Goal: Task Accomplishment & Management: Use online tool/utility

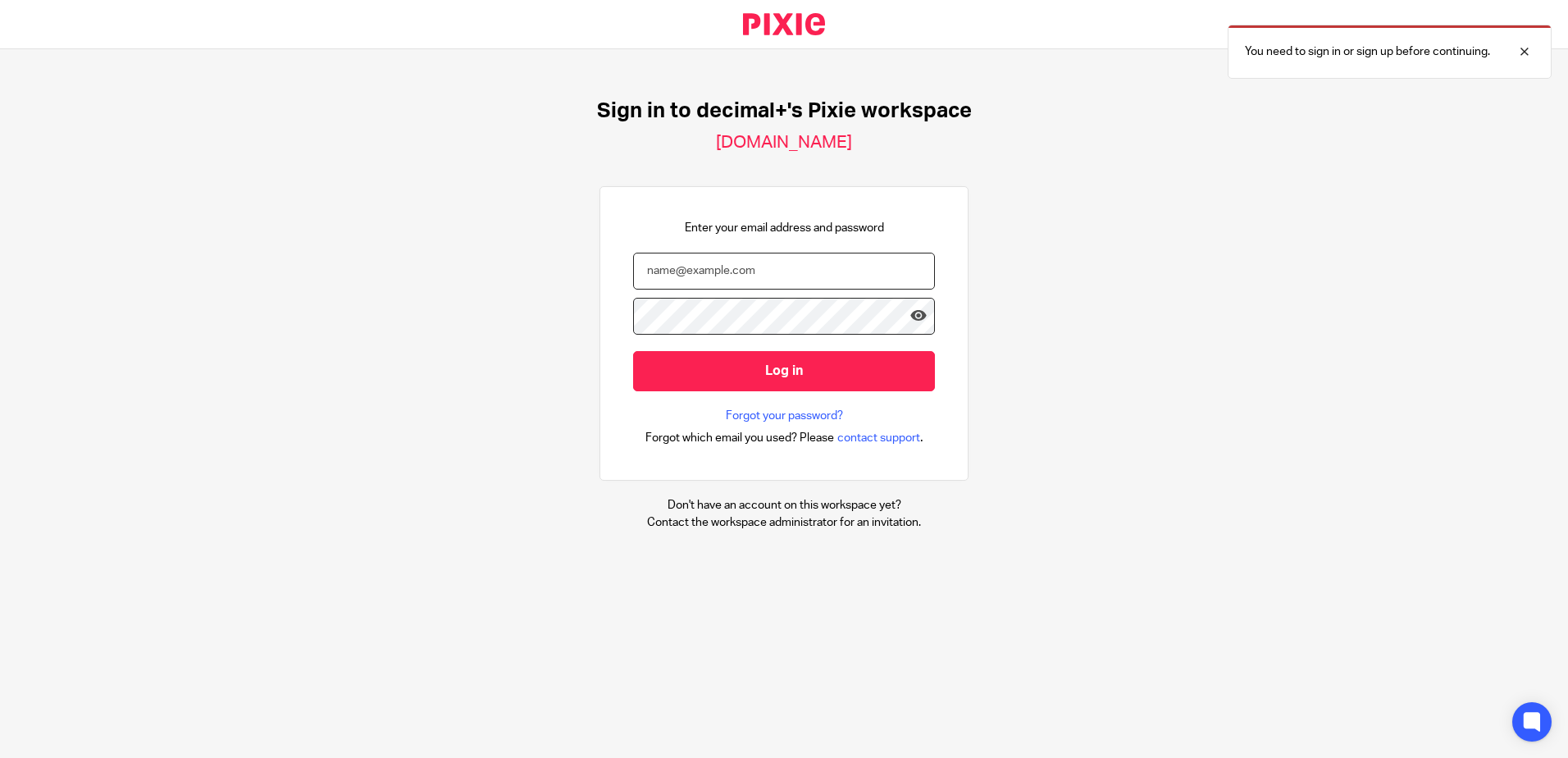
type input "[EMAIL_ADDRESS][DOMAIN_NAME]"
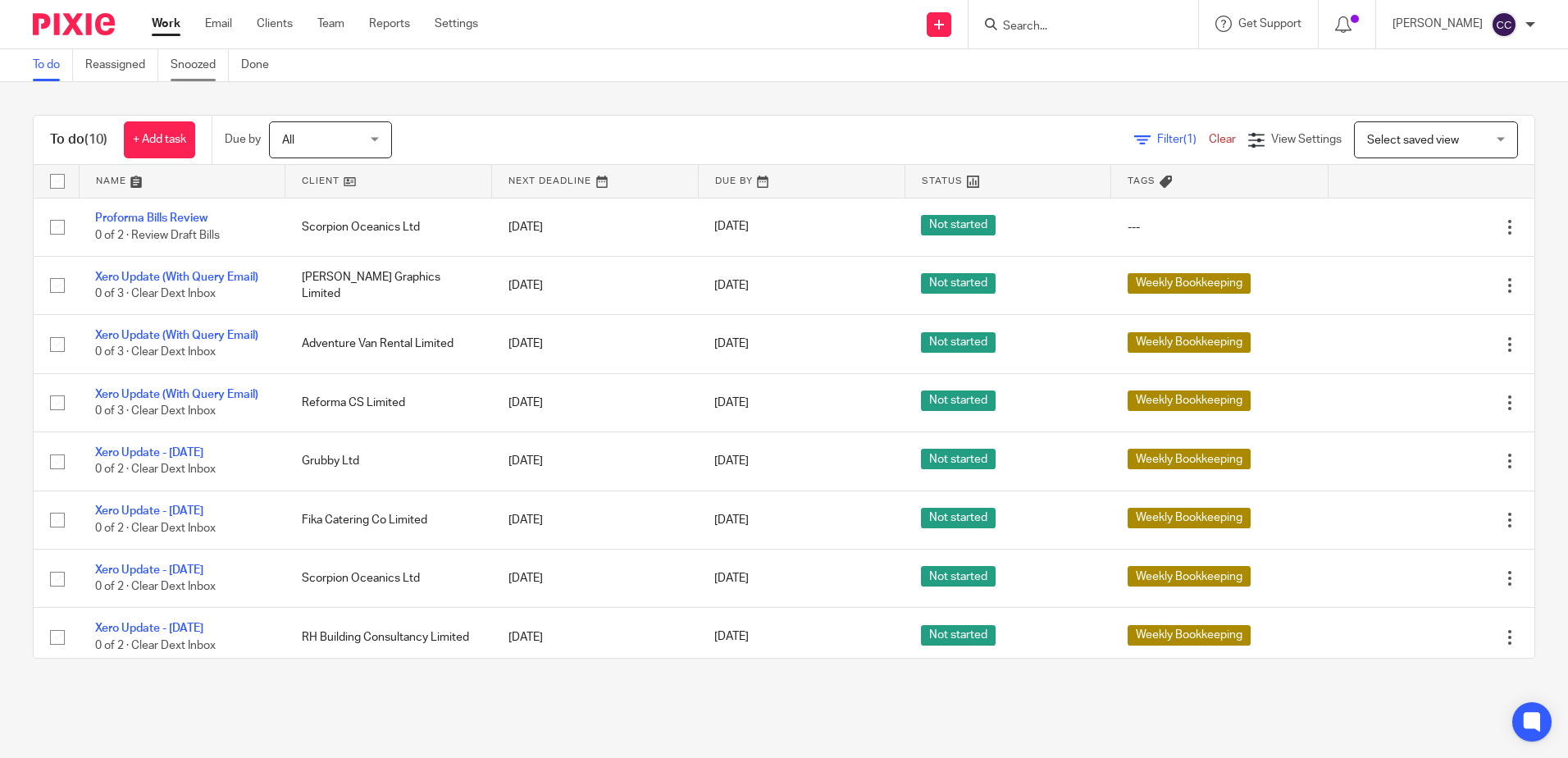
click at [209, 69] on link "Snoozed" at bounding box center [200, 65] width 58 height 32
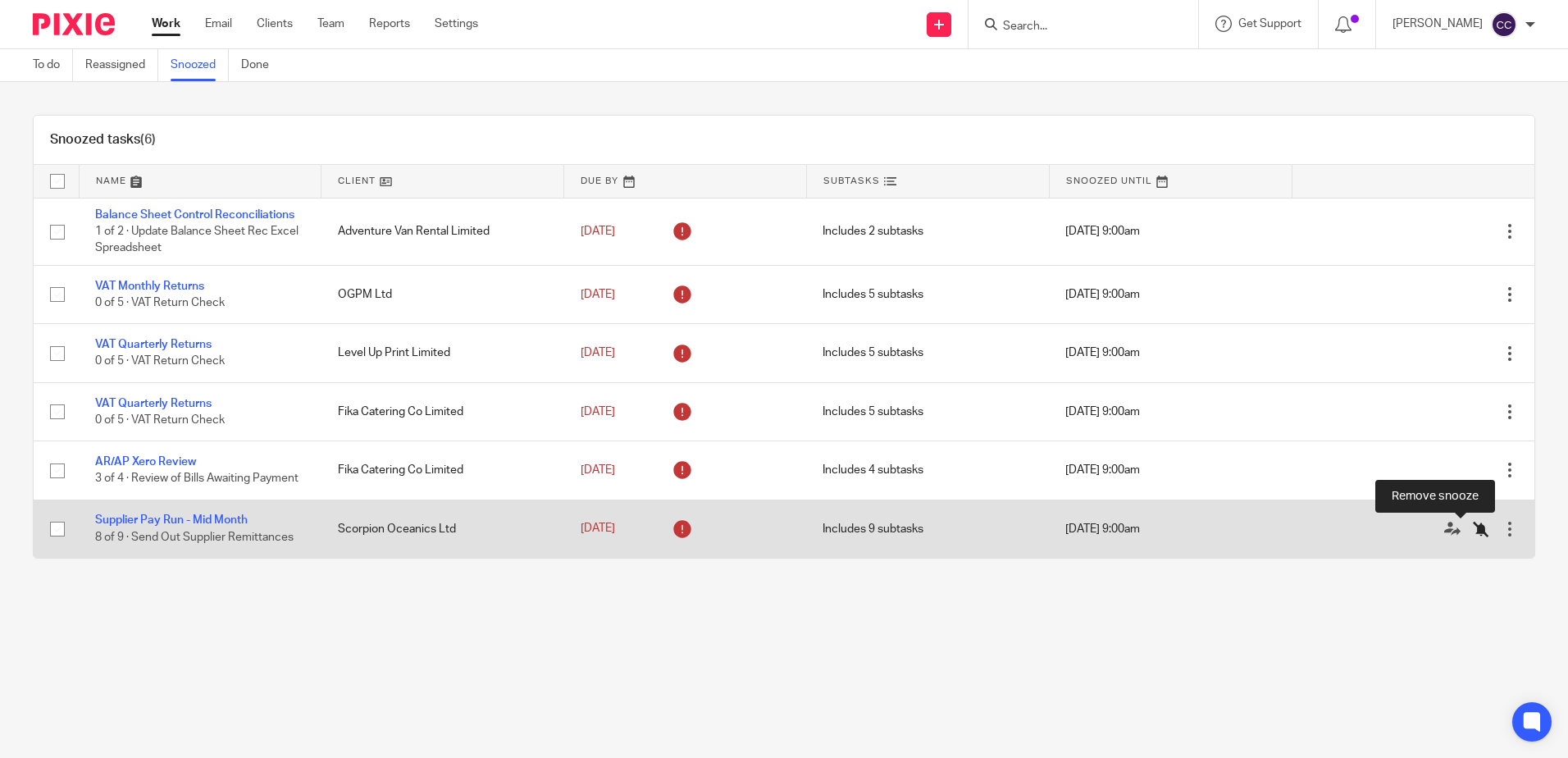
click at [1473, 527] on icon at bounding box center [1481, 528] width 17 height 17
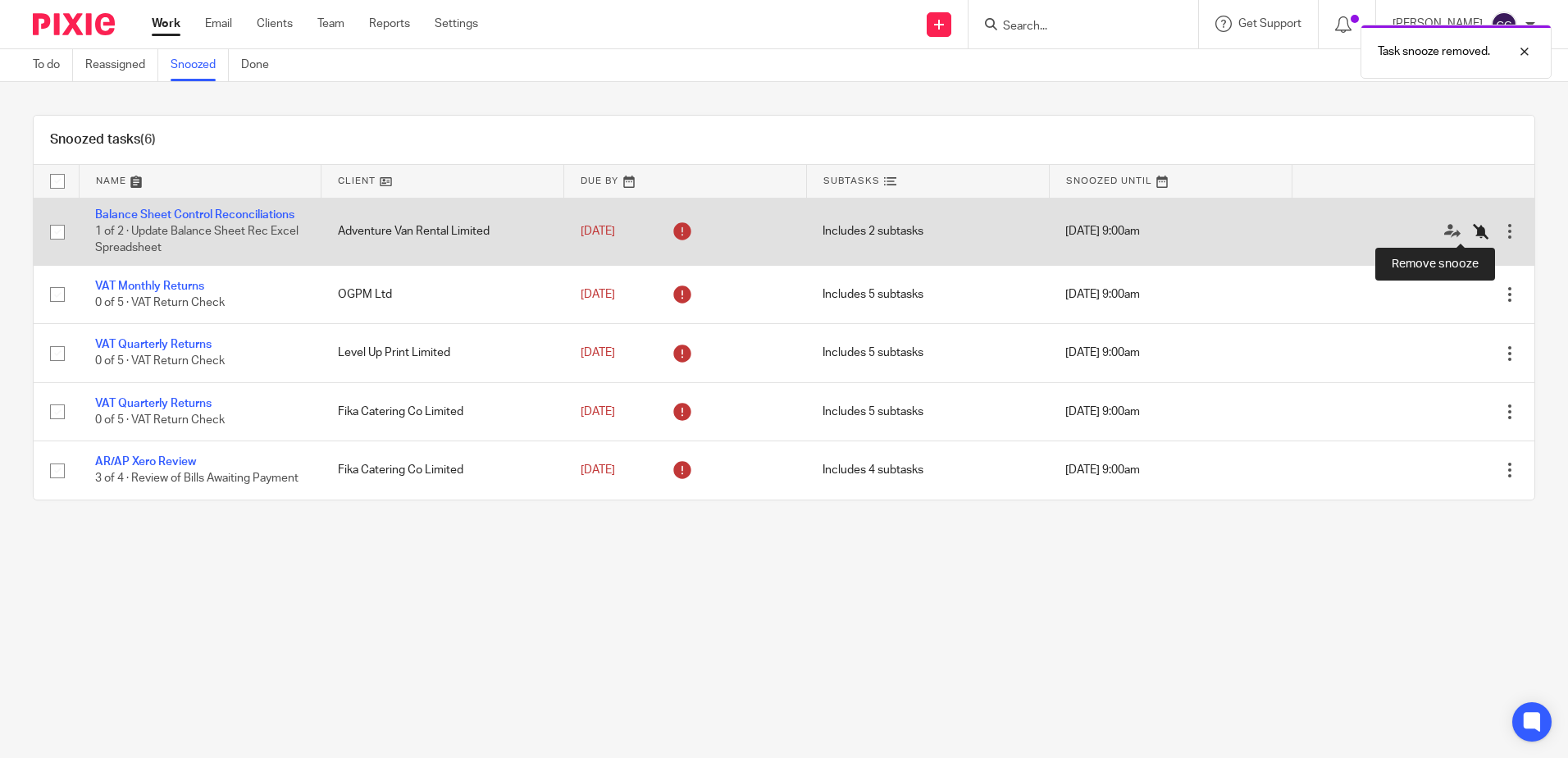
click at [1473, 227] on icon at bounding box center [1481, 231] width 17 height 17
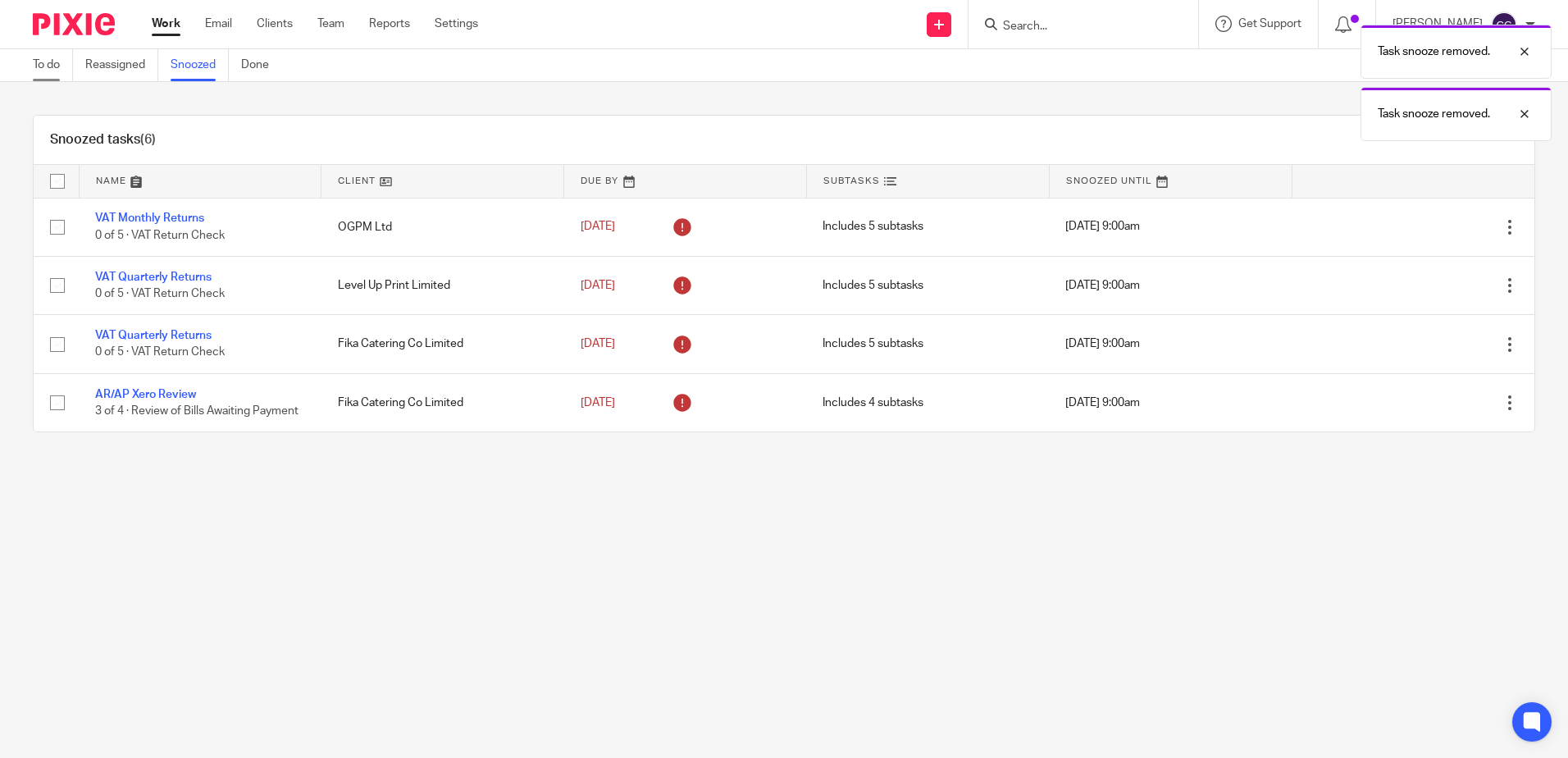
click at [39, 62] on link "To do" at bounding box center [53, 65] width 40 height 32
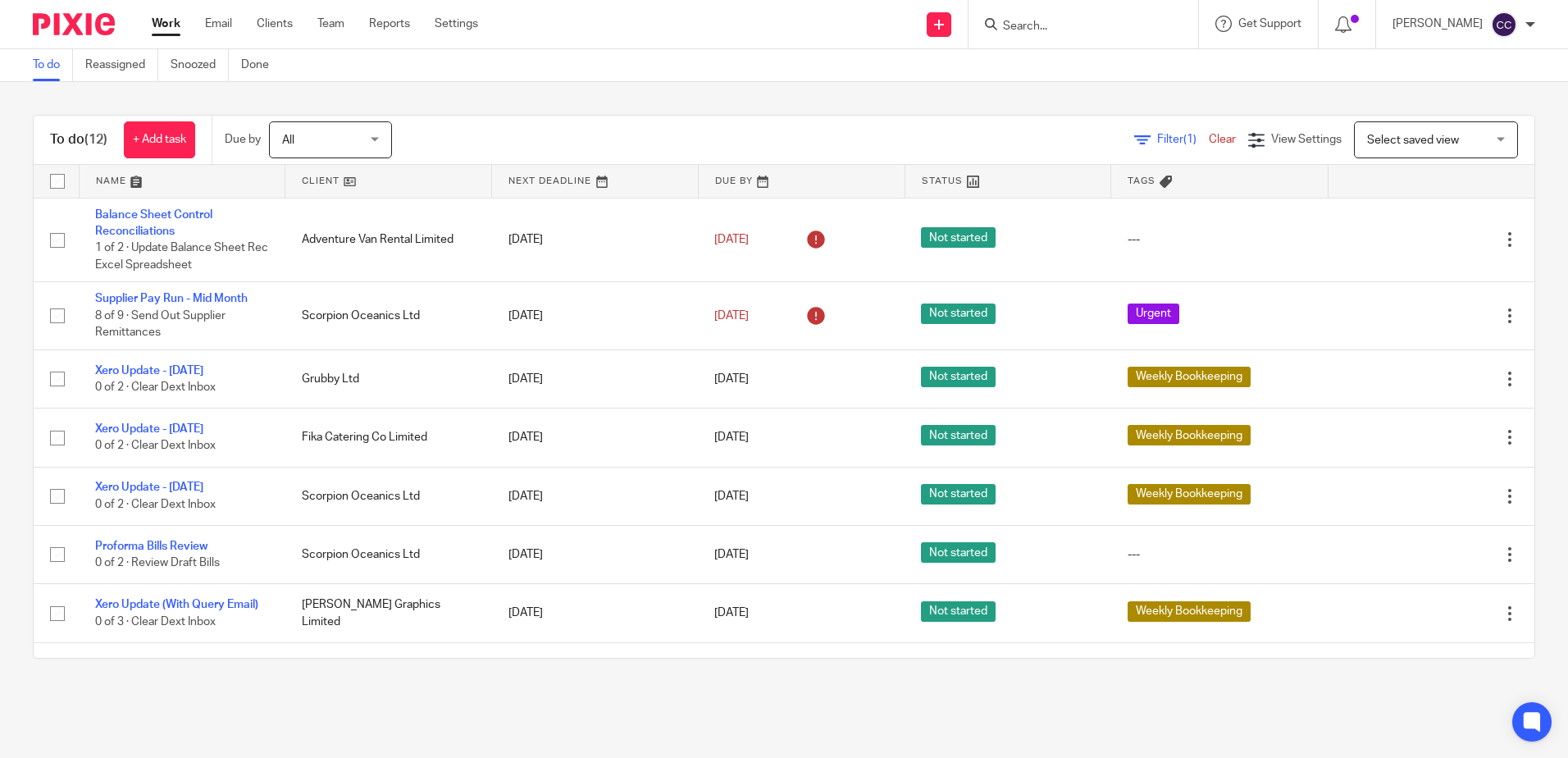
click at [337, 183] on link at bounding box center [388, 180] width 206 height 33
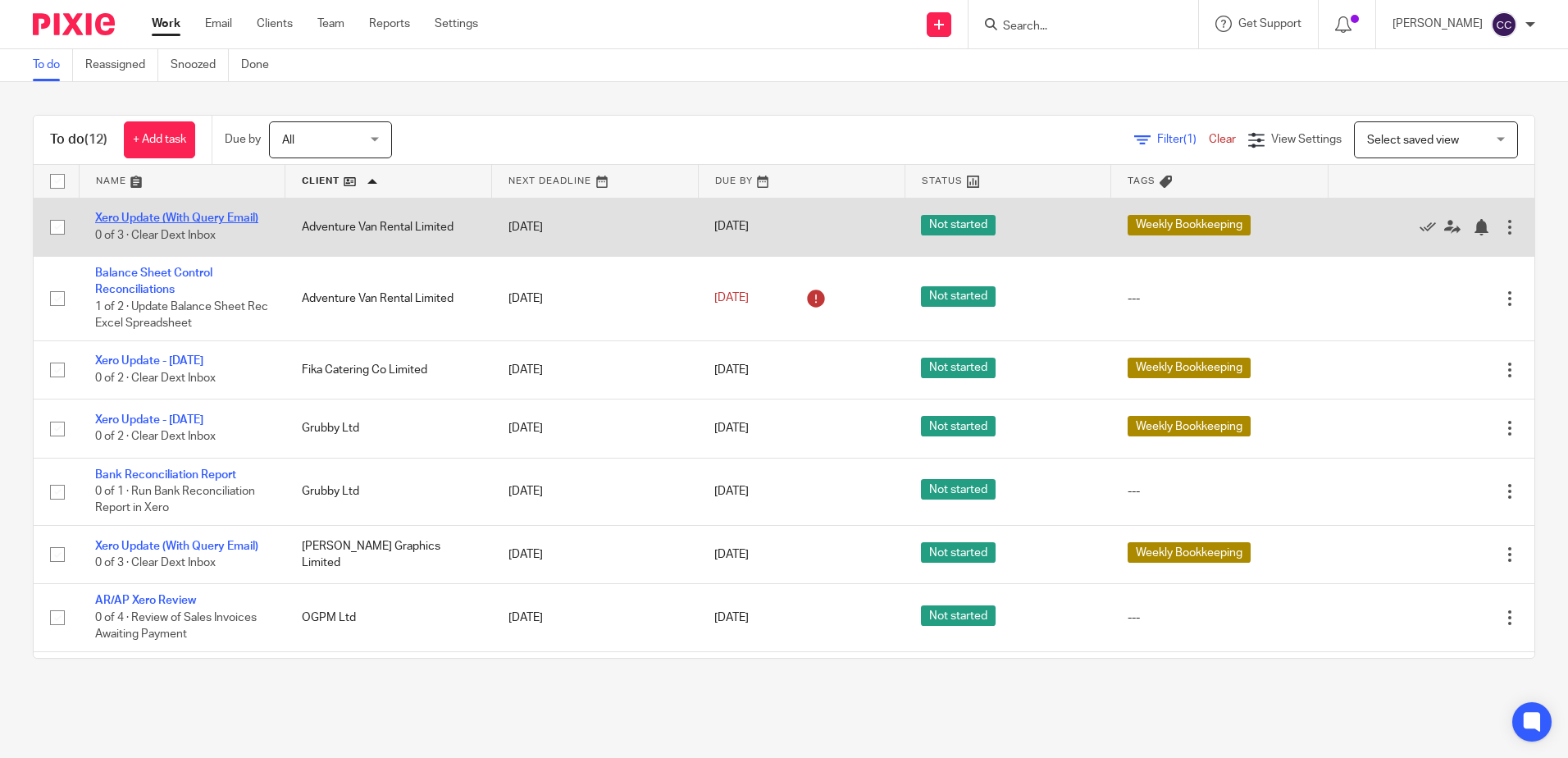
click at [204, 213] on link "Xero Update (With Query Email)" at bounding box center [176, 217] width 163 height 11
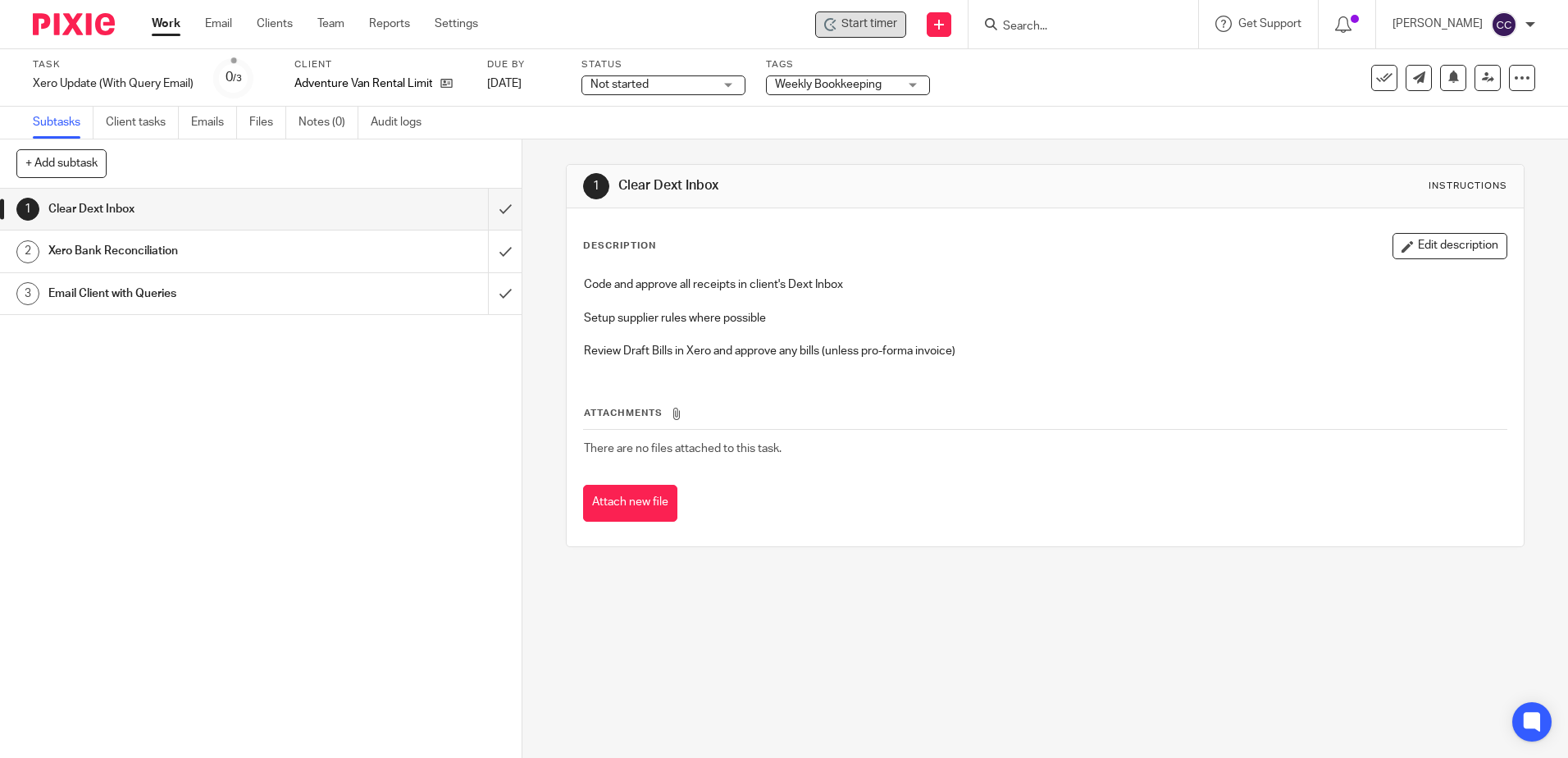
click at [897, 23] on span "Start timer" at bounding box center [869, 25] width 55 height 18
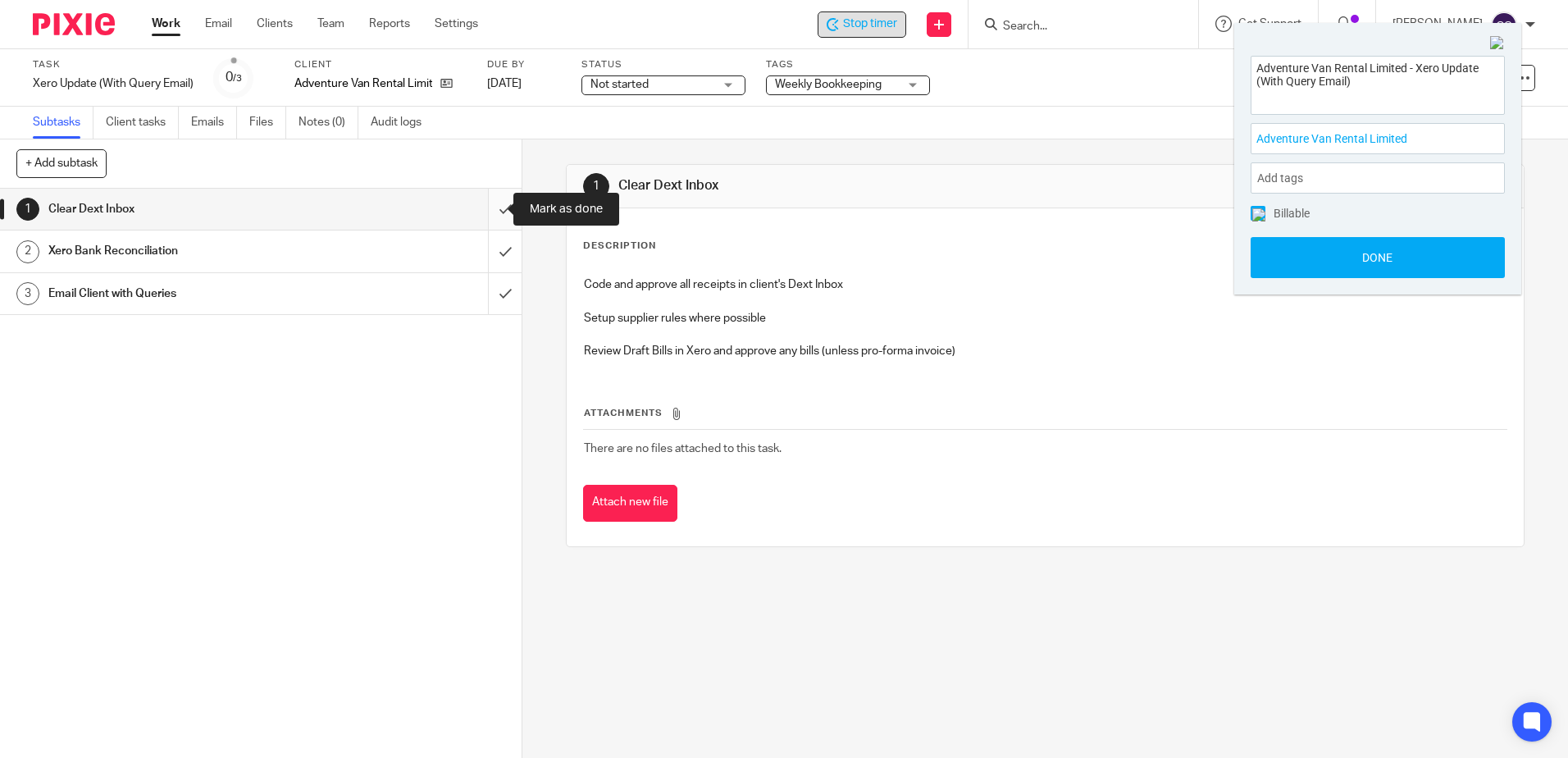
click at [485, 209] on input "submit" at bounding box center [261, 209] width 521 height 41
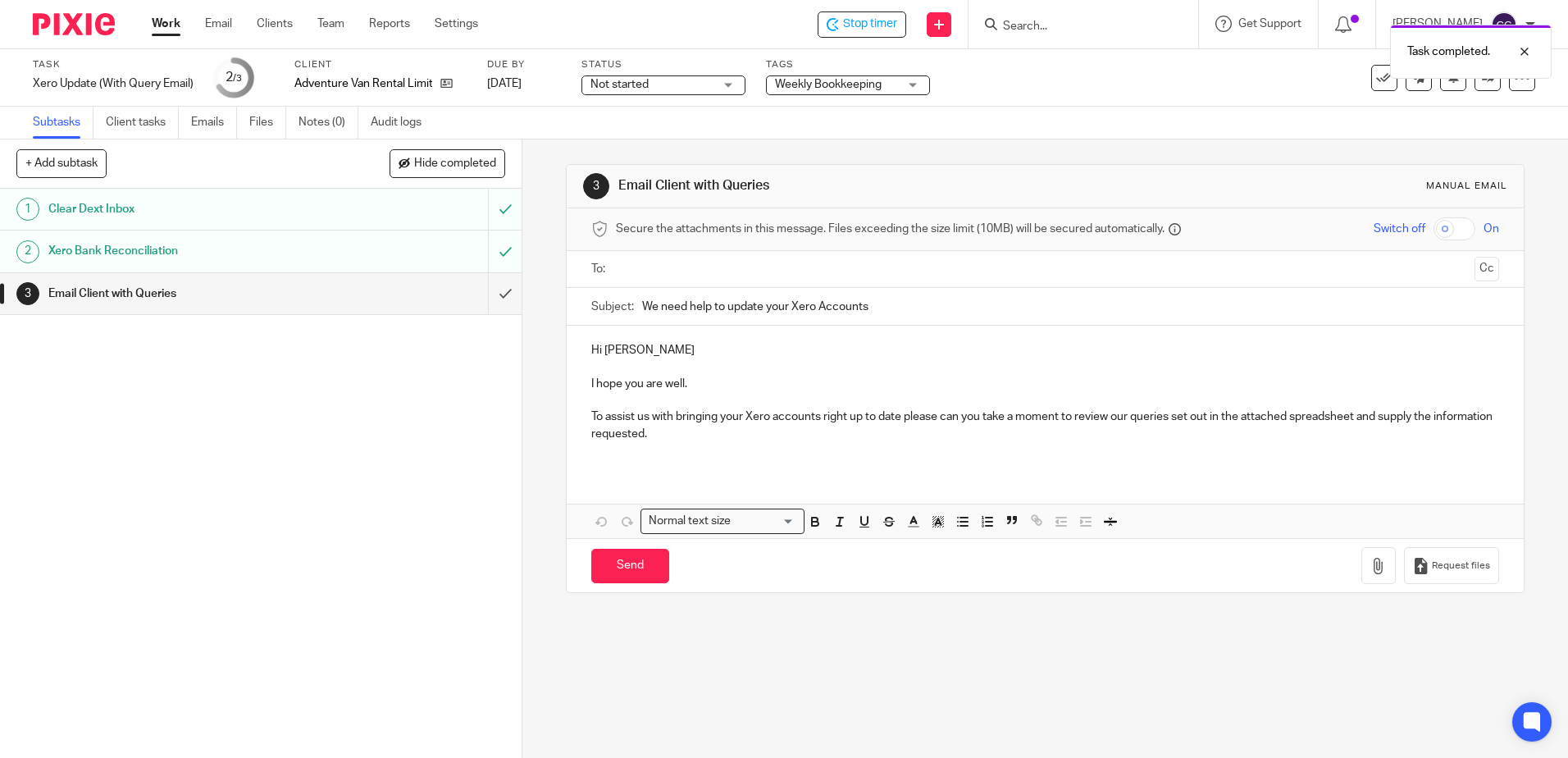
click at [712, 274] on input "text" at bounding box center [1044, 269] width 845 height 18
click at [1367, 565] on button "button" at bounding box center [1378, 570] width 34 height 37
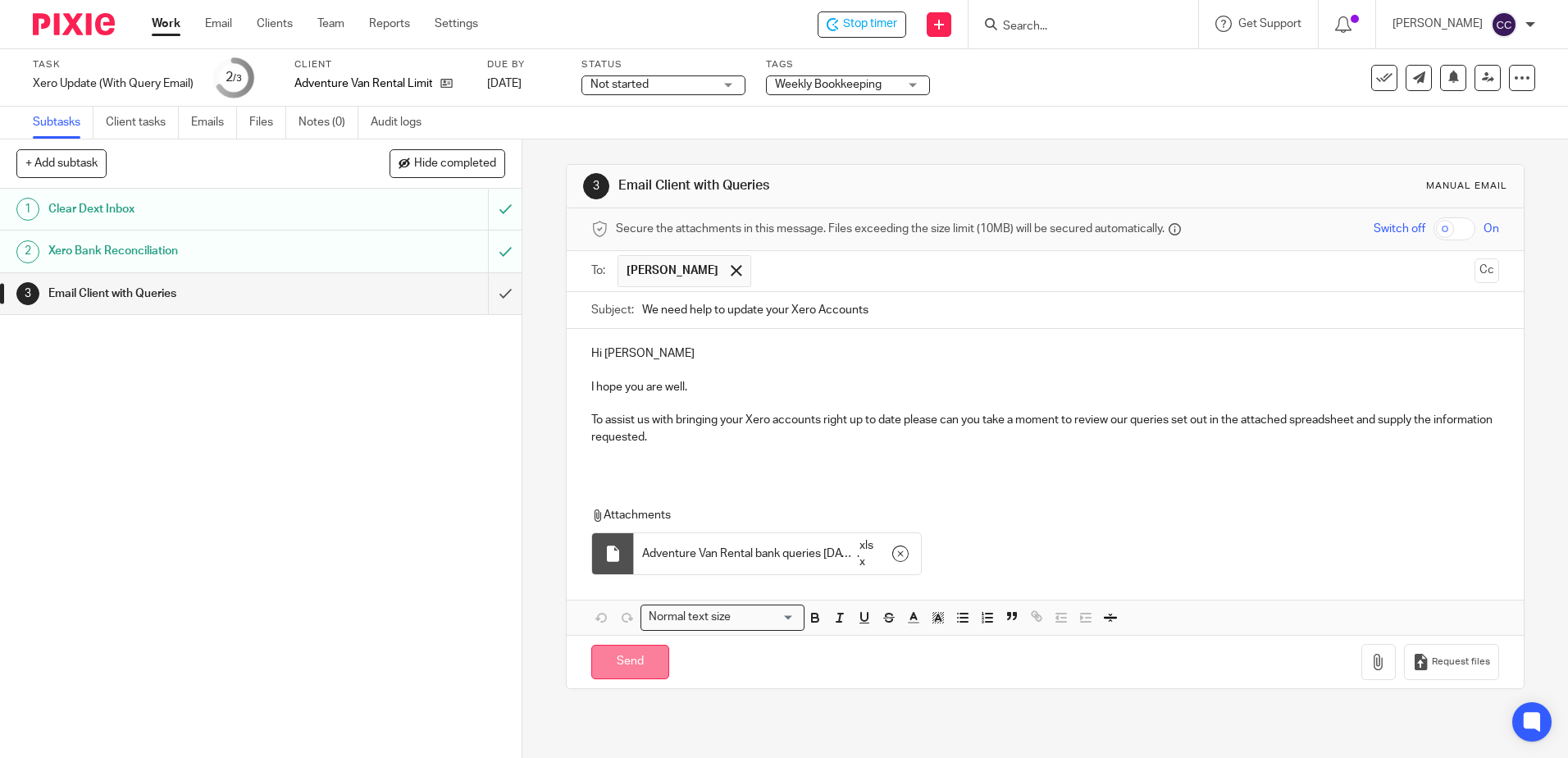
click at [611, 661] on input "Send" at bounding box center [629, 662] width 77 height 35
type input "Sent"
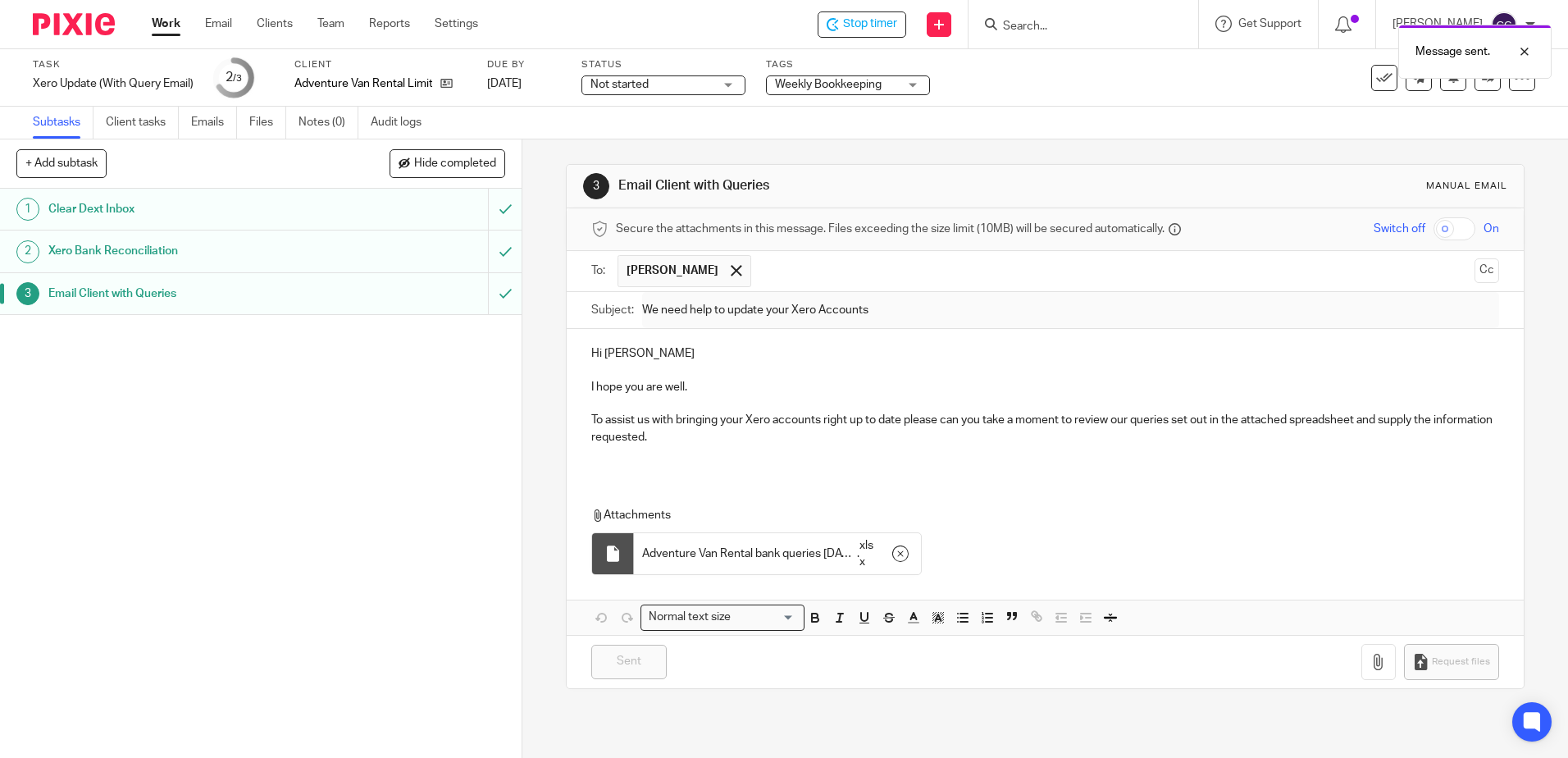
click at [171, 27] on link "Work" at bounding box center [166, 24] width 29 height 17
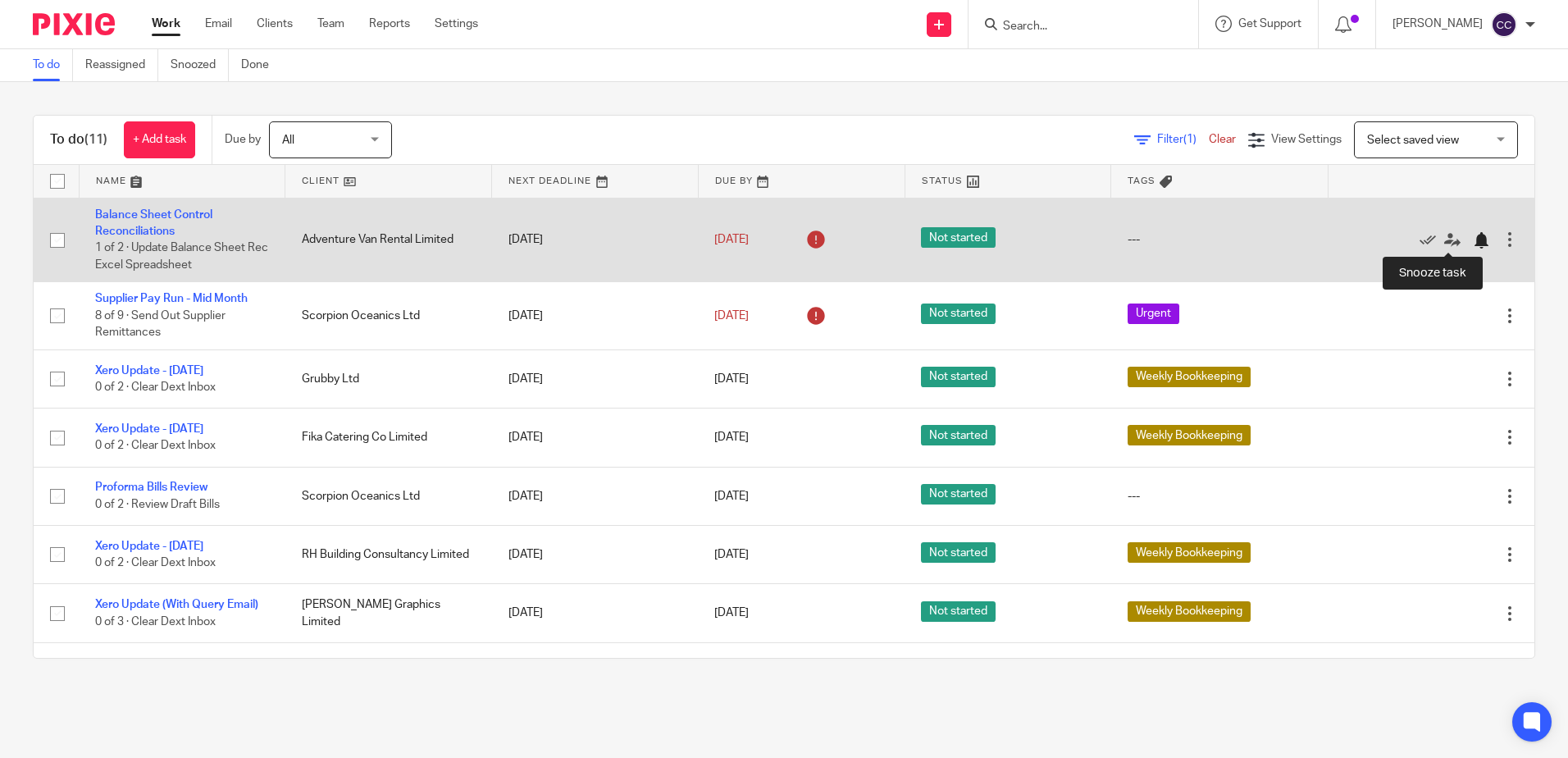
click at [1473, 244] on div at bounding box center [1481, 240] width 17 height 17
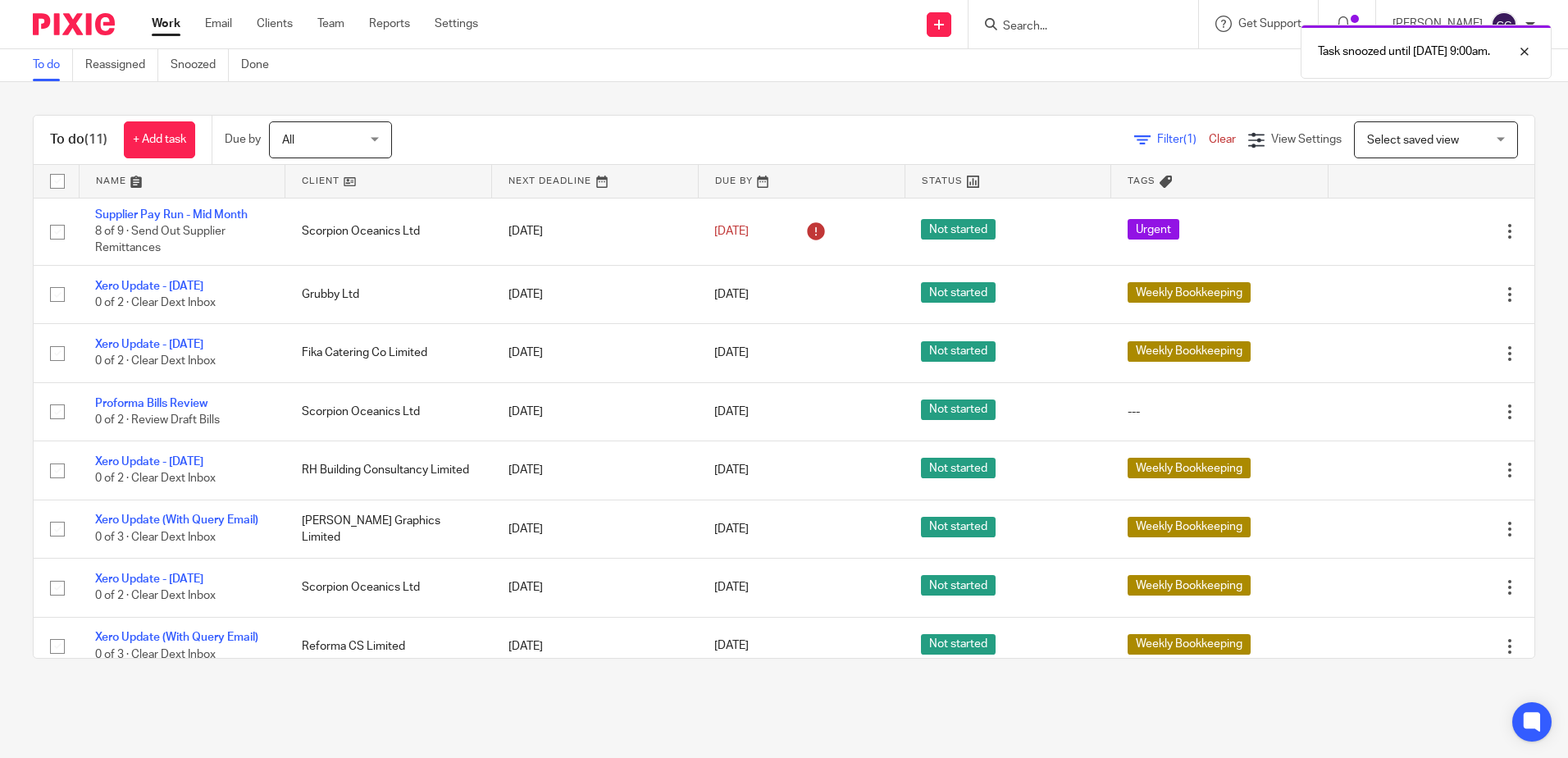
click at [305, 179] on link at bounding box center [388, 180] width 206 height 33
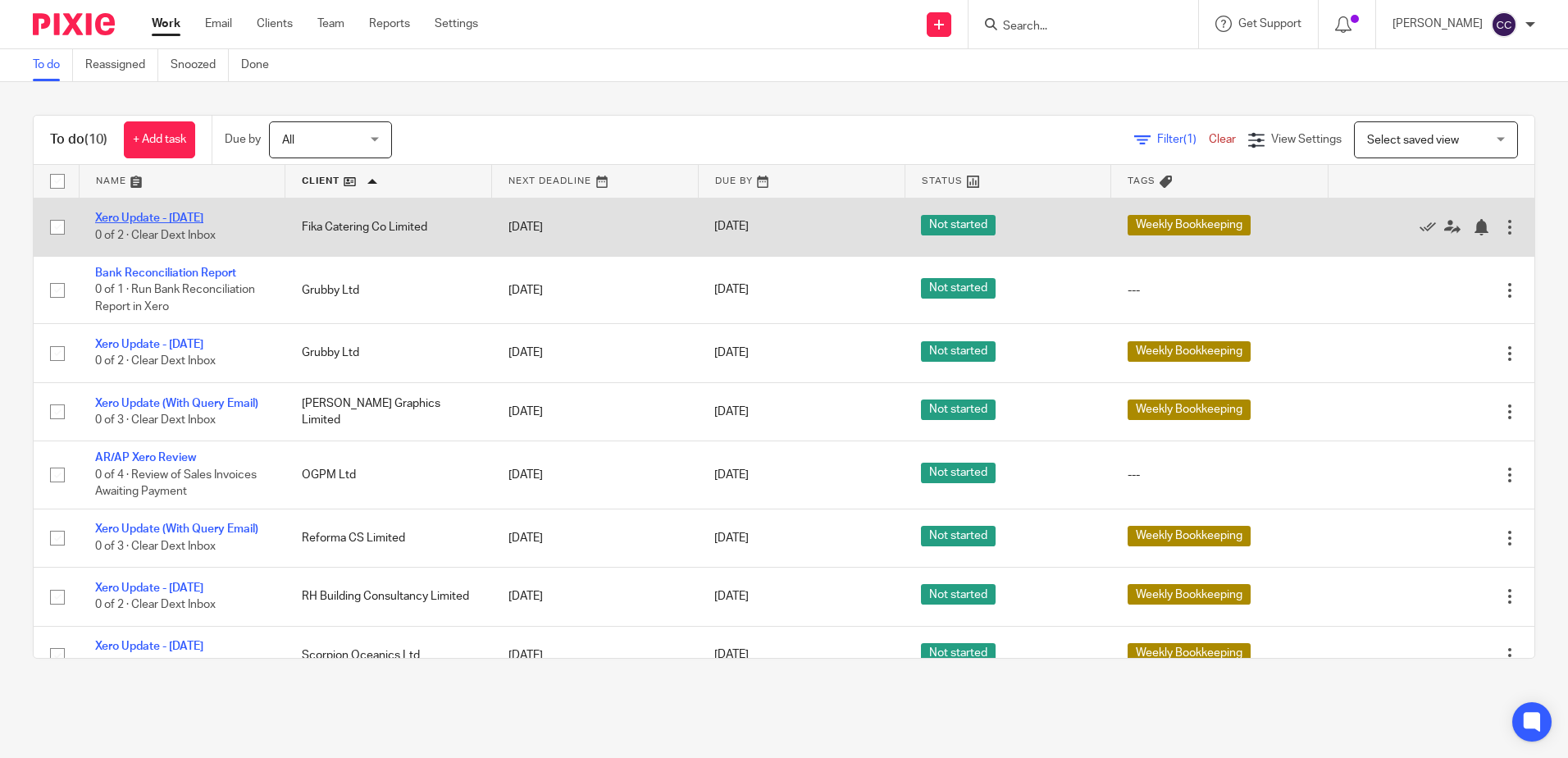
click at [170, 217] on link "Xero Update - [DATE]" at bounding box center [149, 217] width 108 height 11
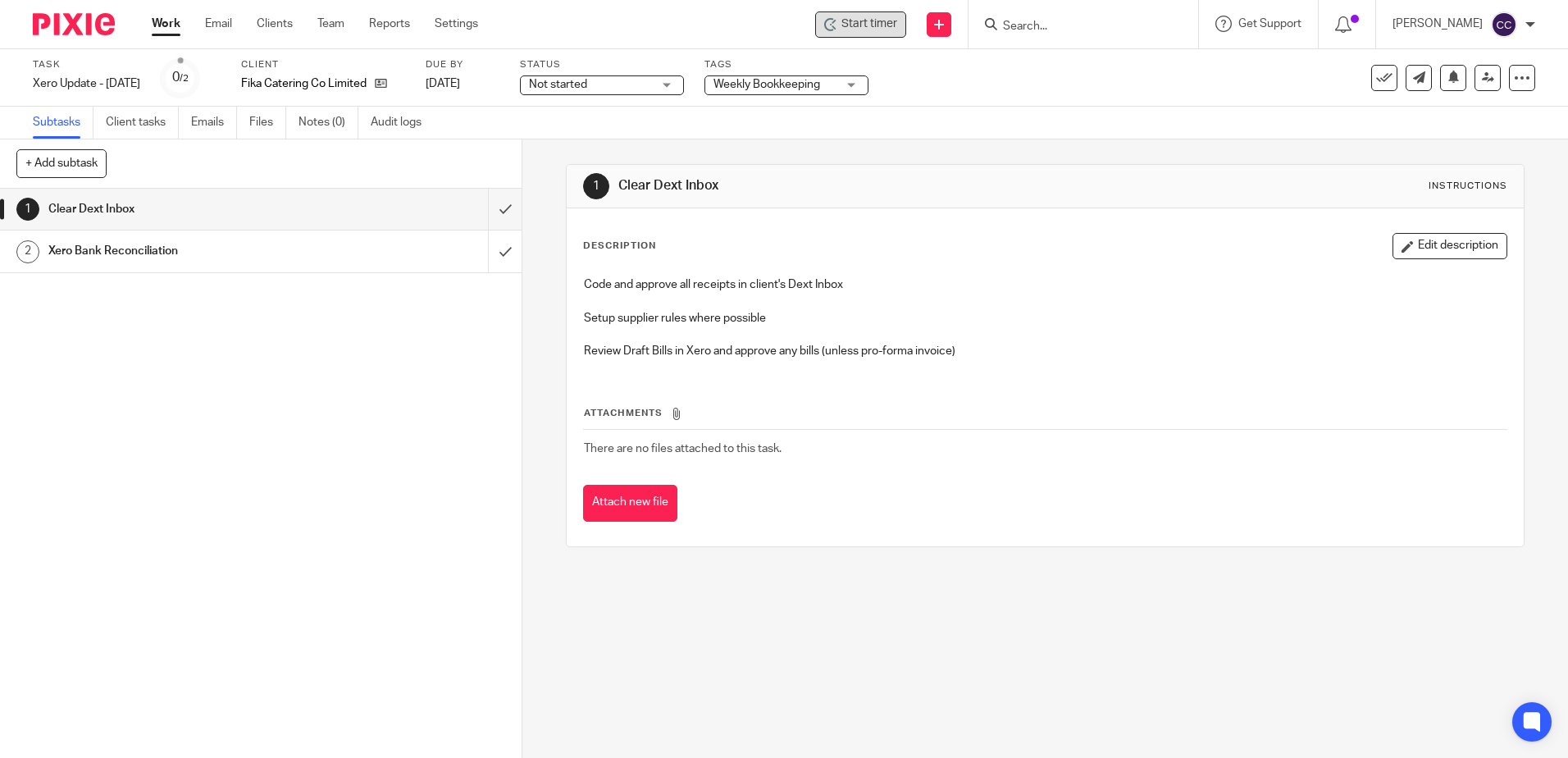
click at [897, 30] on span "Start timer" at bounding box center [869, 25] width 55 height 18
click at [894, 30] on span "Start timer" at bounding box center [869, 25] width 55 height 18
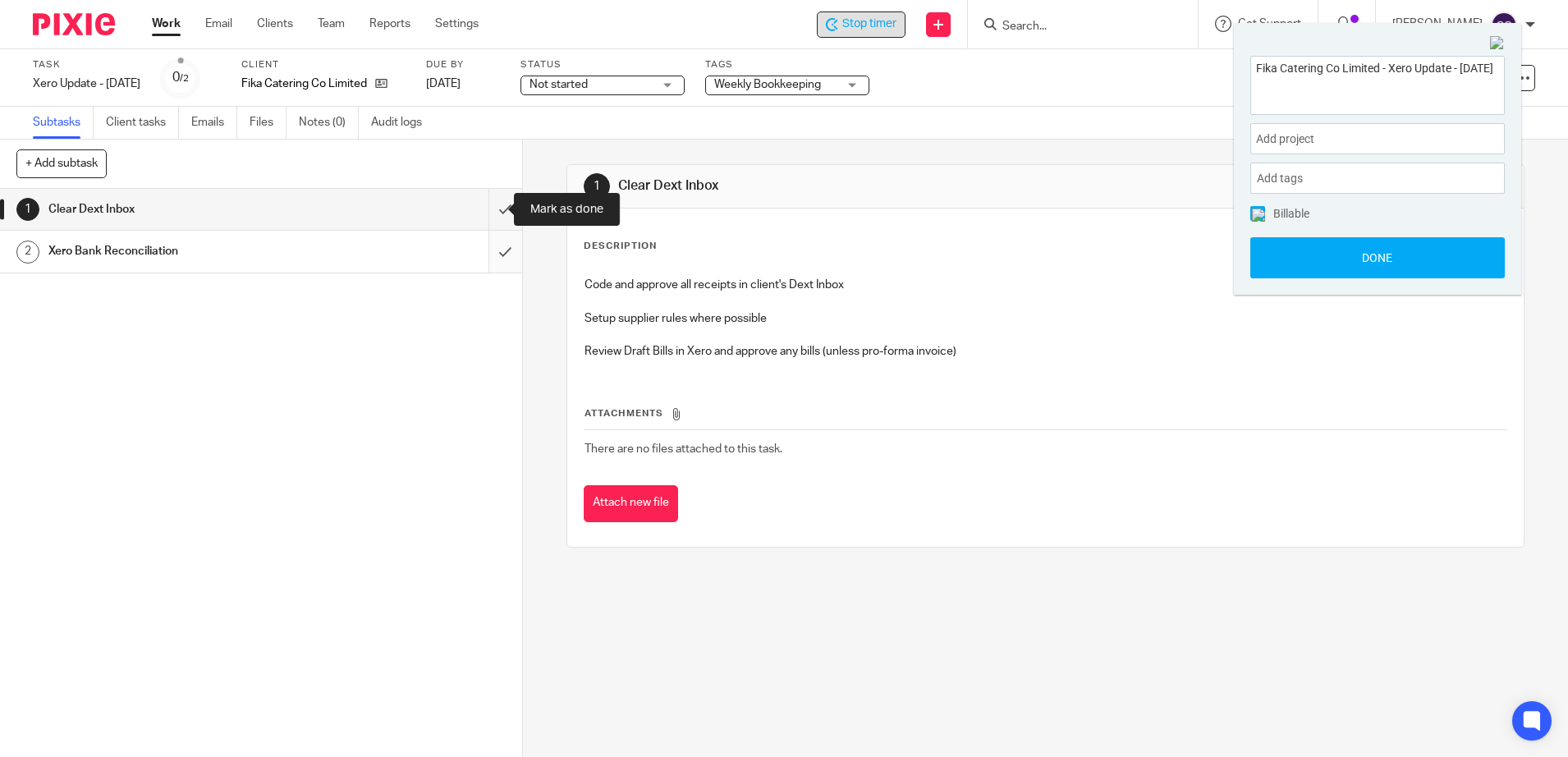
drag, startPoint x: 485, startPoint y: 211, endPoint x: 483, endPoint y: 232, distance: 21.1
click at [485, 211] on input "submit" at bounding box center [261, 209] width 522 height 41
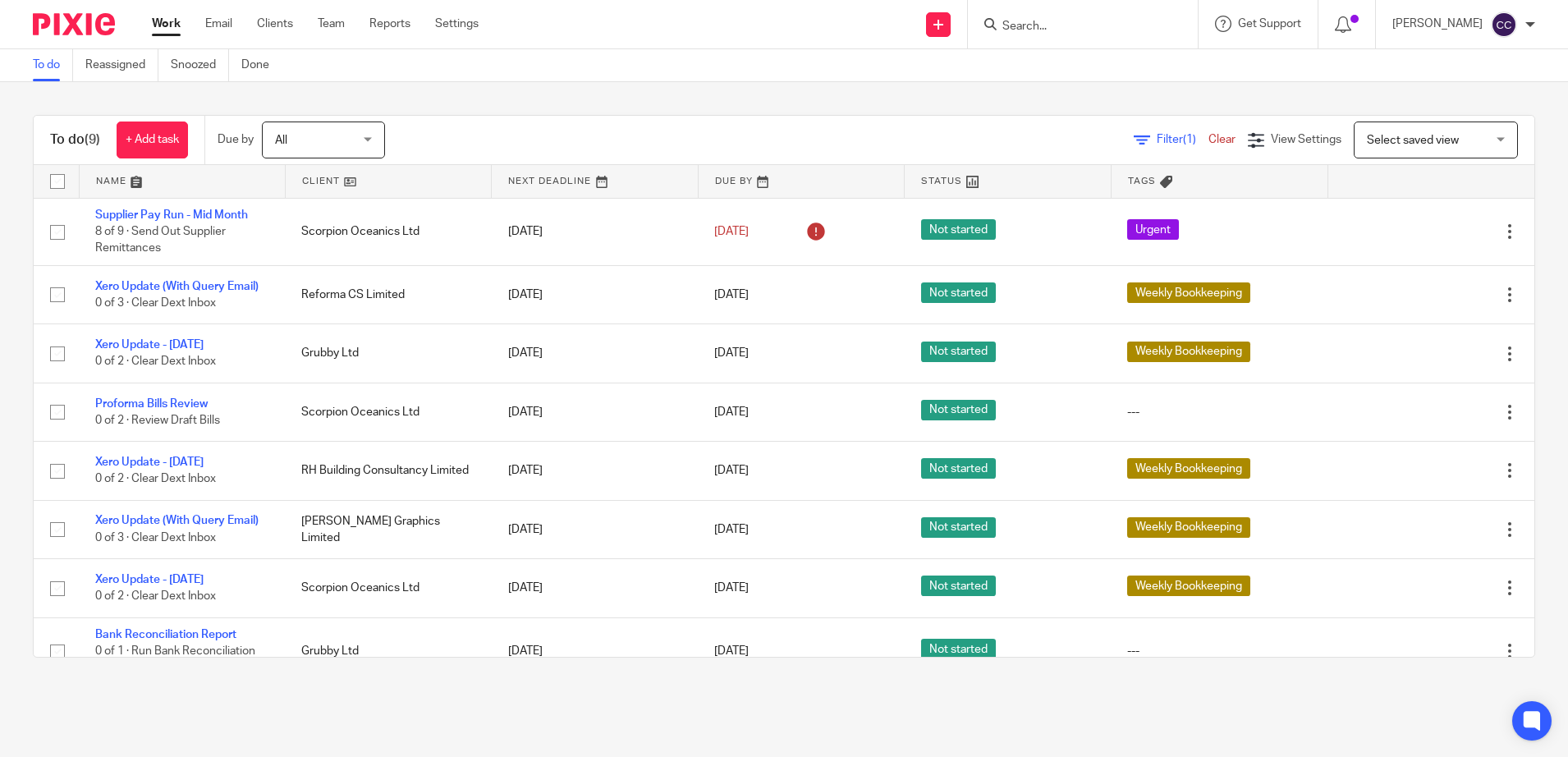
click at [302, 185] on link at bounding box center [388, 181] width 205 height 33
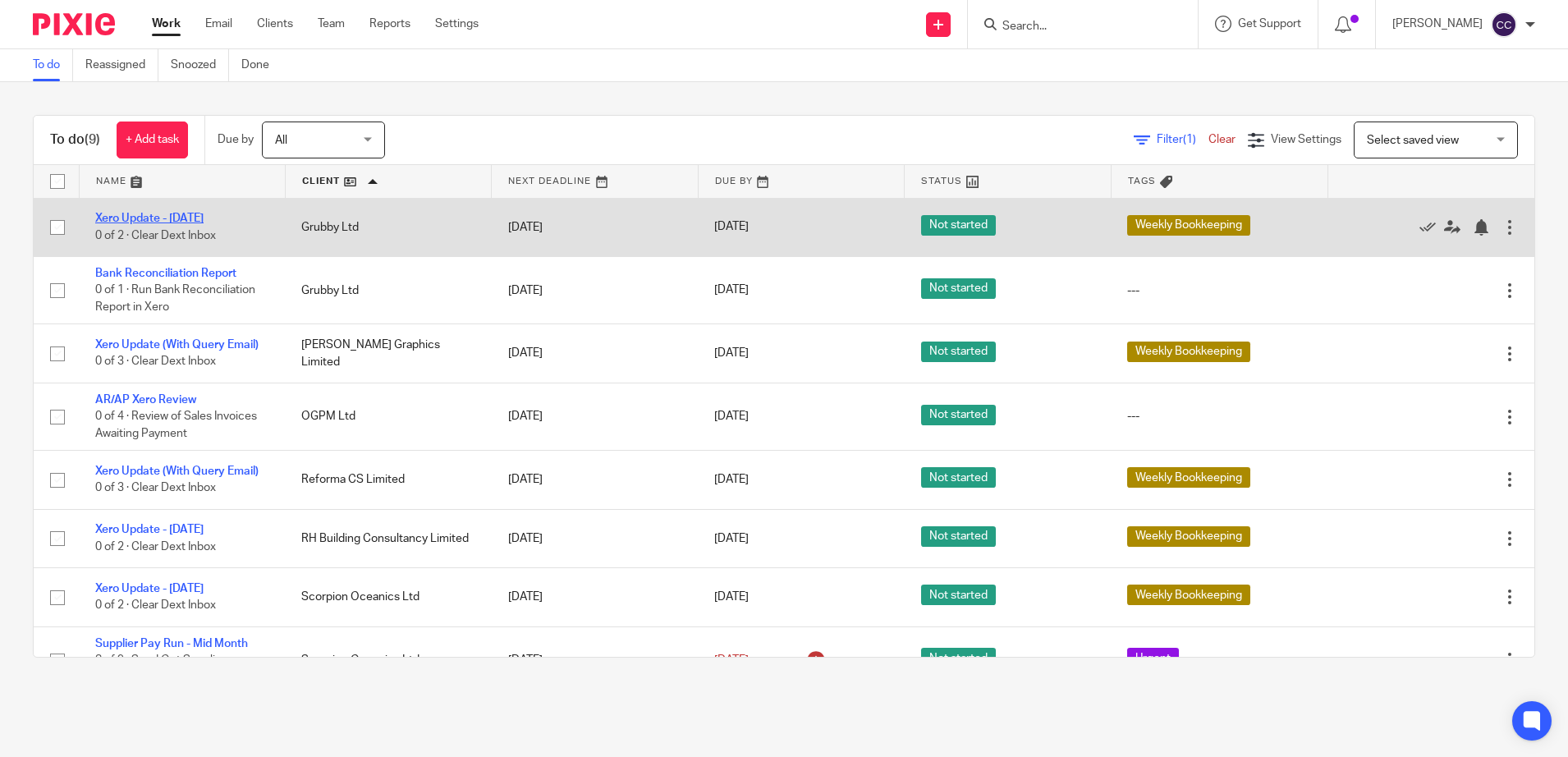
click at [197, 219] on link "Xero Update - [DATE]" at bounding box center [149, 218] width 108 height 11
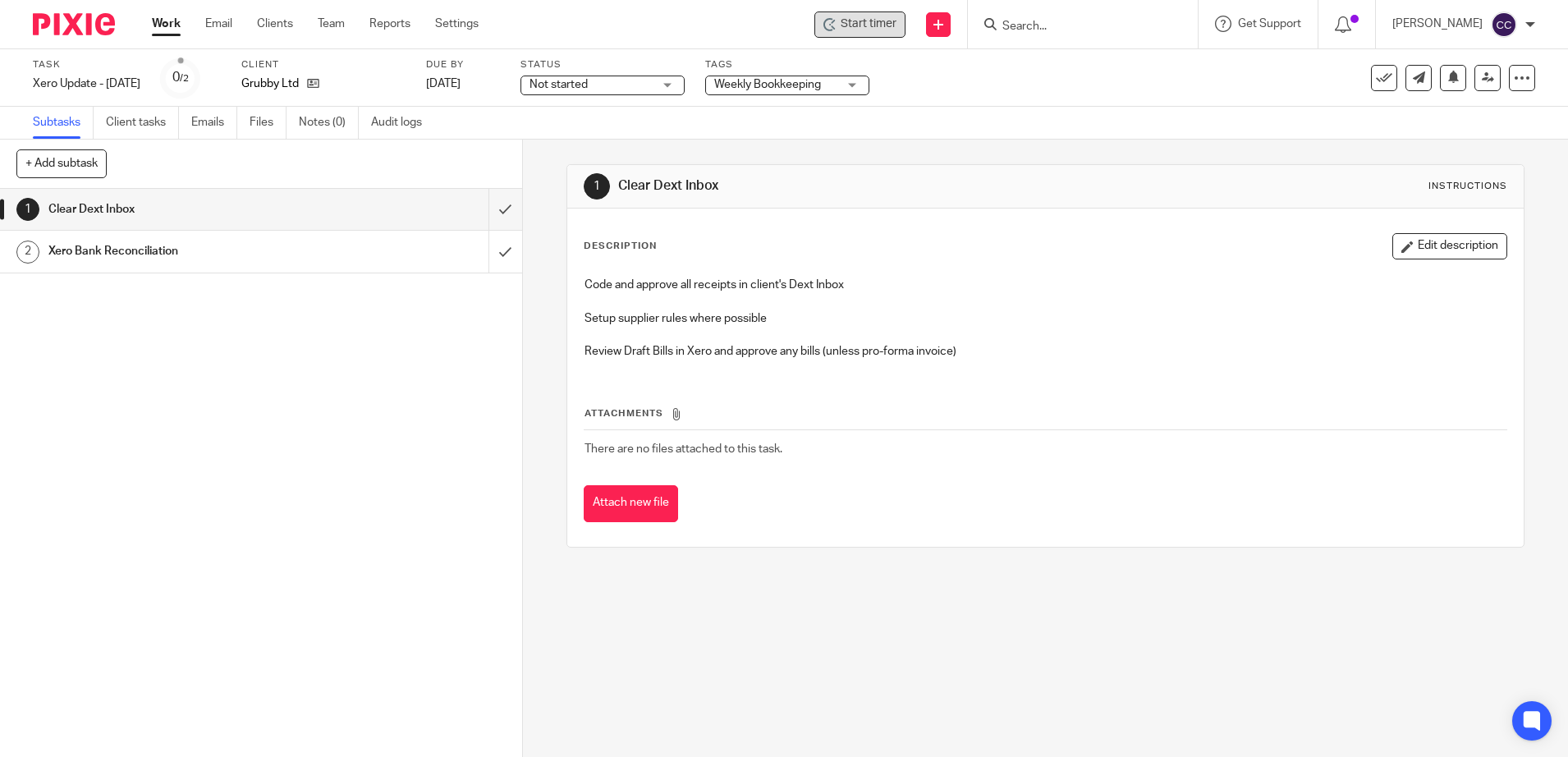
click at [878, 30] on span "Start timer" at bounding box center [868, 25] width 56 height 18
click at [881, 30] on span "Start timer" at bounding box center [868, 25] width 56 height 18
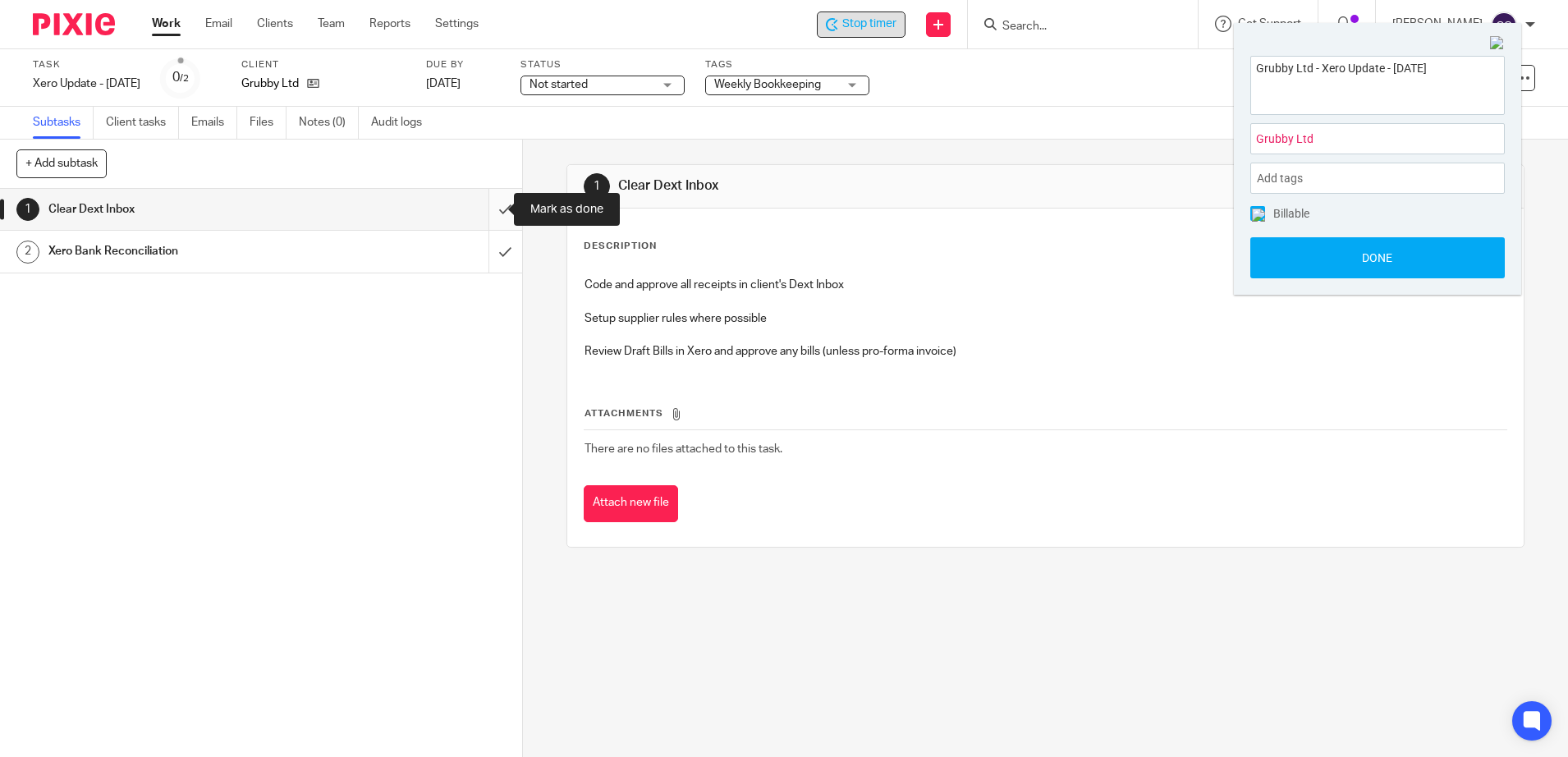
drag, startPoint x: 484, startPoint y: 209, endPoint x: 484, endPoint y: 219, distance: 10.0
click at [484, 209] on input "submit" at bounding box center [261, 209] width 522 height 41
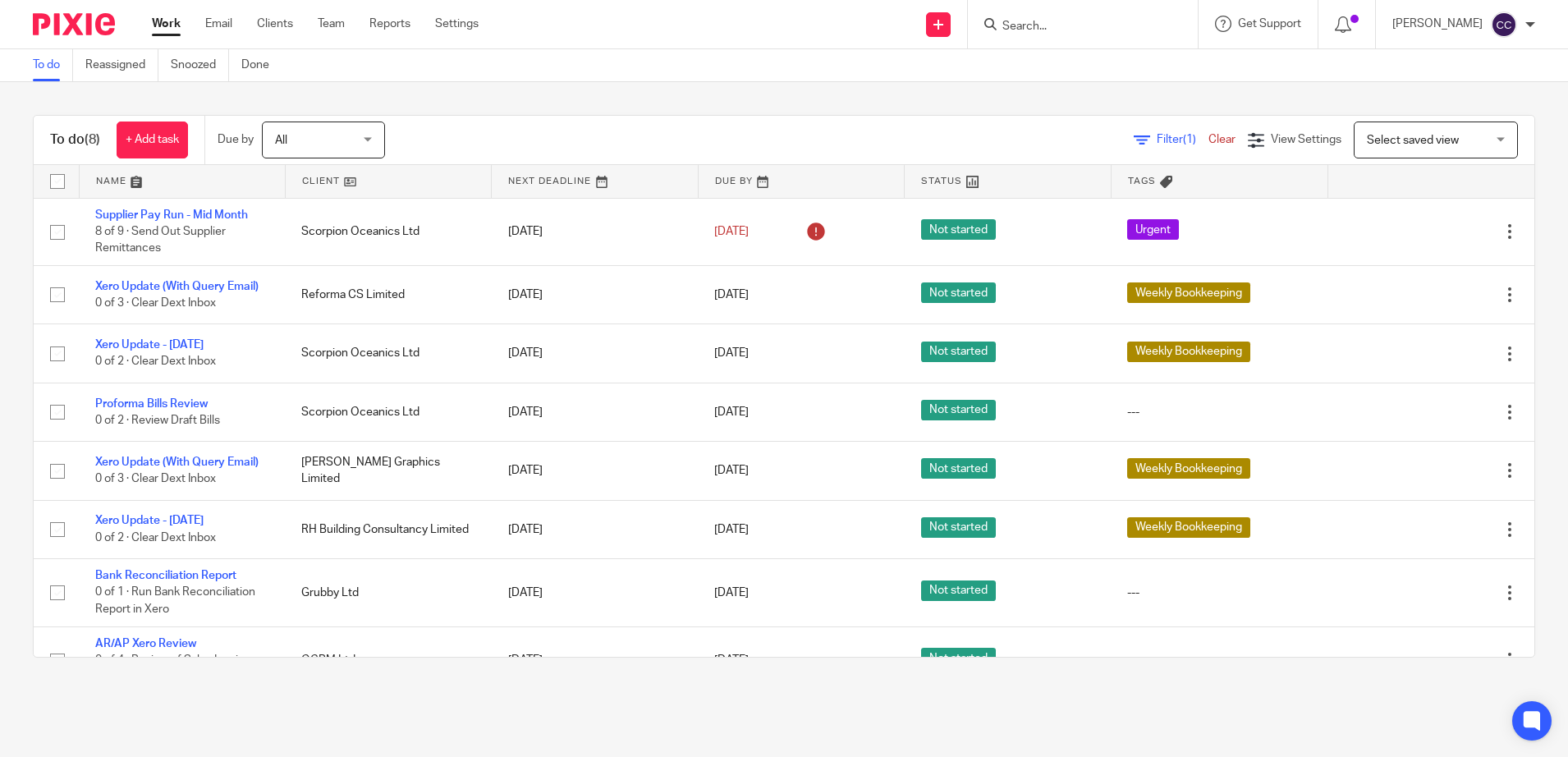
click at [308, 182] on link at bounding box center [388, 181] width 205 height 33
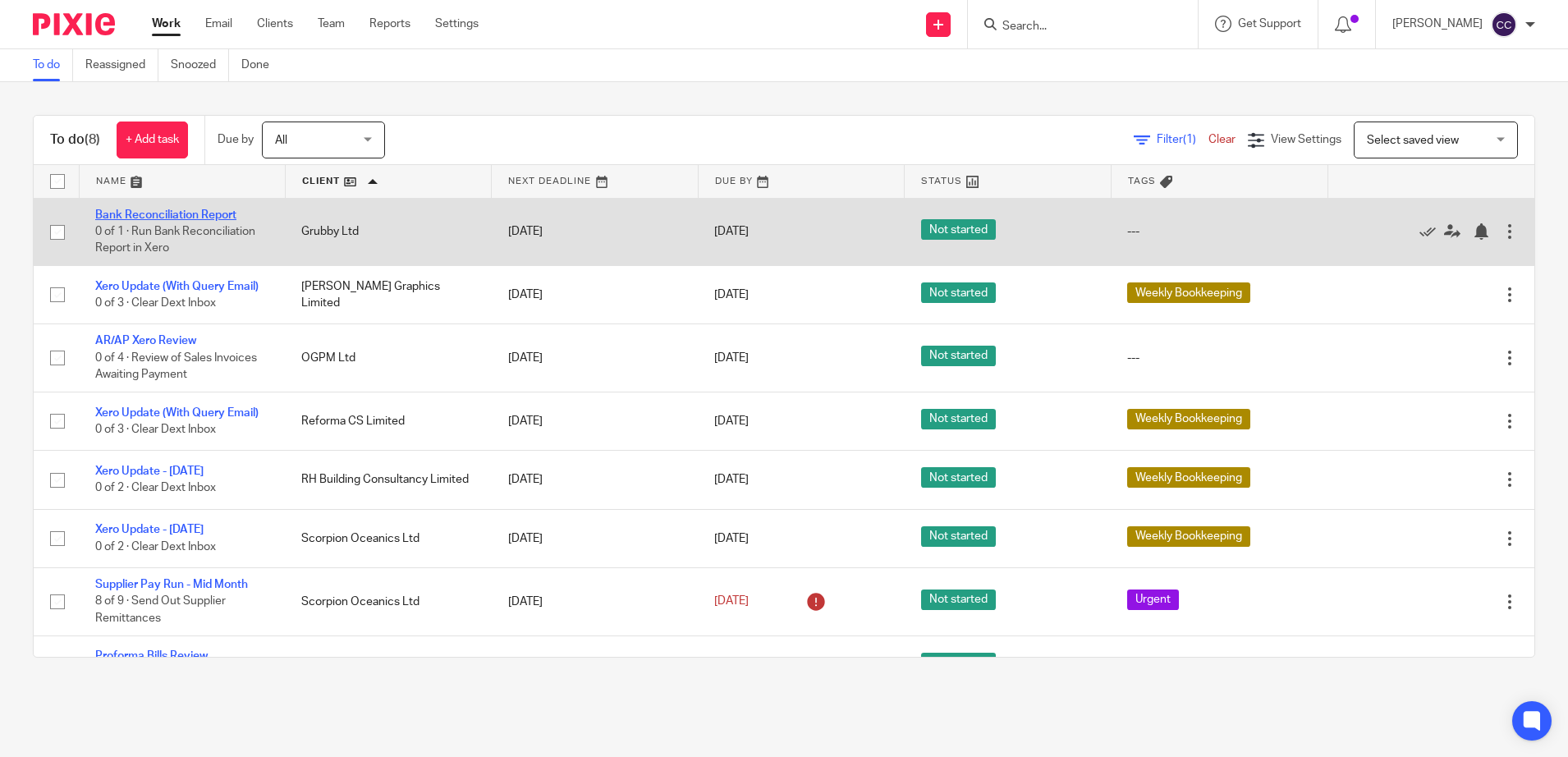
click at [197, 212] on link "Bank Reconciliation Report" at bounding box center [166, 214] width 141 height 11
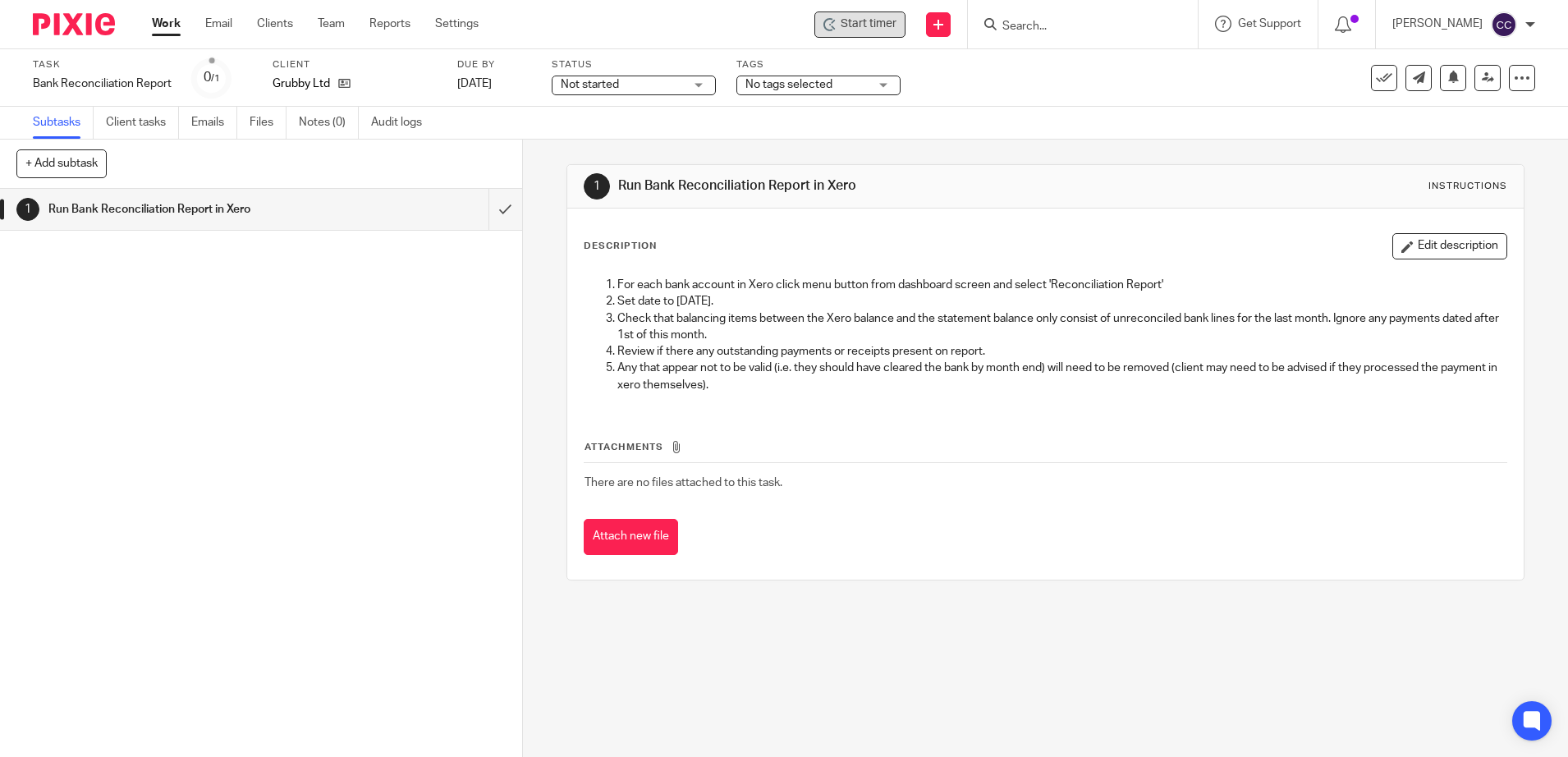
click at [892, 27] on span "Start timer" at bounding box center [868, 25] width 56 height 18
click at [885, 25] on span "Start timer" at bounding box center [868, 25] width 56 height 18
click at [487, 206] on input "submit" at bounding box center [261, 209] width 522 height 41
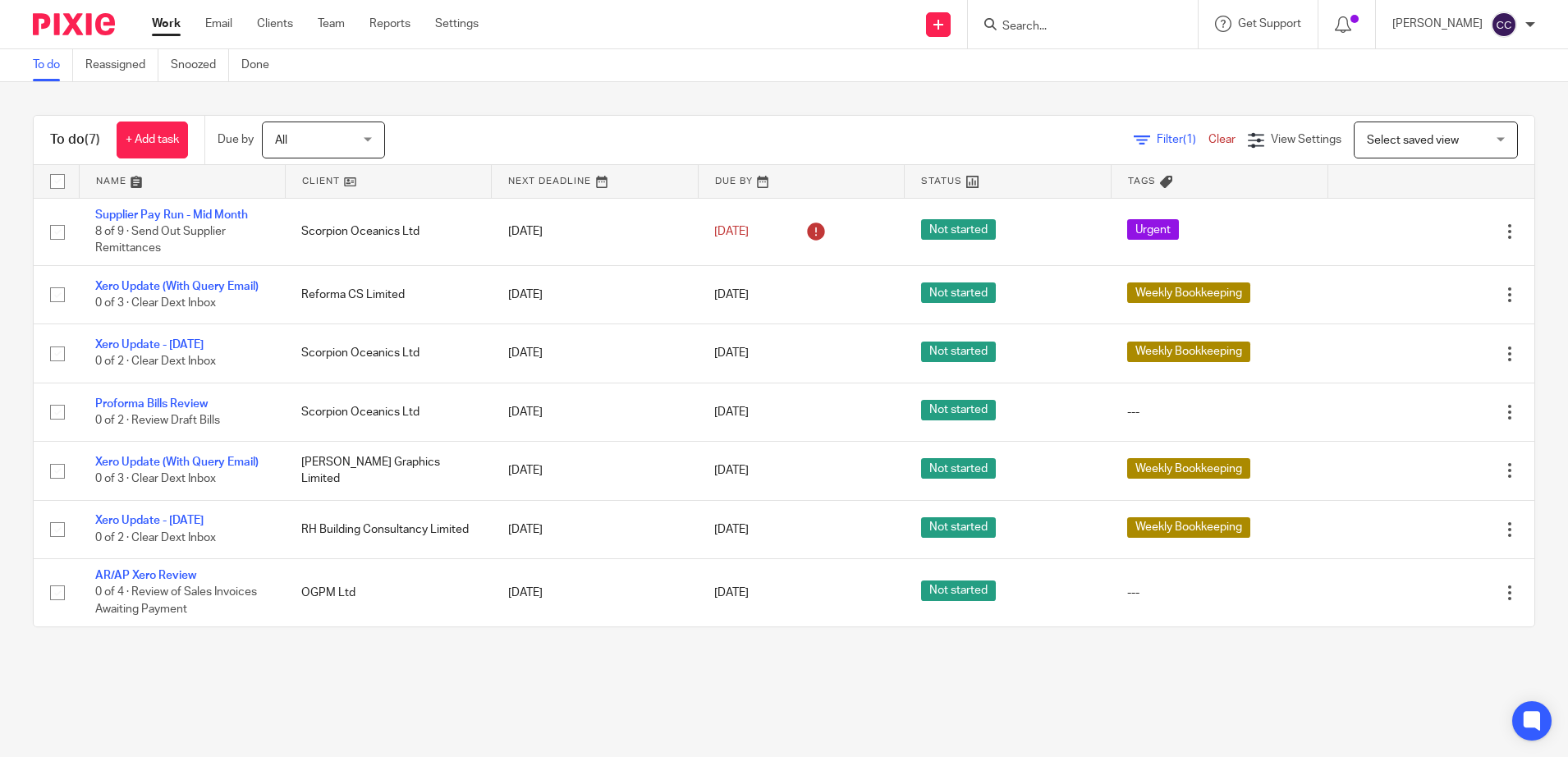
click at [326, 186] on link at bounding box center [388, 181] width 205 height 33
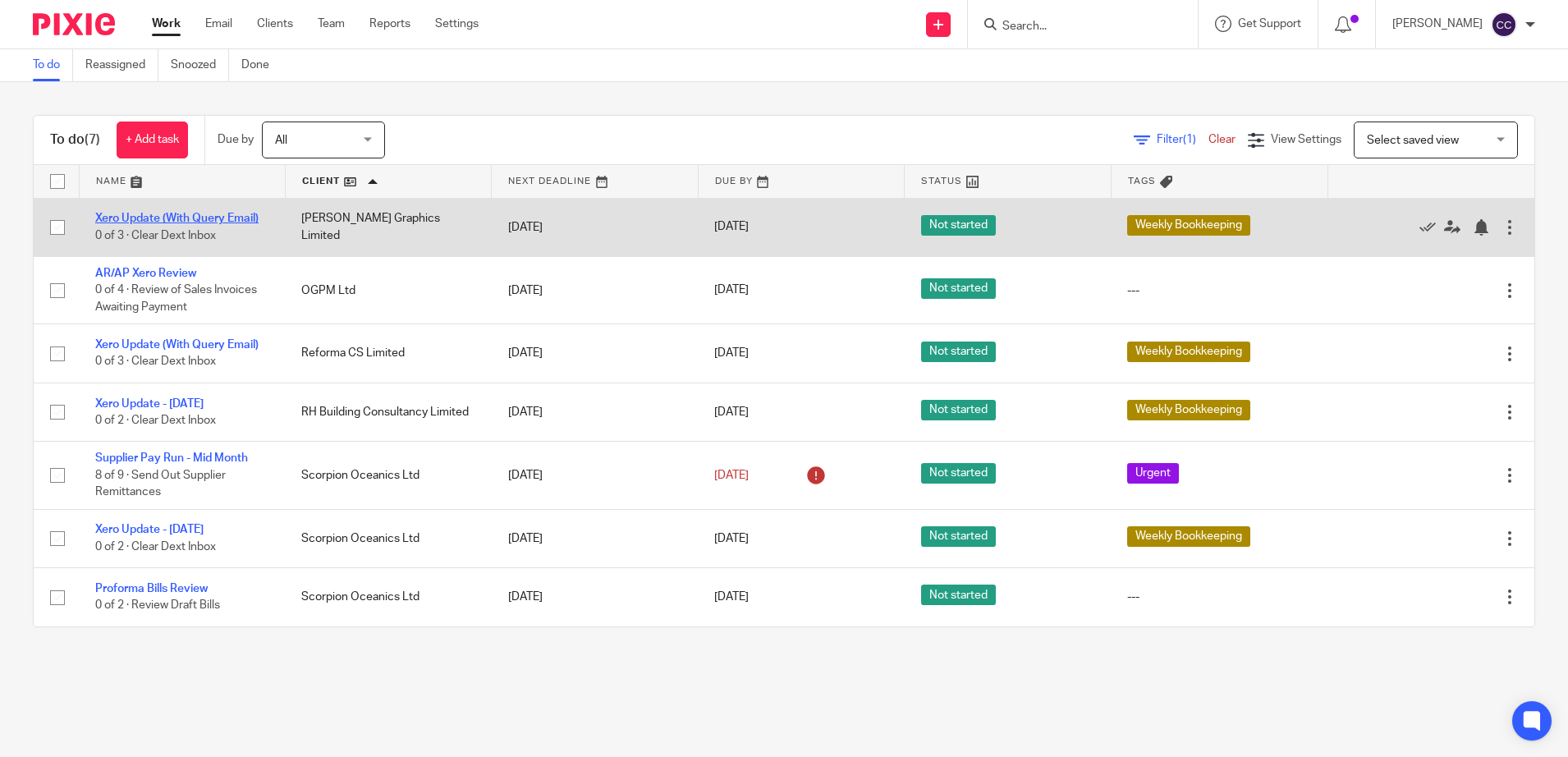
click at [234, 220] on link "Xero Update (With Query Email)" at bounding box center [176, 218] width 163 height 11
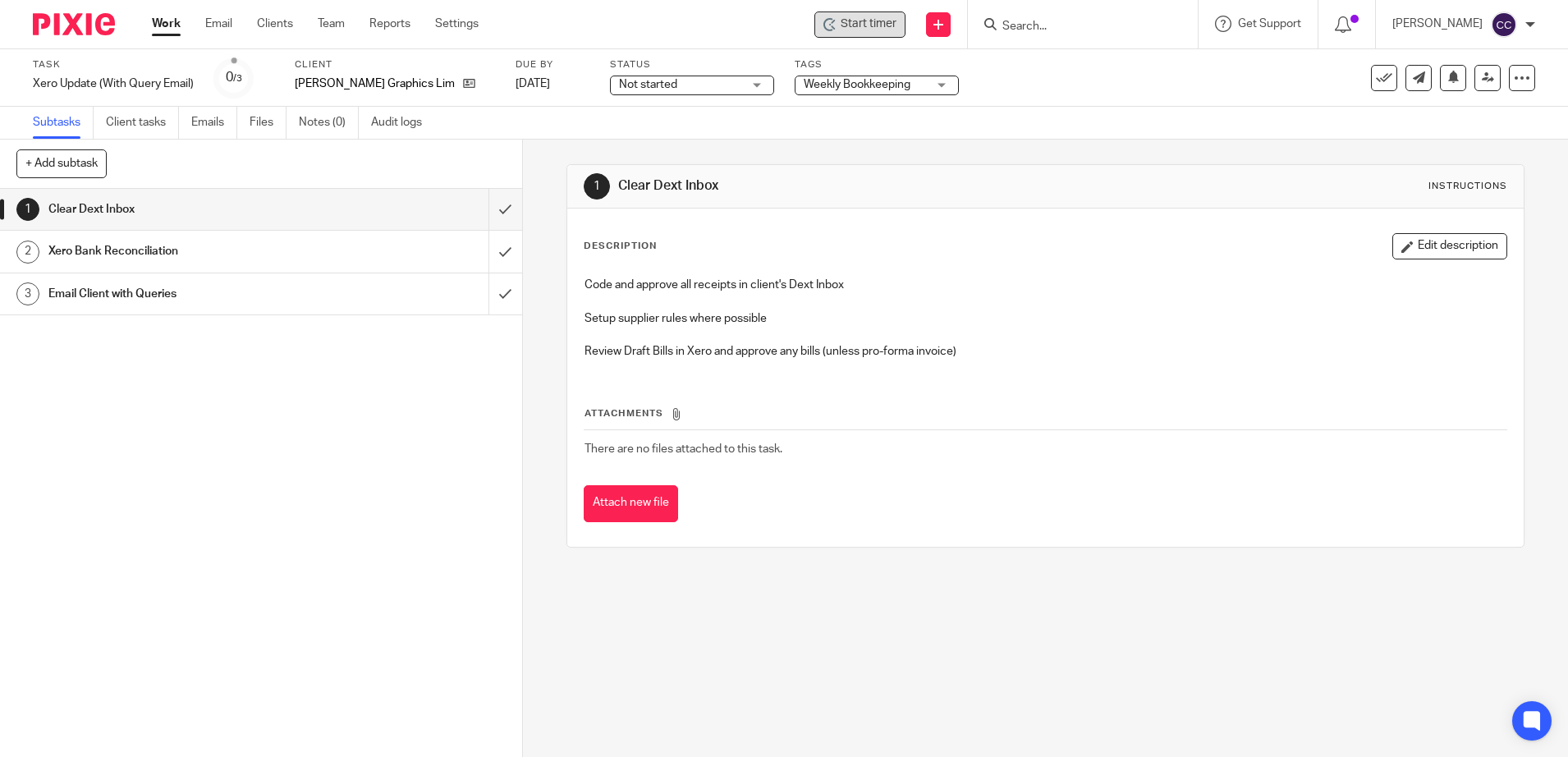
click at [868, 30] on span "Start timer" at bounding box center [868, 25] width 56 height 18
click at [871, 30] on span "Start timer" at bounding box center [868, 25] width 56 height 18
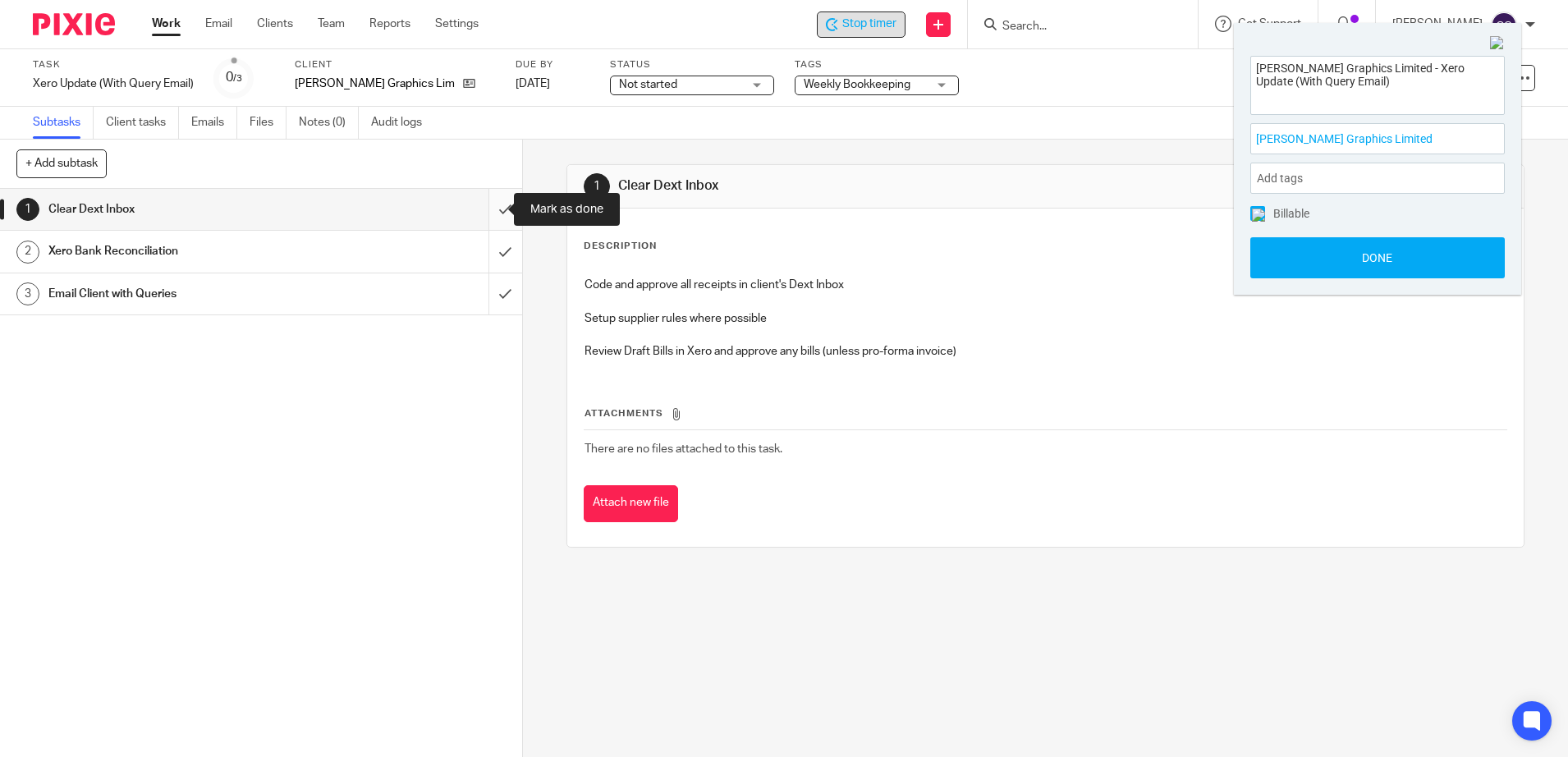
click at [484, 212] on input "submit" at bounding box center [261, 209] width 522 height 41
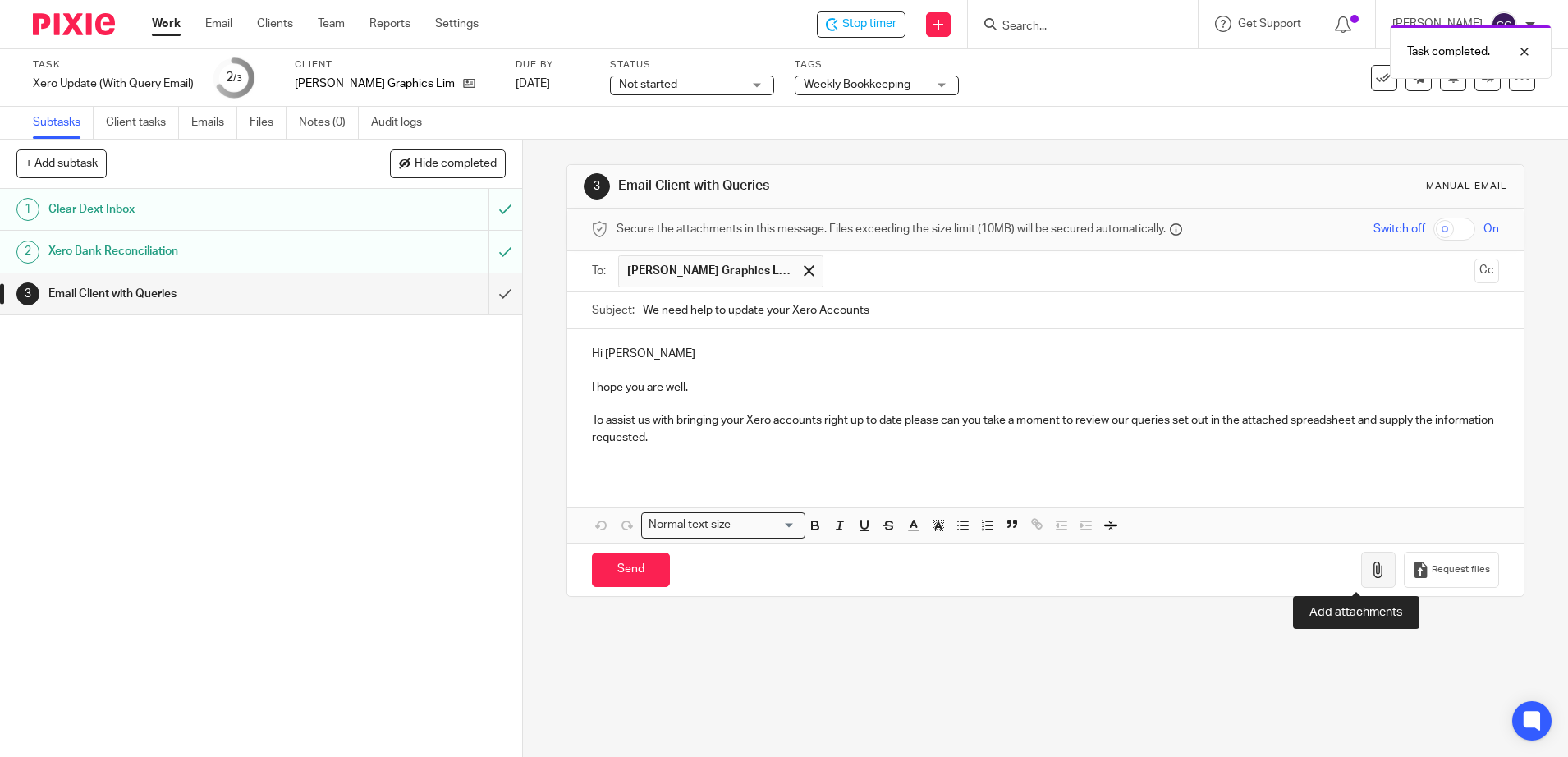
click at [1370, 564] on icon "button" at bounding box center [1378, 569] width 17 height 17
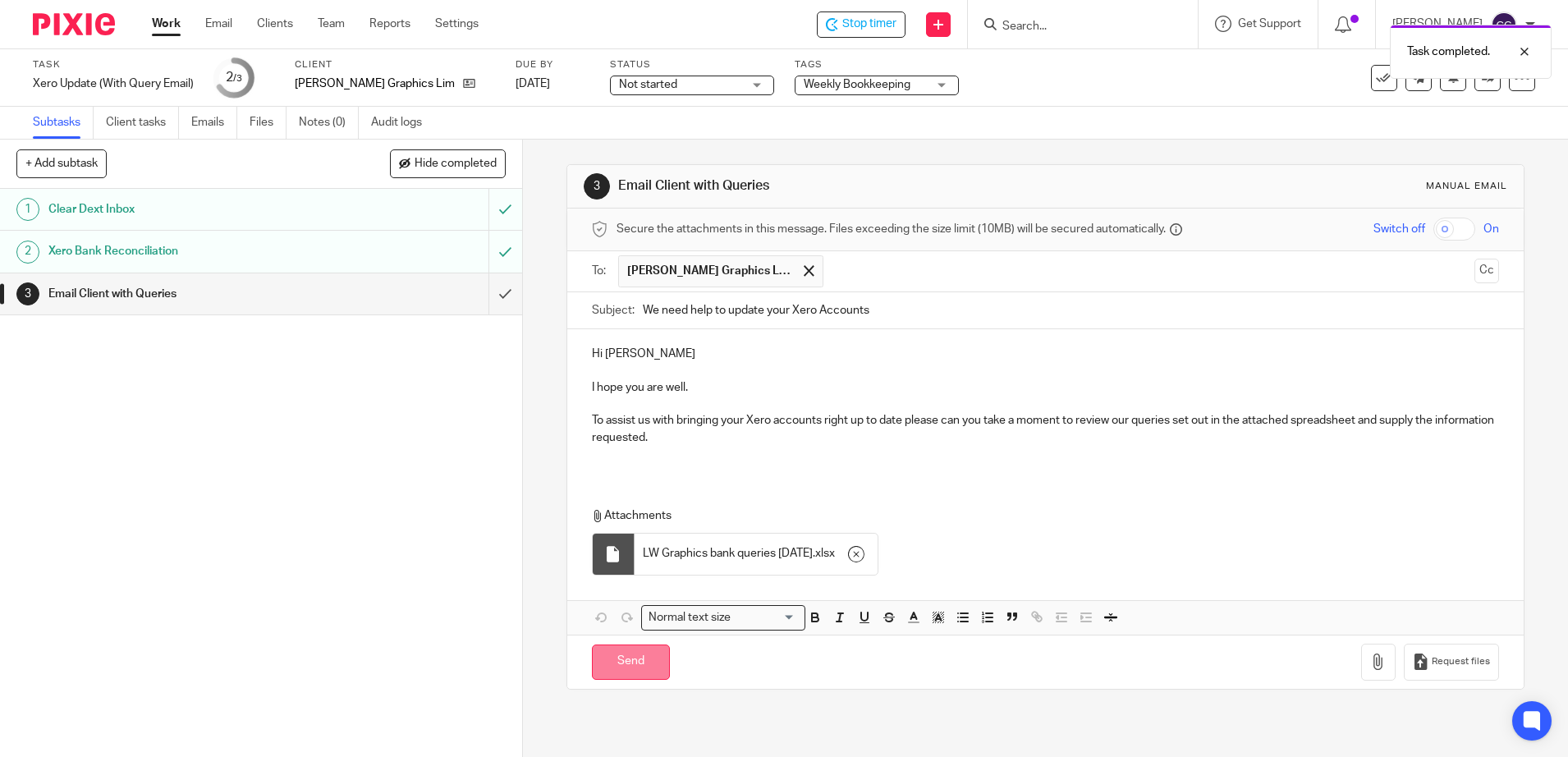
click at [631, 653] on input "Send" at bounding box center [630, 662] width 78 height 35
type input "Sent"
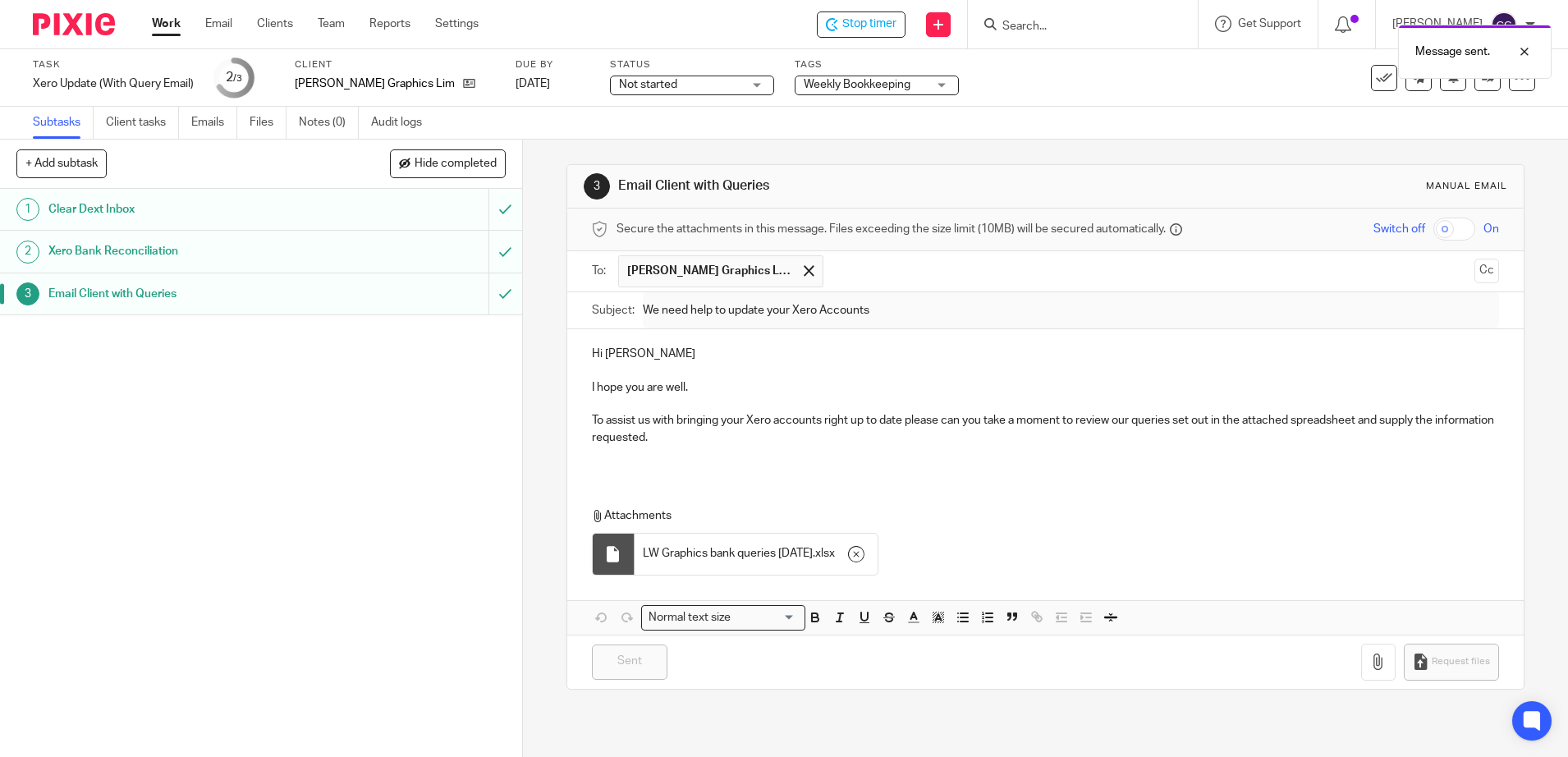
click at [166, 30] on link "Work" at bounding box center [166, 24] width 29 height 17
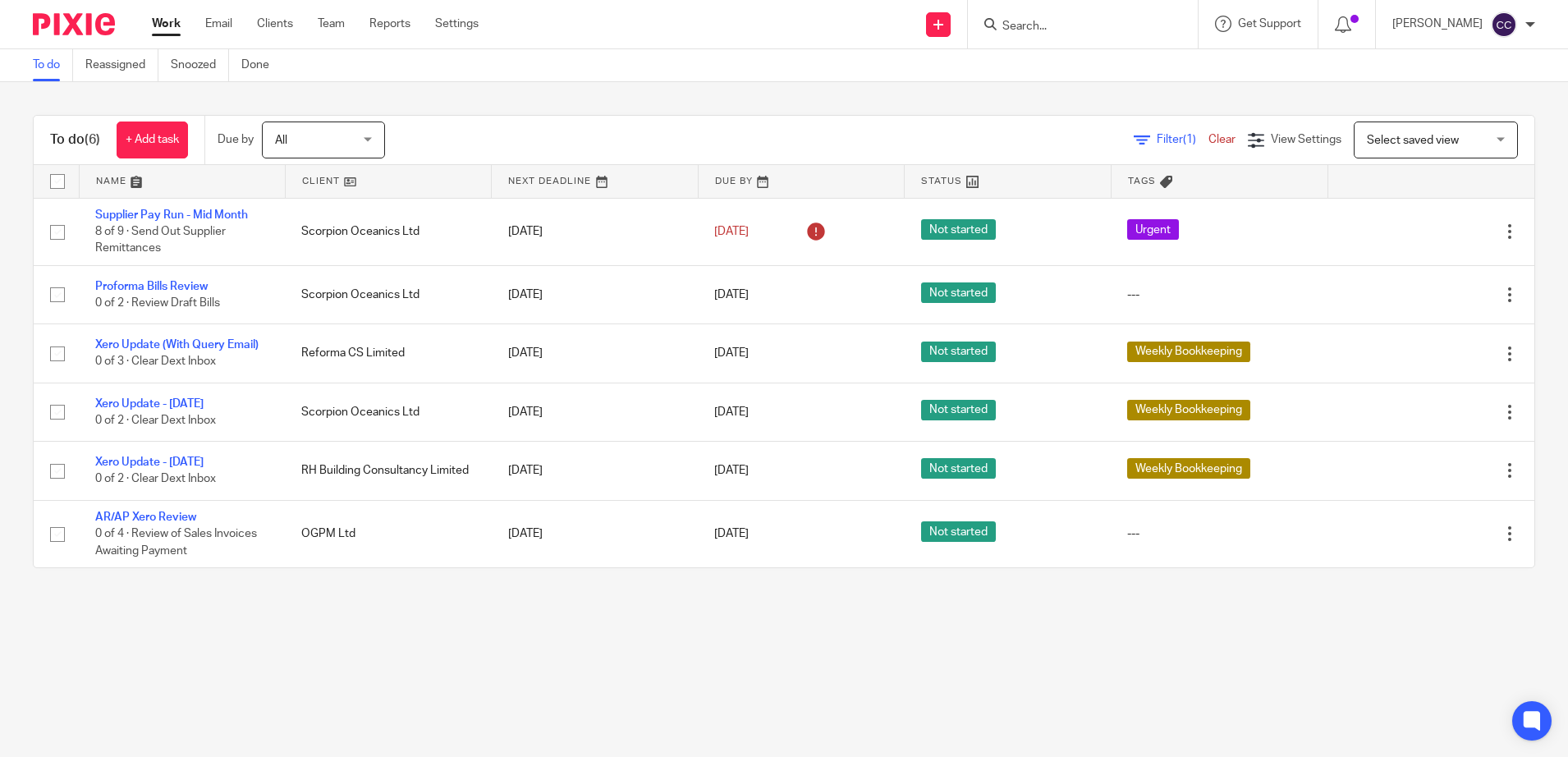
click at [321, 182] on link at bounding box center [388, 181] width 205 height 33
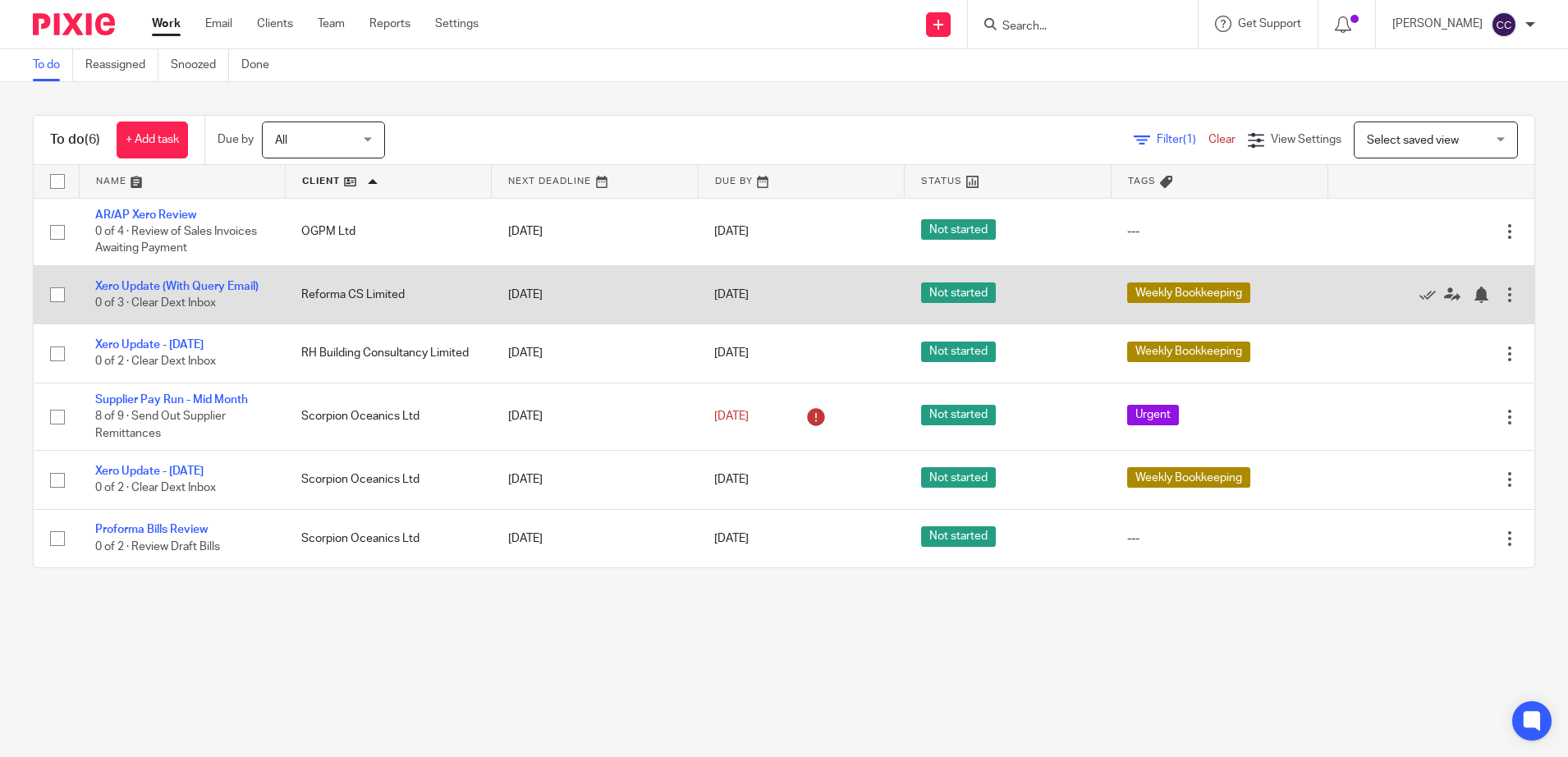
click at [175, 293] on td "Xero Update (With Query Email) 0 of 3 · Clear Dext Inbox" at bounding box center [182, 294] width 206 height 58
click at [174, 284] on link "Xero Update (With Query Email)" at bounding box center [176, 286] width 163 height 11
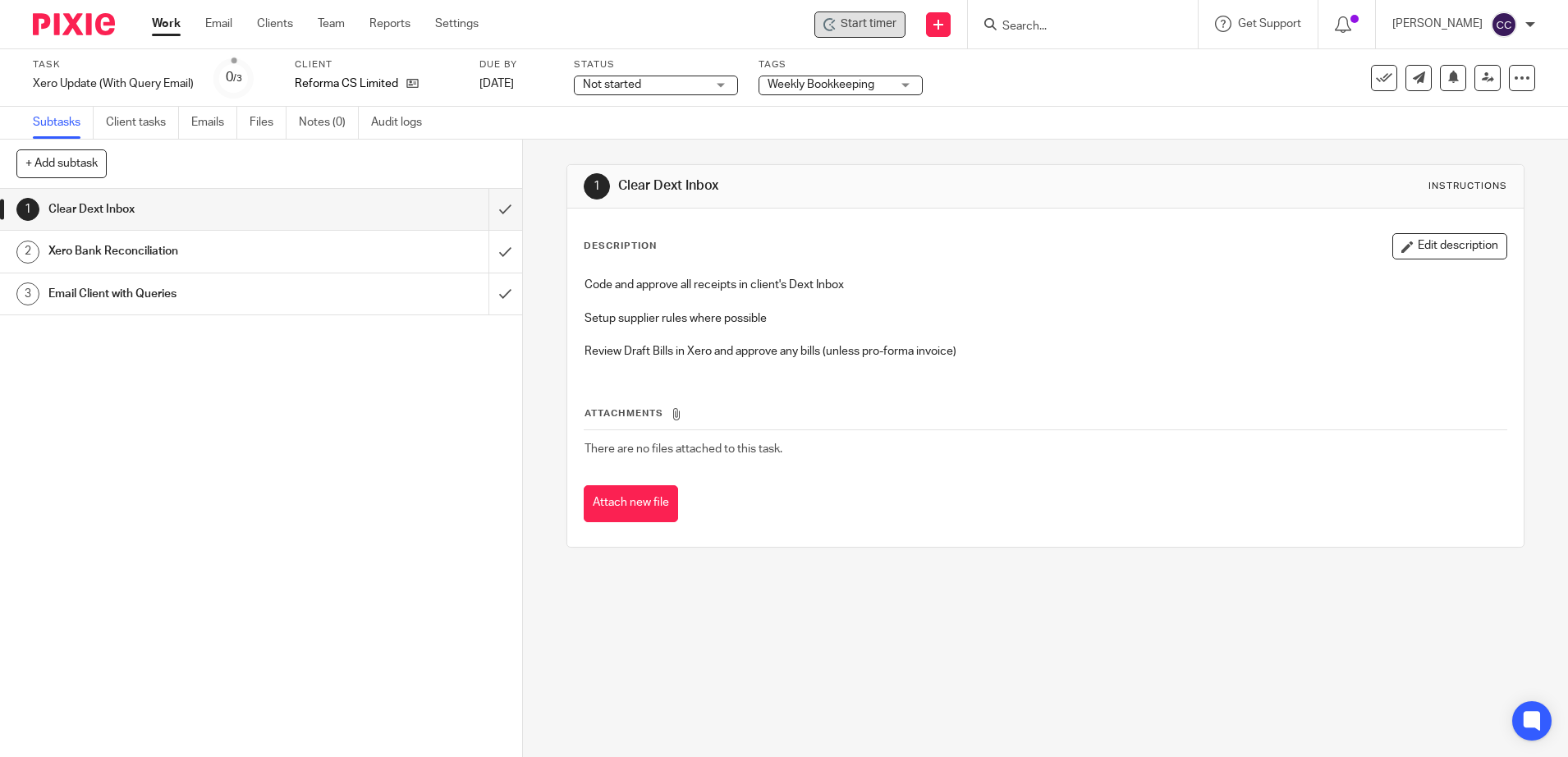
click at [878, 29] on span "Start timer" at bounding box center [868, 25] width 56 height 18
click at [874, 28] on span "Start timer" at bounding box center [868, 25] width 56 height 18
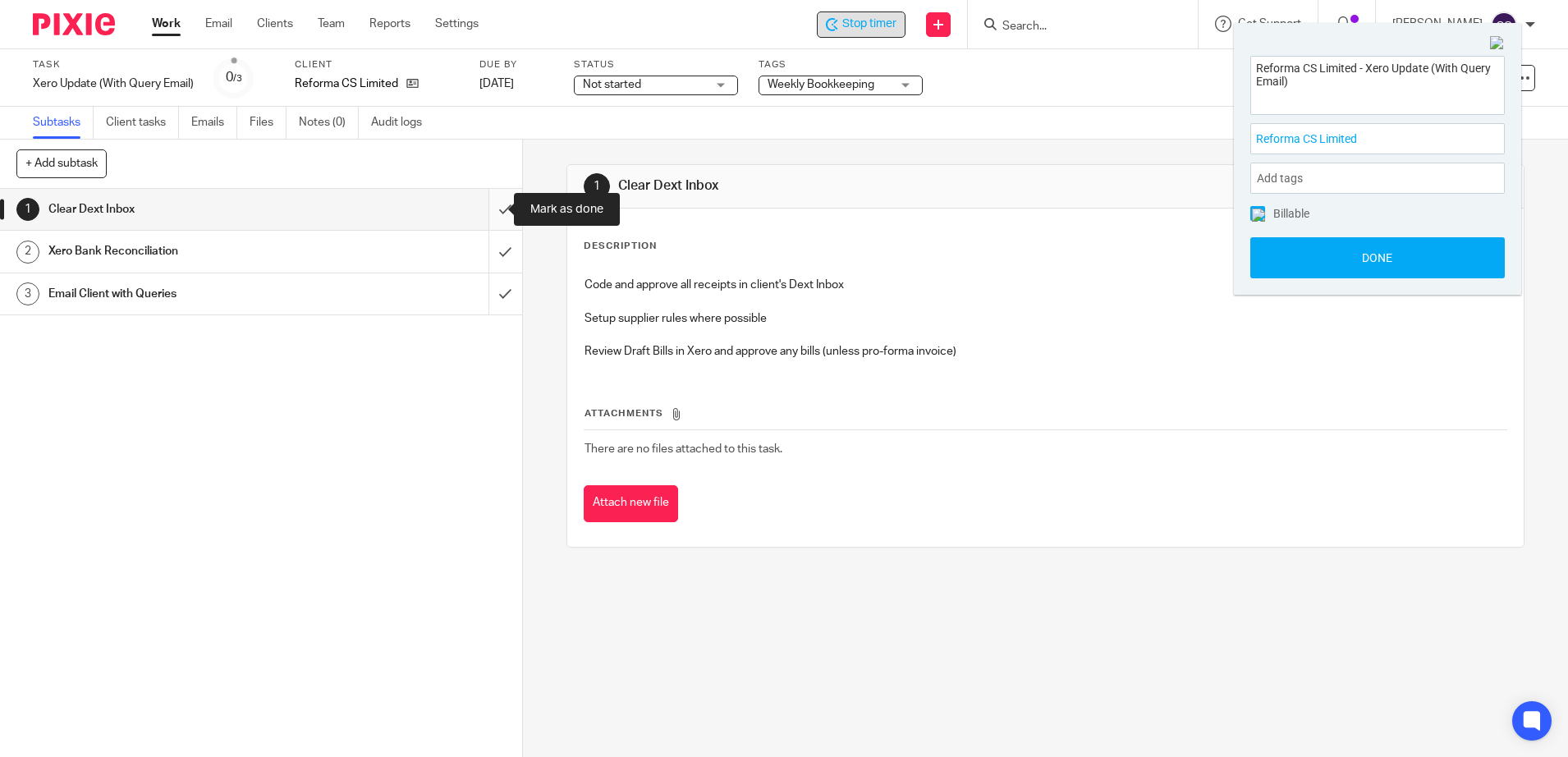
click at [492, 206] on input "submit" at bounding box center [261, 209] width 522 height 41
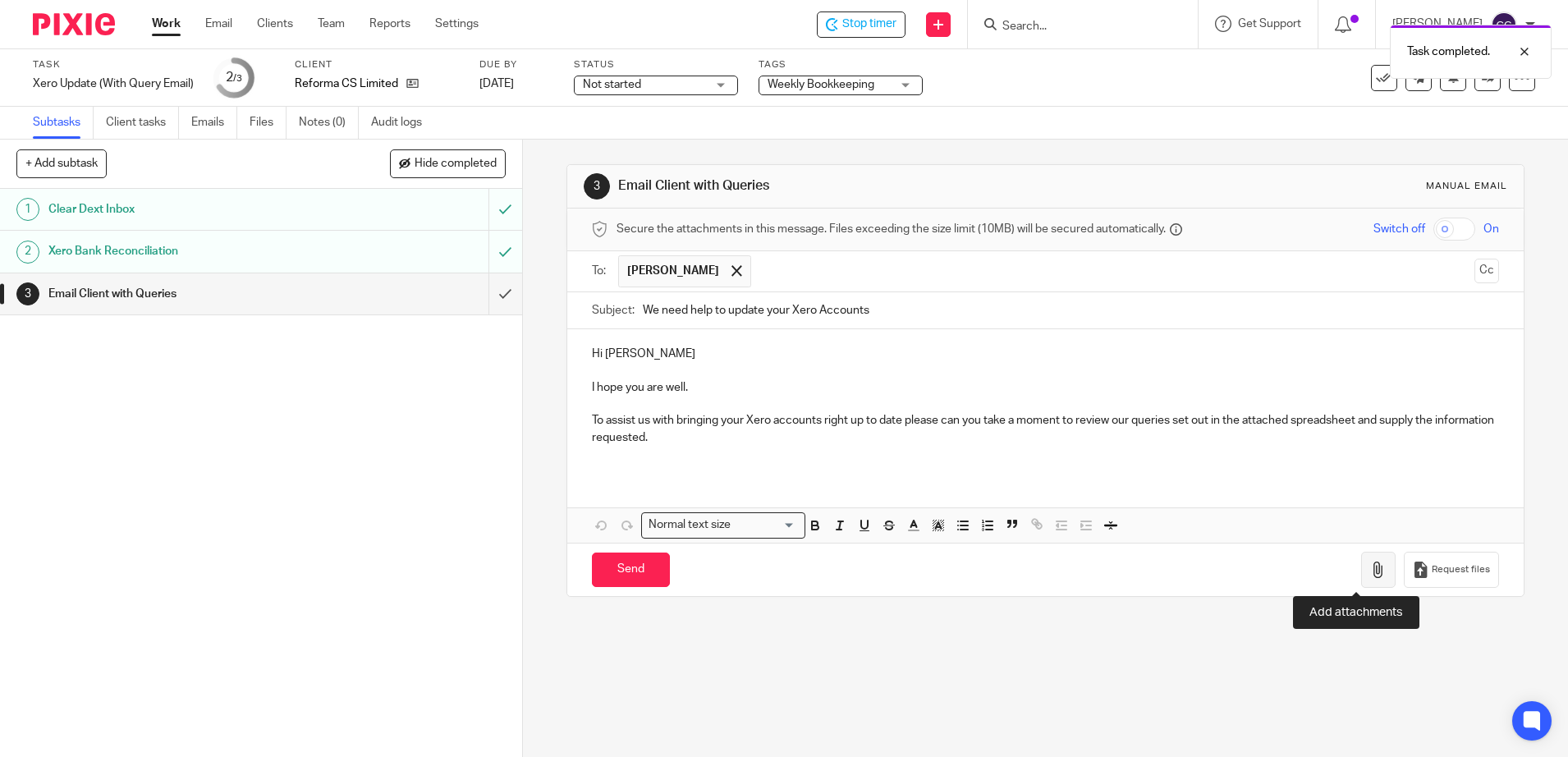
click at [1367, 576] on button "button" at bounding box center [1378, 570] width 34 height 37
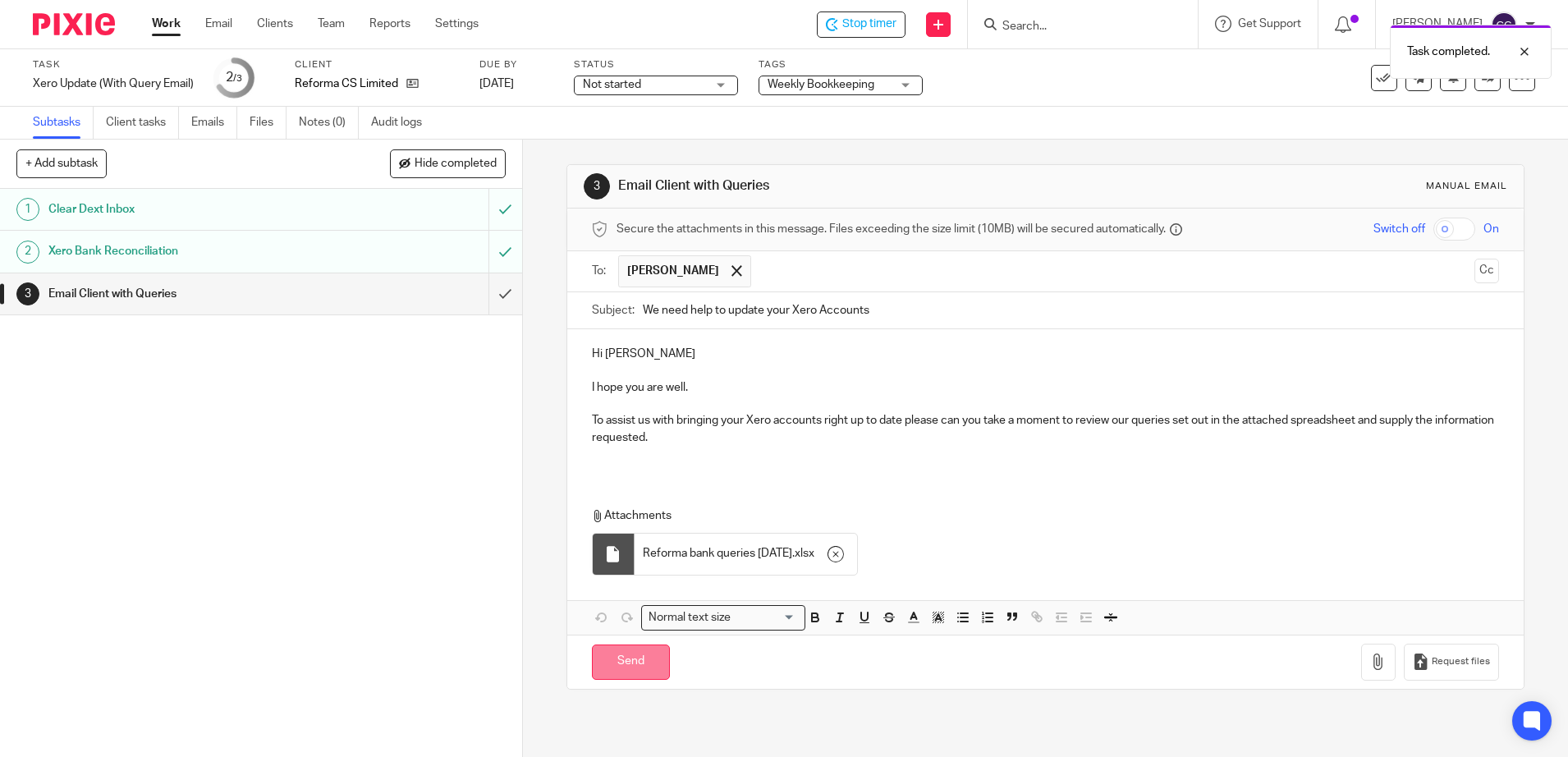
click at [609, 660] on input "Send" at bounding box center [630, 662] width 78 height 35
type input "Sent"
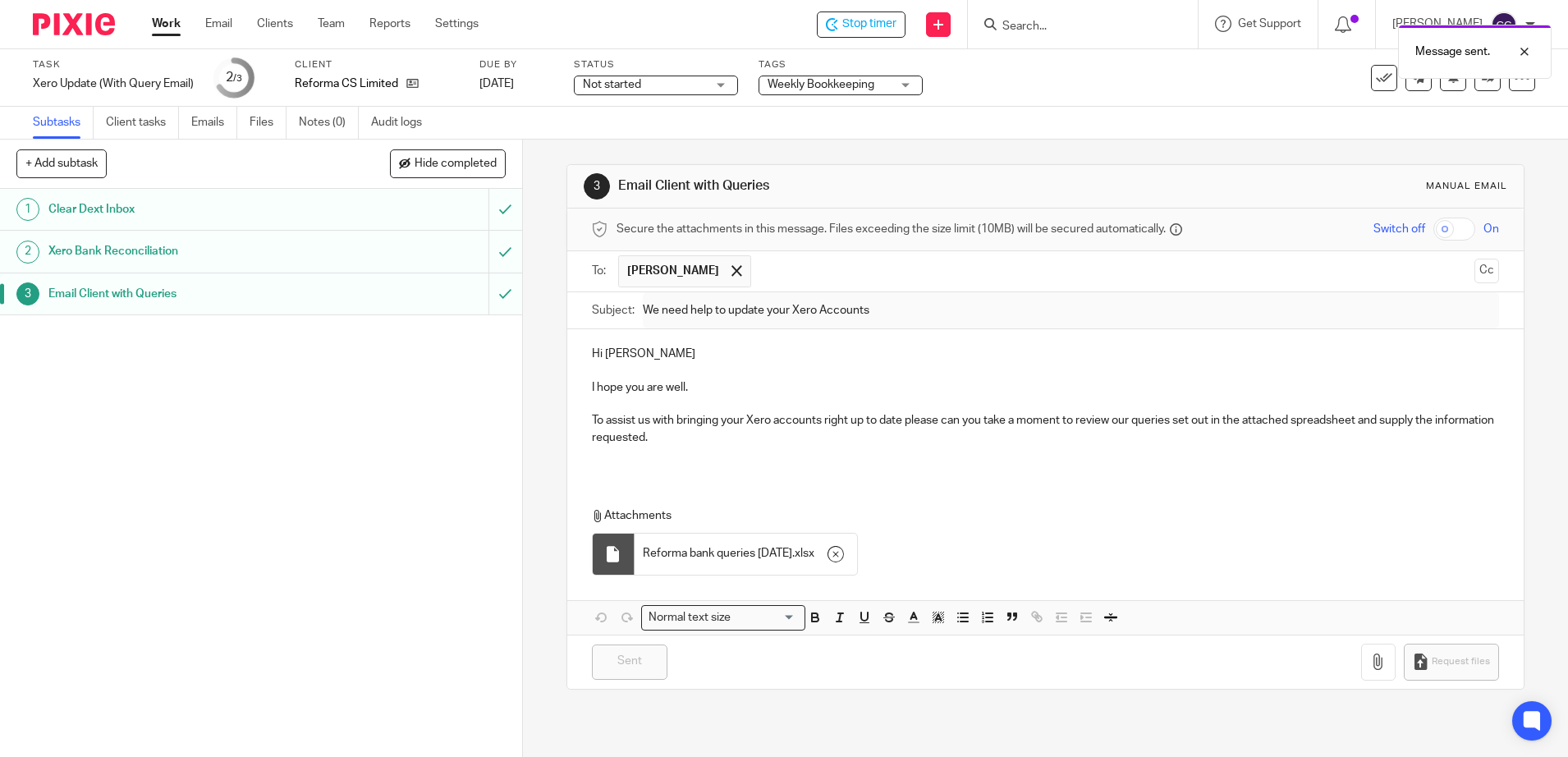
click at [166, 21] on link "Work" at bounding box center [166, 24] width 29 height 17
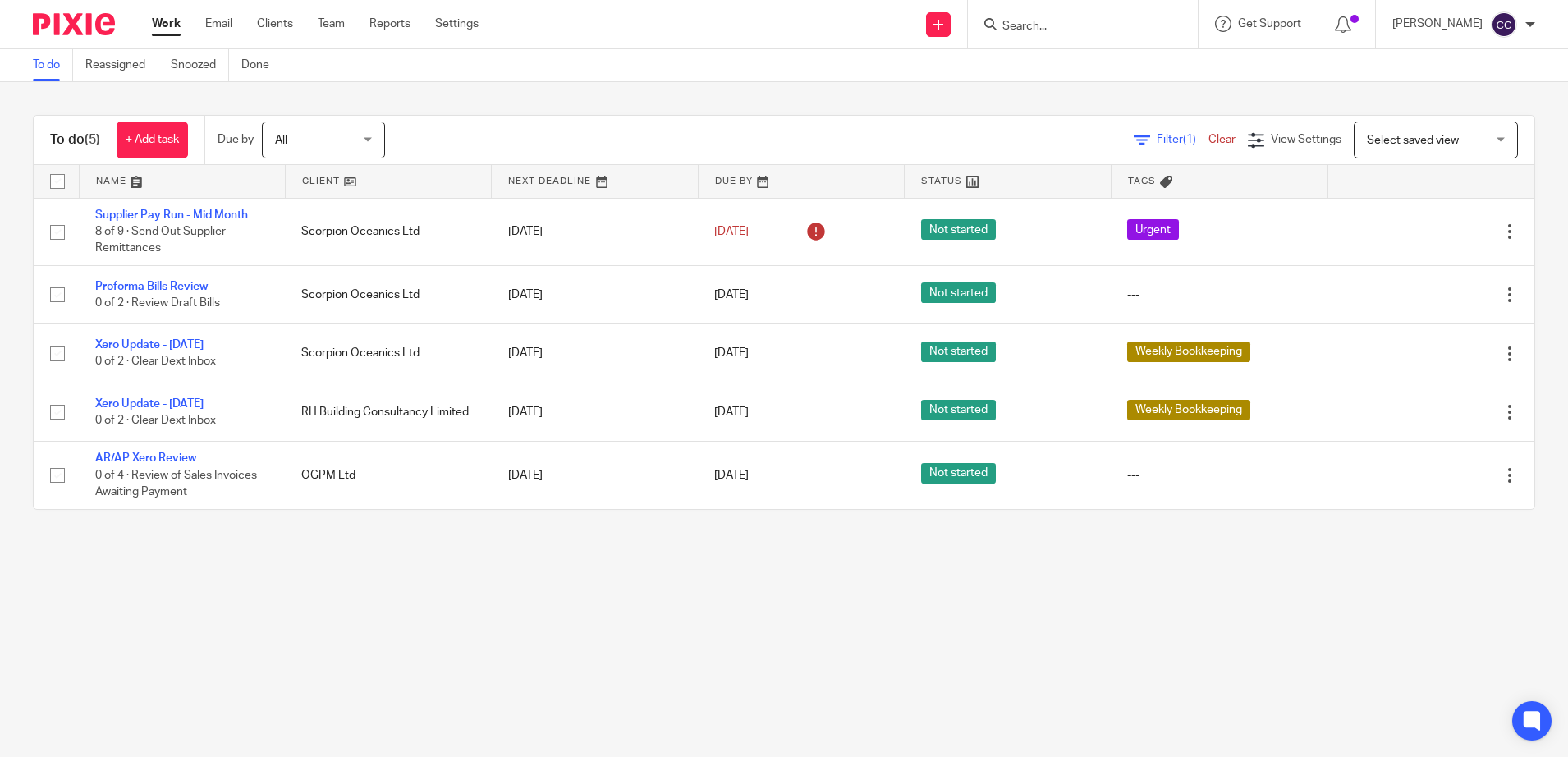
click at [305, 183] on link at bounding box center [388, 181] width 205 height 33
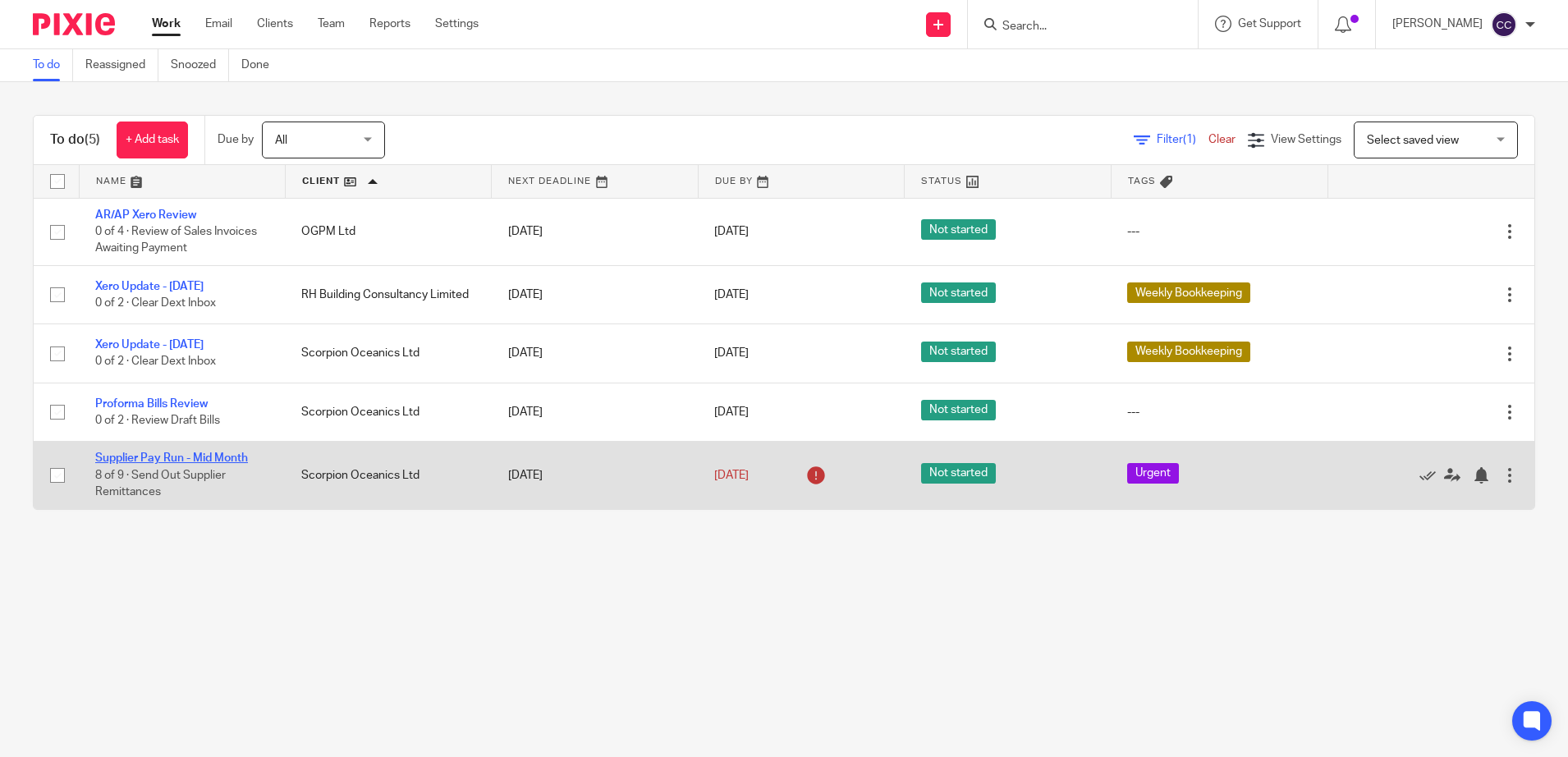
click at [205, 457] on link "Supplier Pay Run - Mid Month" at bounding box center [171, 457] width 152 height 11
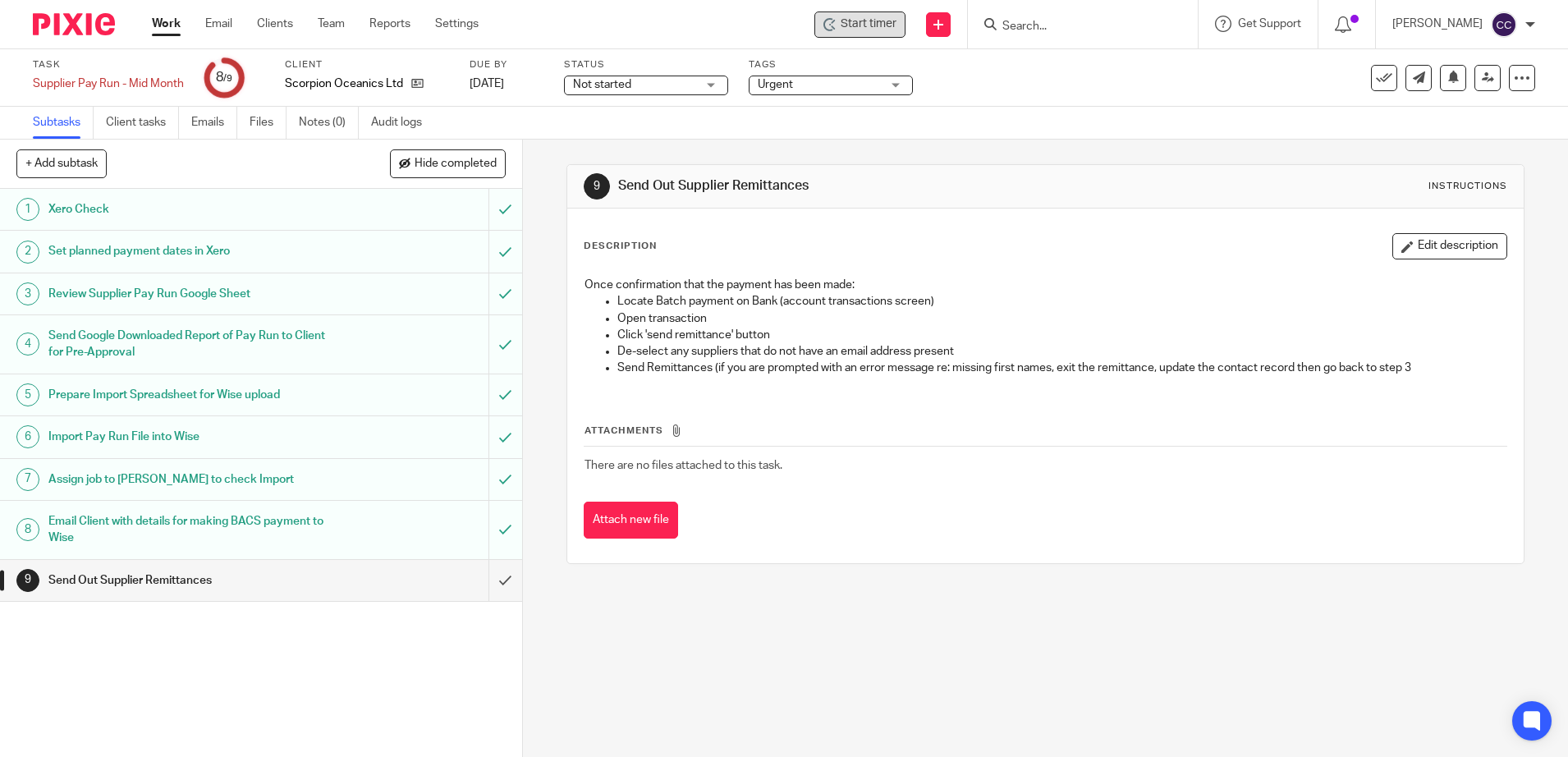
click at [892, 18] on span "Start timer" at bounding box center [868, 25] width 56 height 18
click at [882, 25] on span "Start timer" at bounding box center [868, 25] width 56 height 18
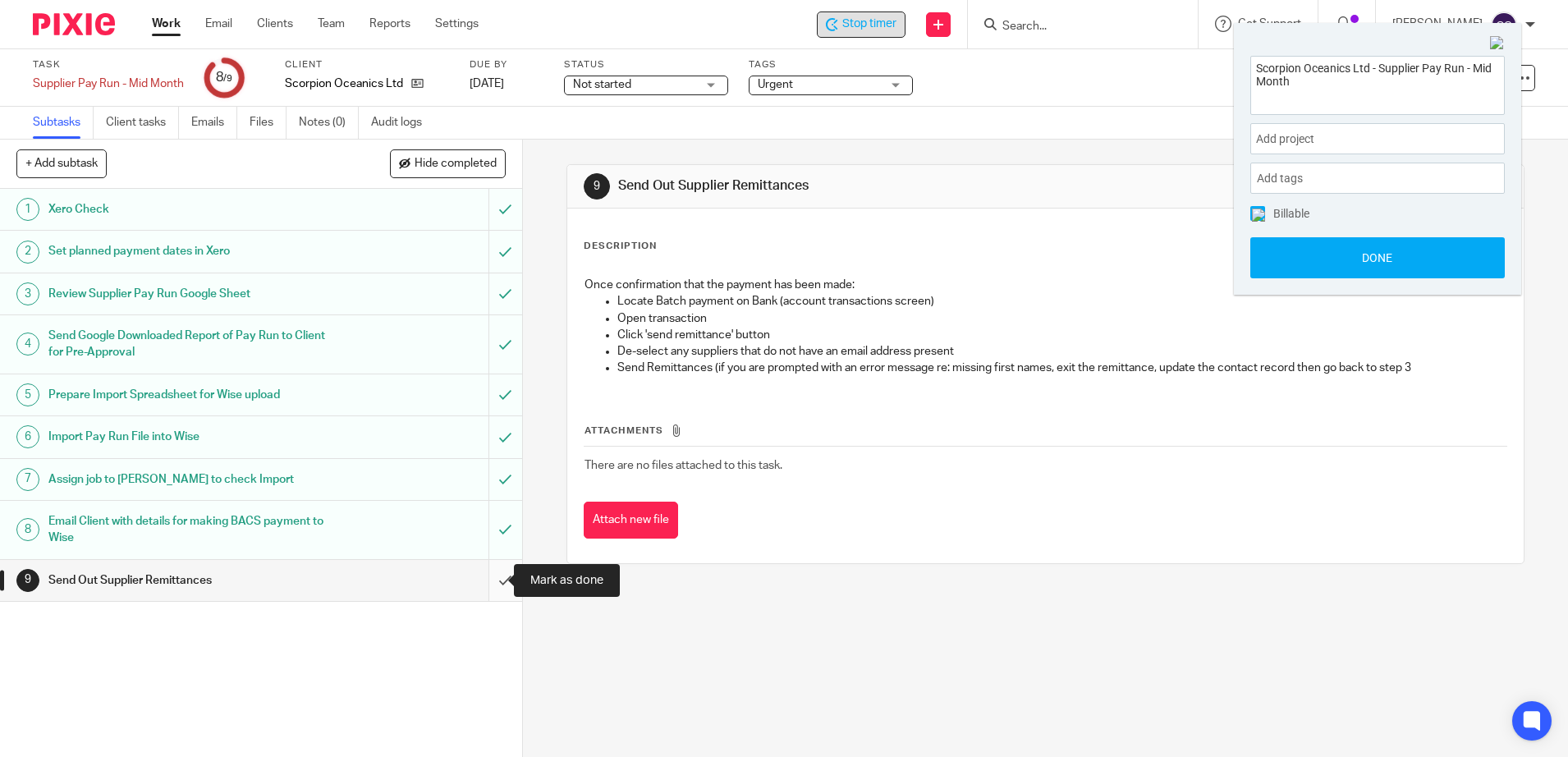
click at [489, 581] on input "submit" at bounding box center [261, 580] width 522 height 41
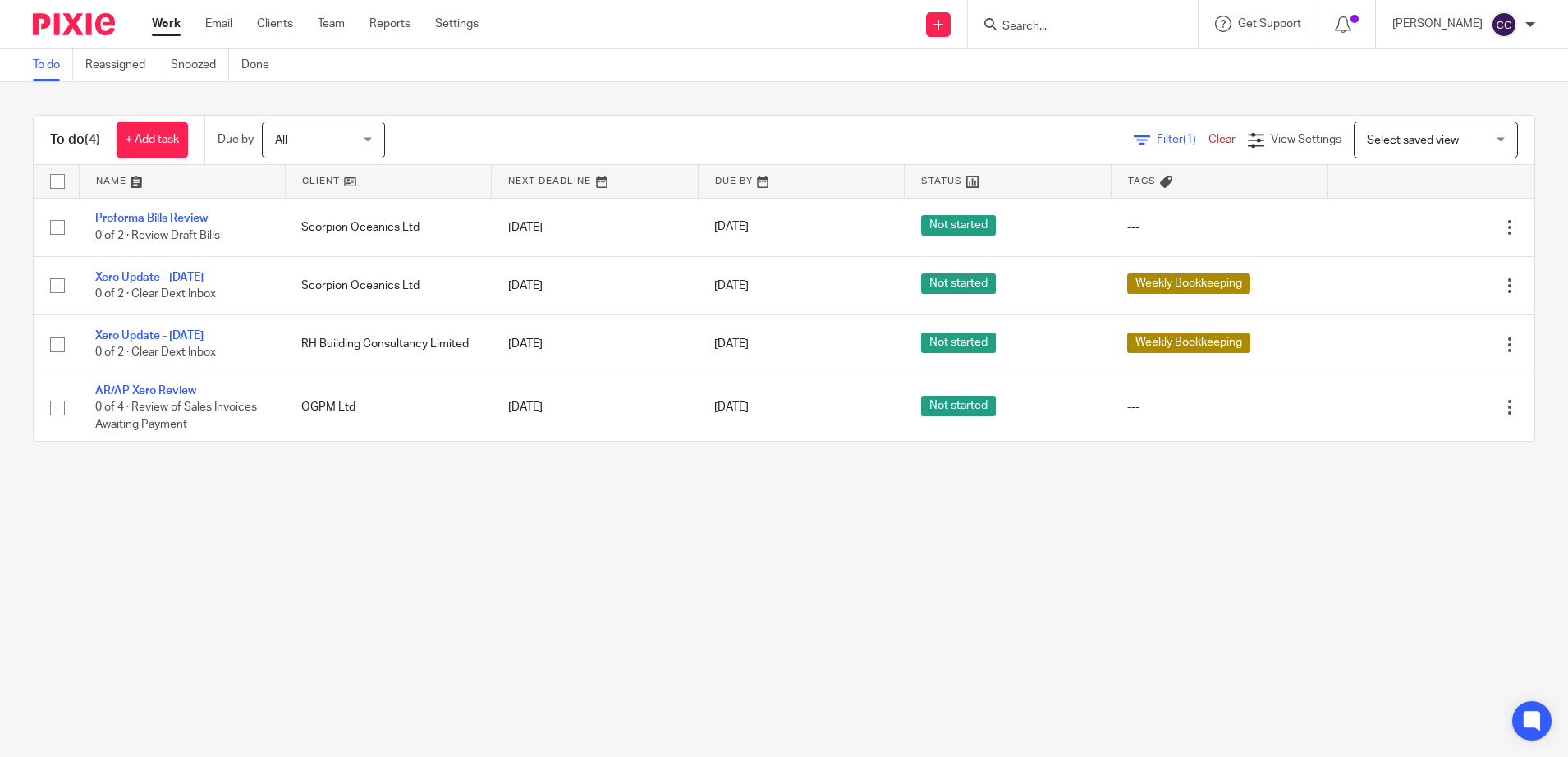
click at [315, 180] on link at bounding box center [388, 181] width 205 height 33
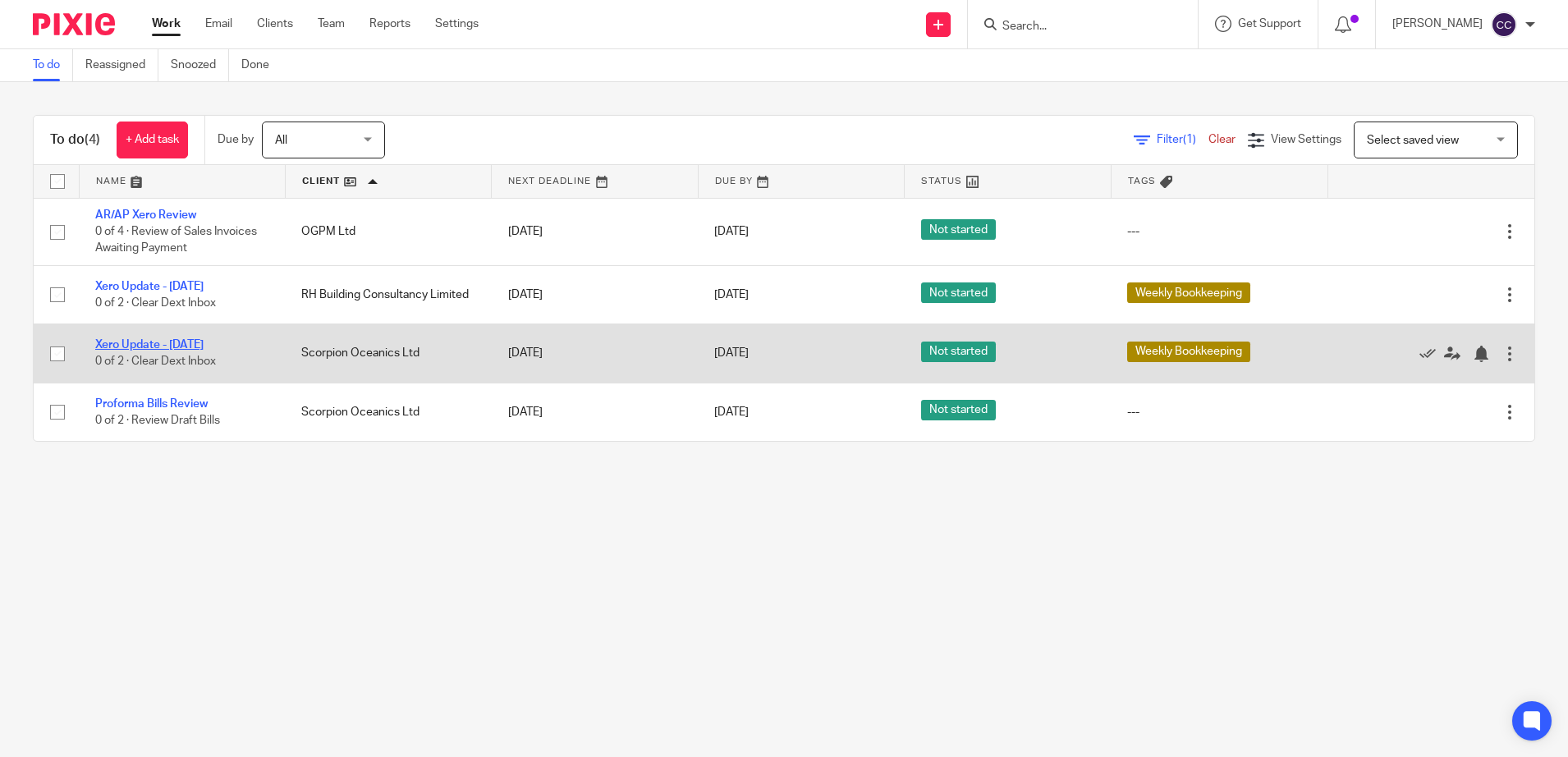
click at [142, 344] on link "Xero Update - [DATE]" at bounding box center [149, 345] width 108 height 11
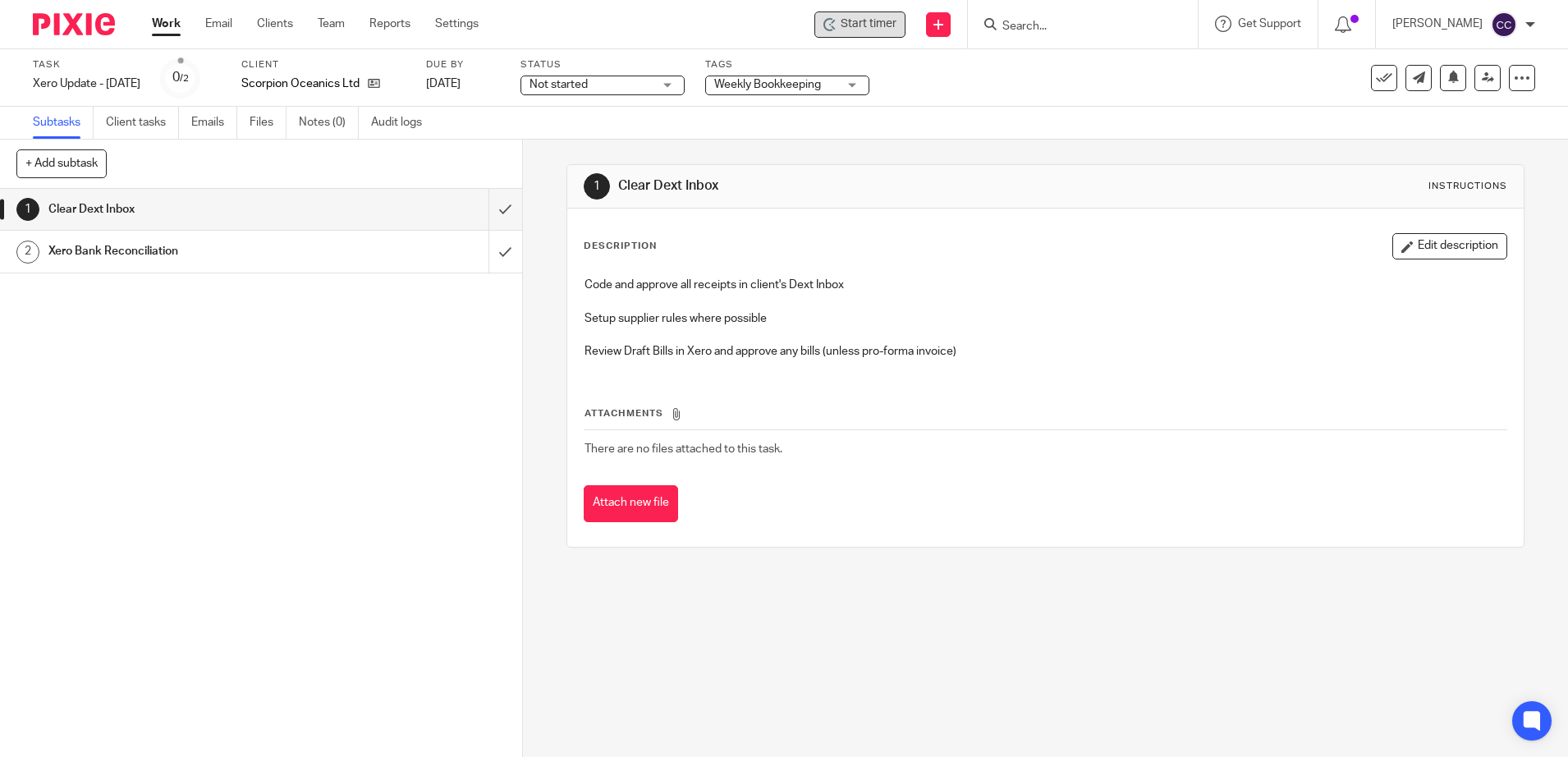
click at [866, 25] on span "Start timer" at bounding box center [868, 25] width 56 height 18
click at [870, 26] on span "Start timer" at bounding box center [868, 25] width 56 height 18
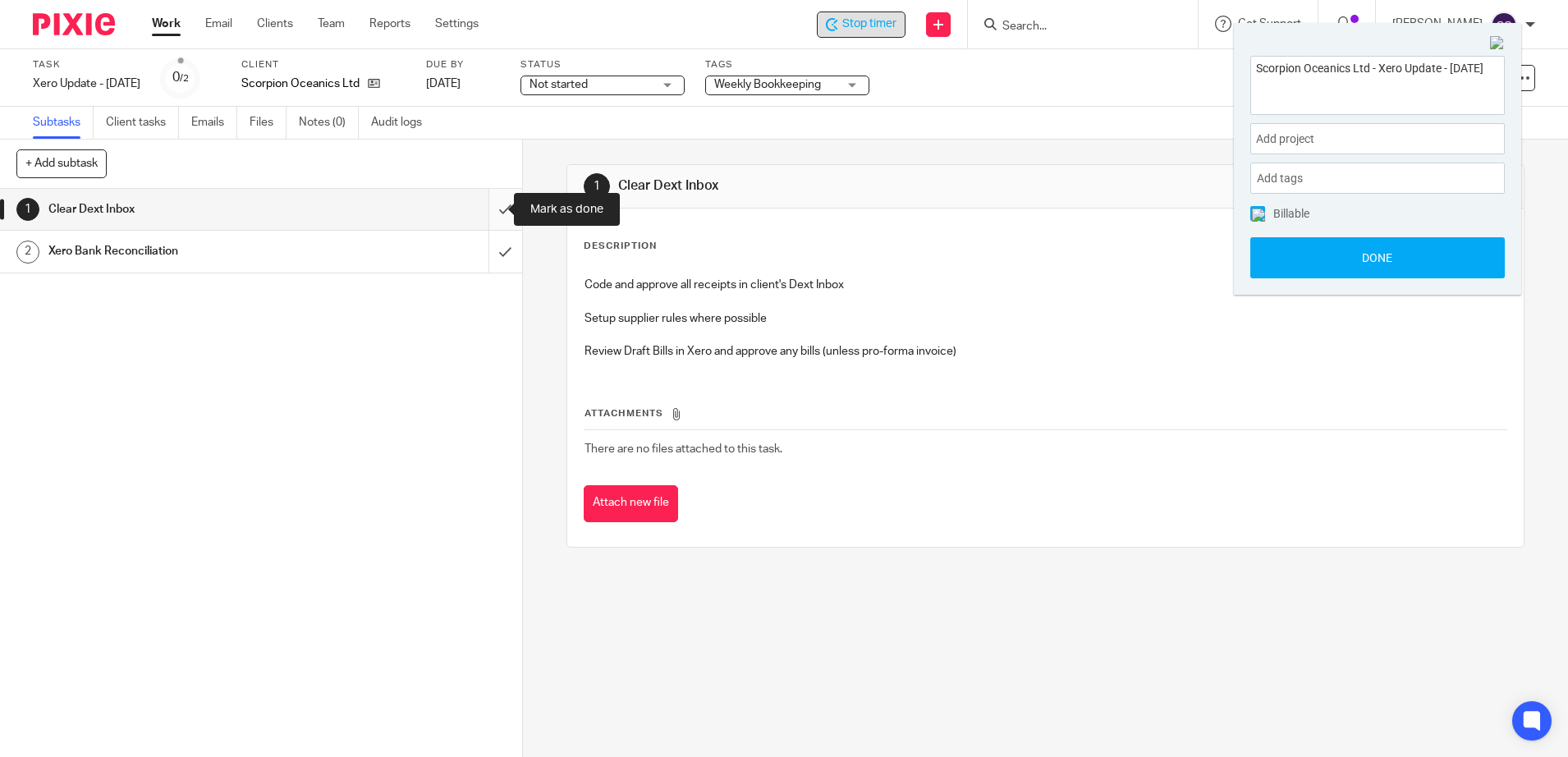
click at [486, 209] on input "submit" at bounding box center [261, 209] width 522 height 41
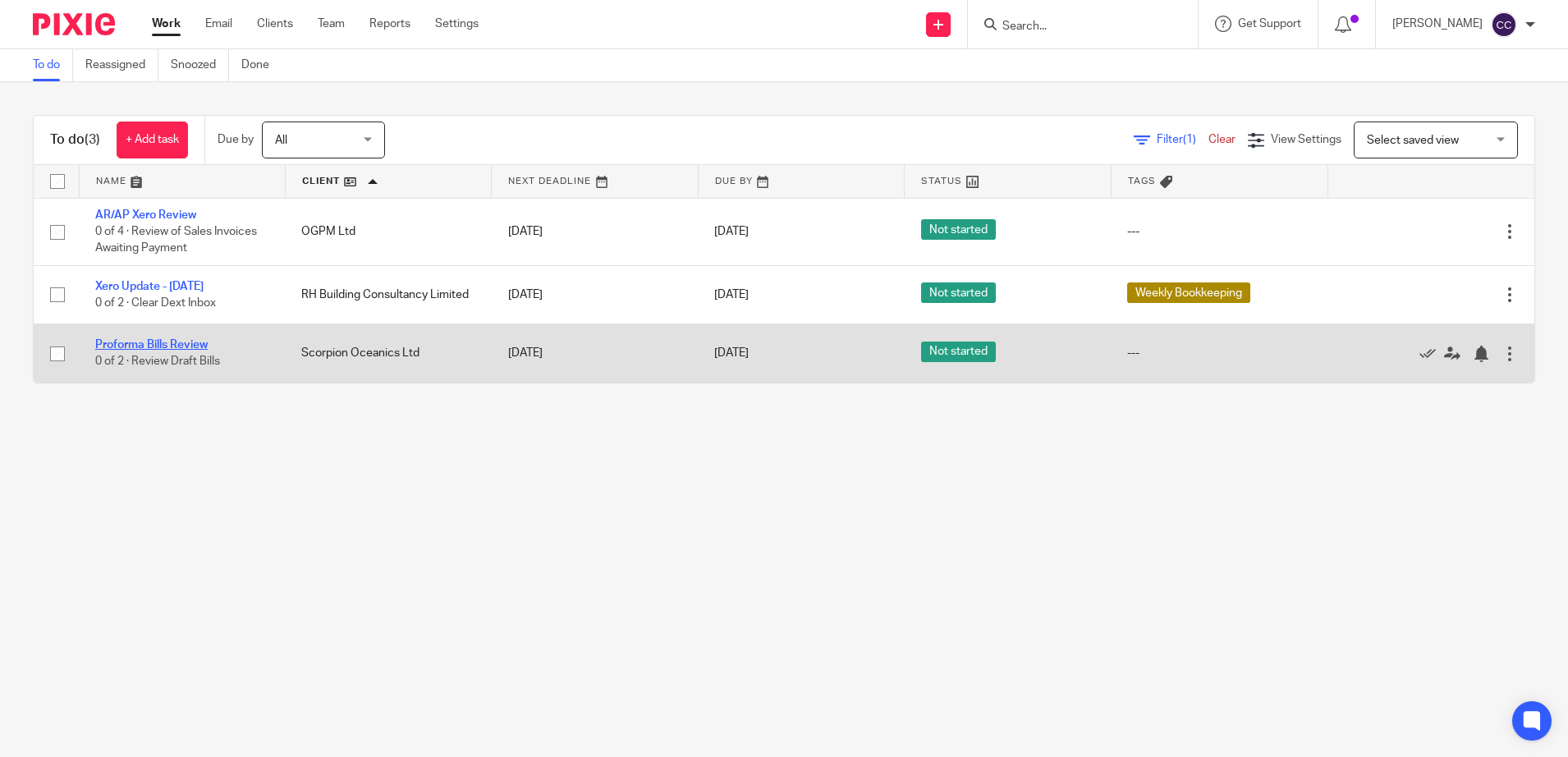
click at [172, 344] on link "Proforma Bills Review" at bounding box center [152, 345] width 113 height 11
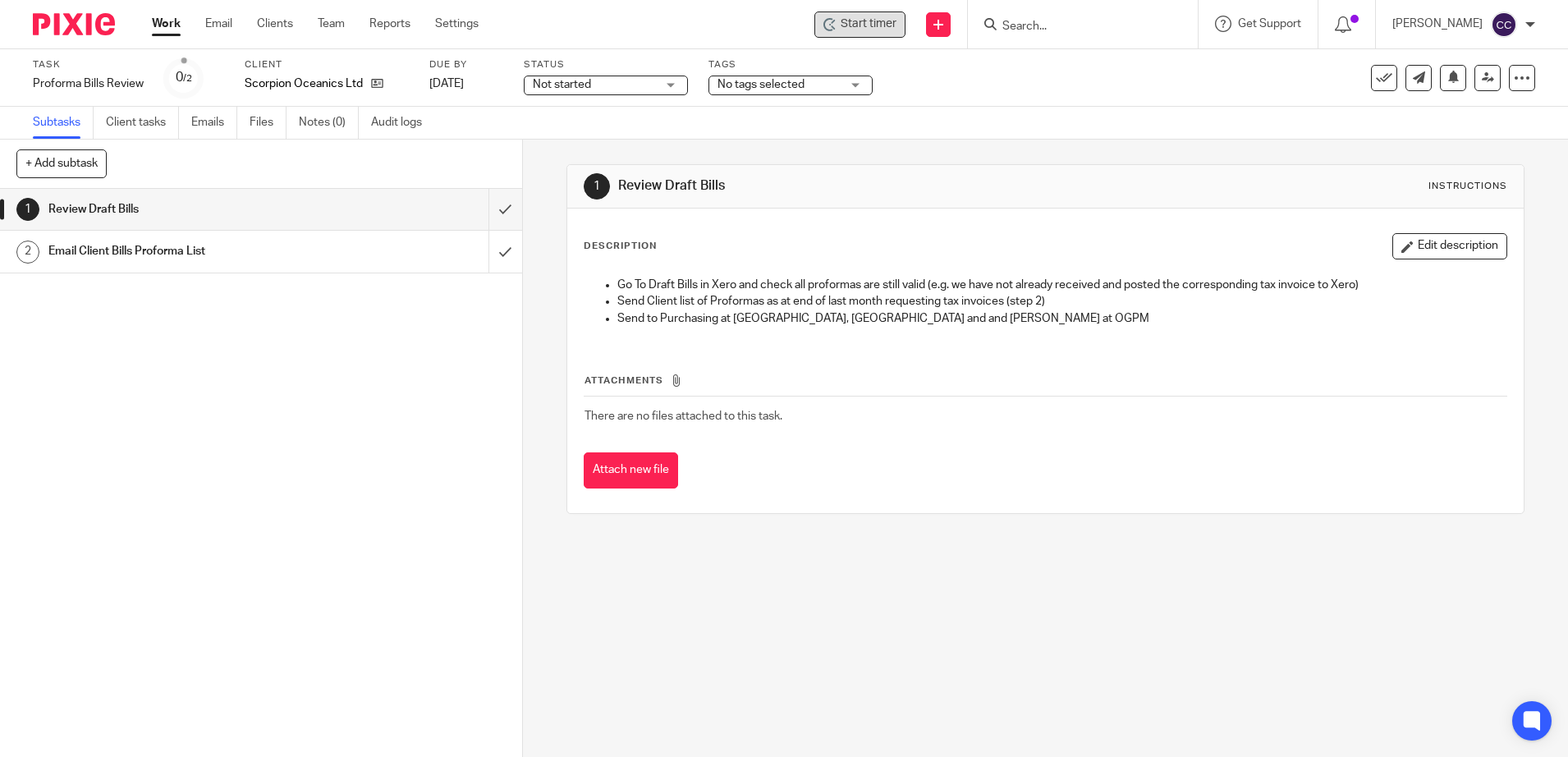
click at [896, 31] on span "Start timer" at bounding box center [868, 25] width 56 height 18
click at [879, 25] on span "Start timer" at bounding box center [868, 25] width 56 height 18
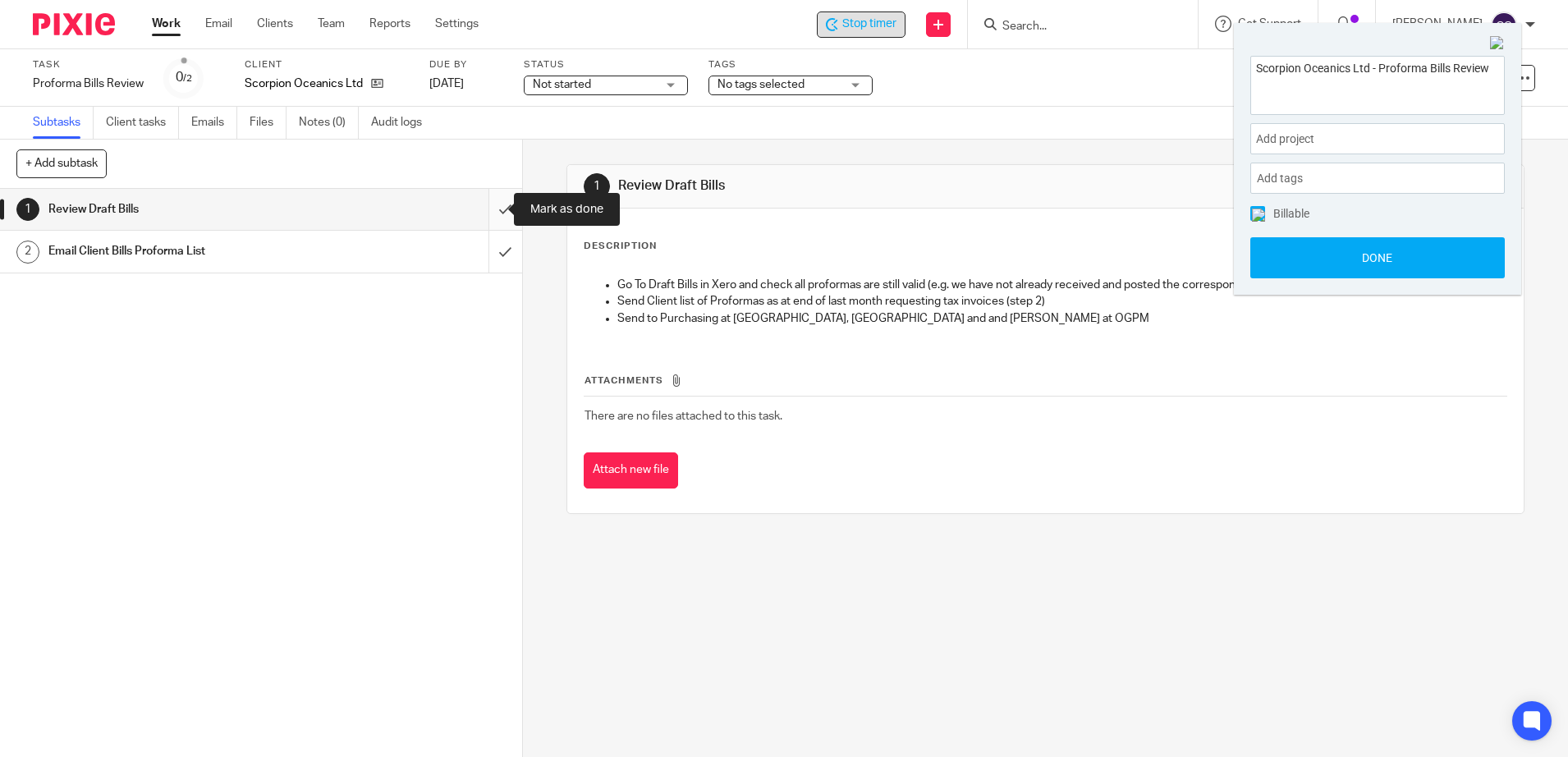
click at [491, 209] on input "submit" at bounding box center [261, 209] width 522 height 41
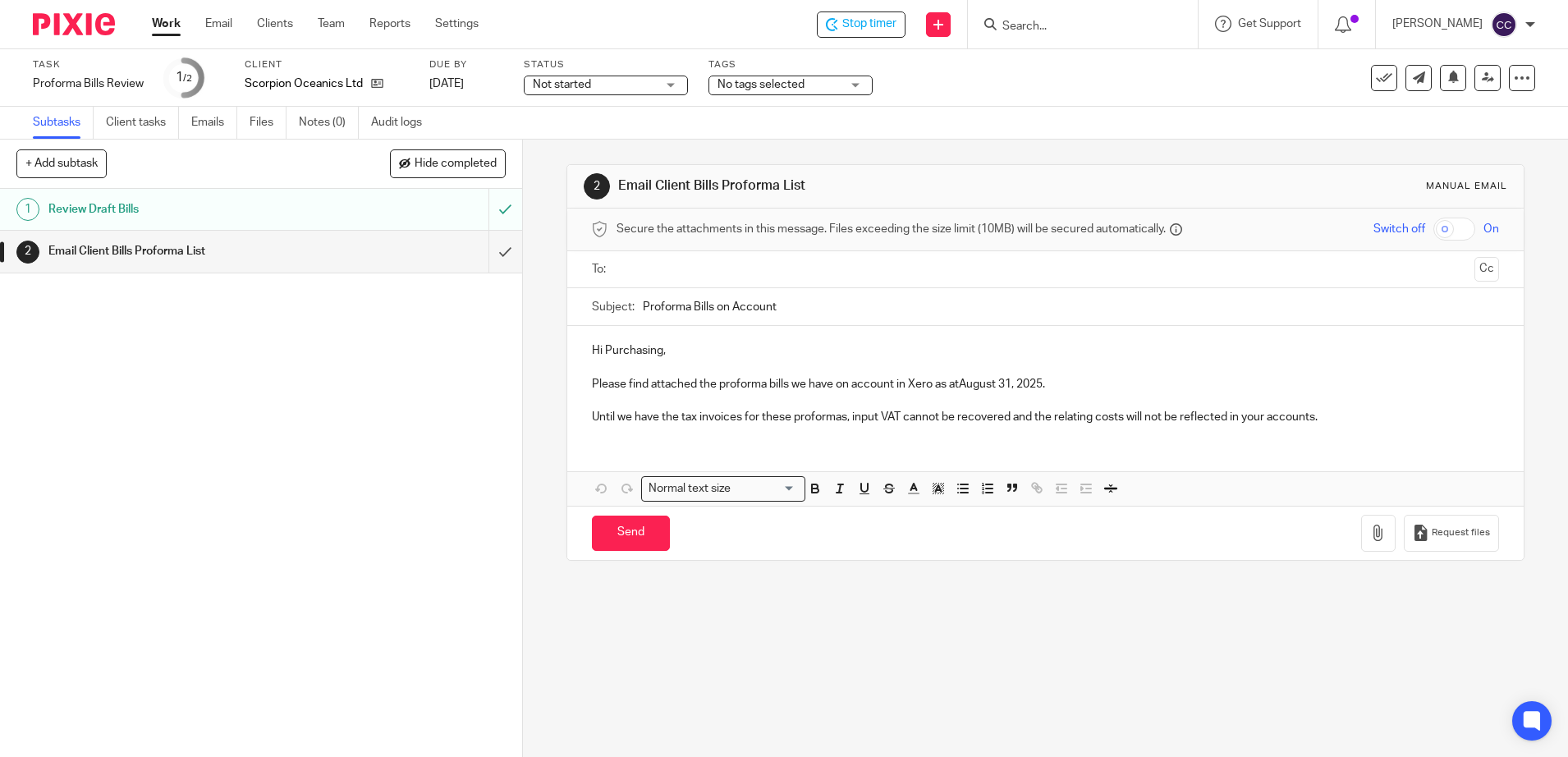
click at [695, 264] on input "text" at bounding box center [1044, 269] width 845 height 19
click at [952, 390] on p "Please find attached the proforma bills we have on account in Xero as atAugust …" at bounding box center [1044, 387] width 907 height 17
click at [1010, 389] on p "Please find attached the proforma bills we have on account in Xero as at August…" at bounding box center [1044, 387] width 907 height 17
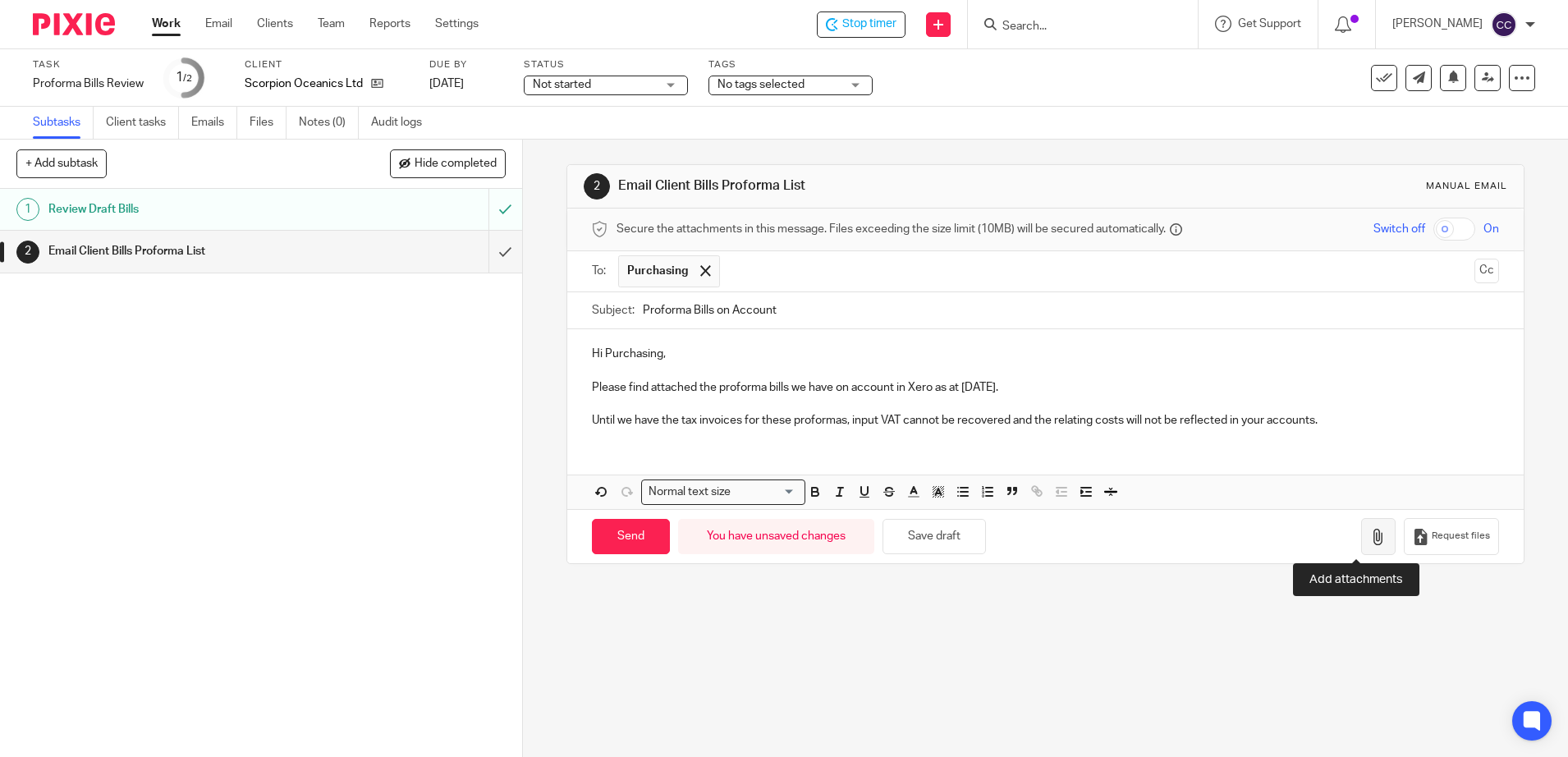
click at [1370, 539] on icon "button" at bounding box center [1378, 537] width 17 height 17
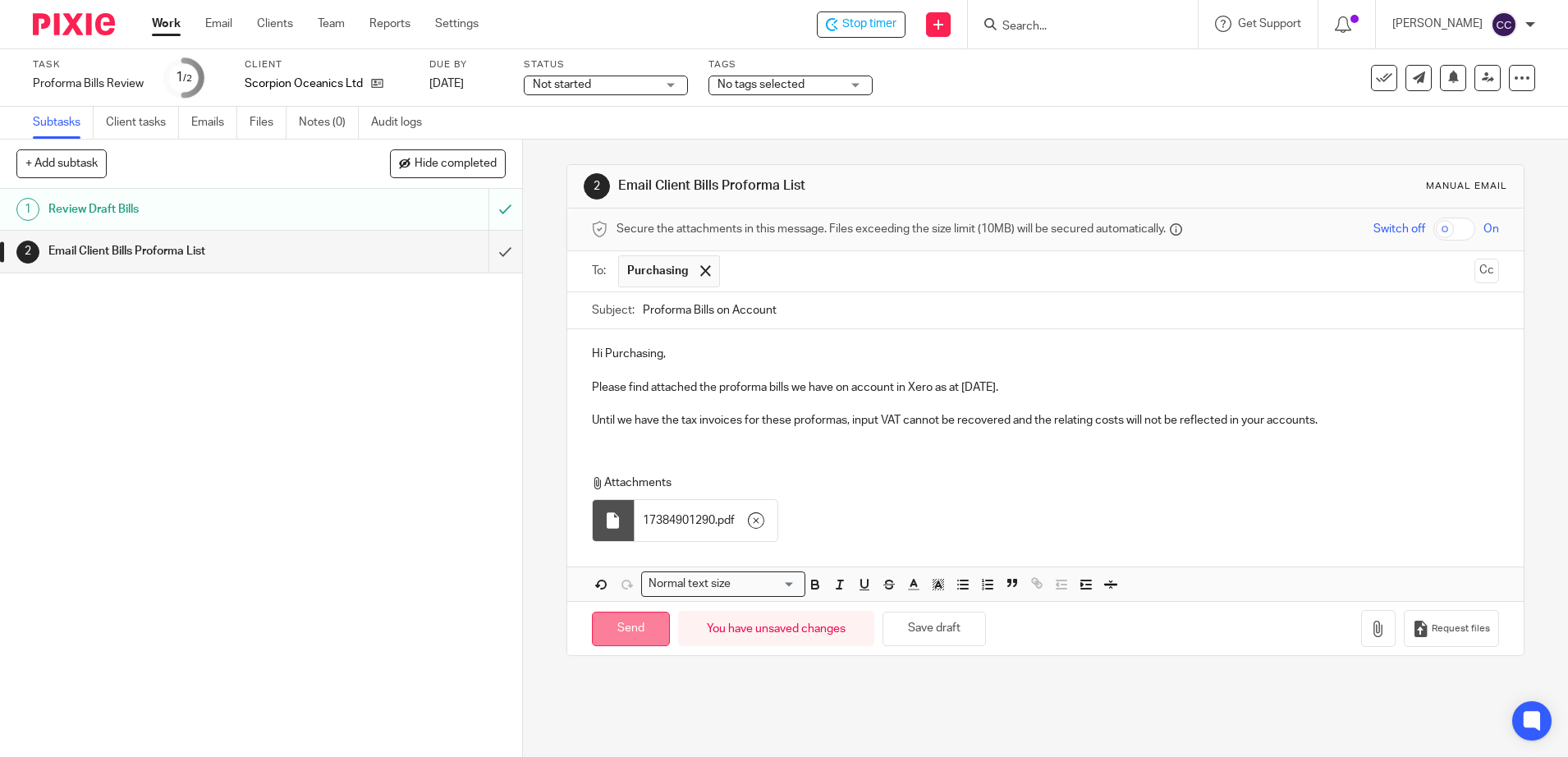
click at [618, 635] on input "Send" at bounding box center [630, 629] width 78 height 35
type input "Sent"
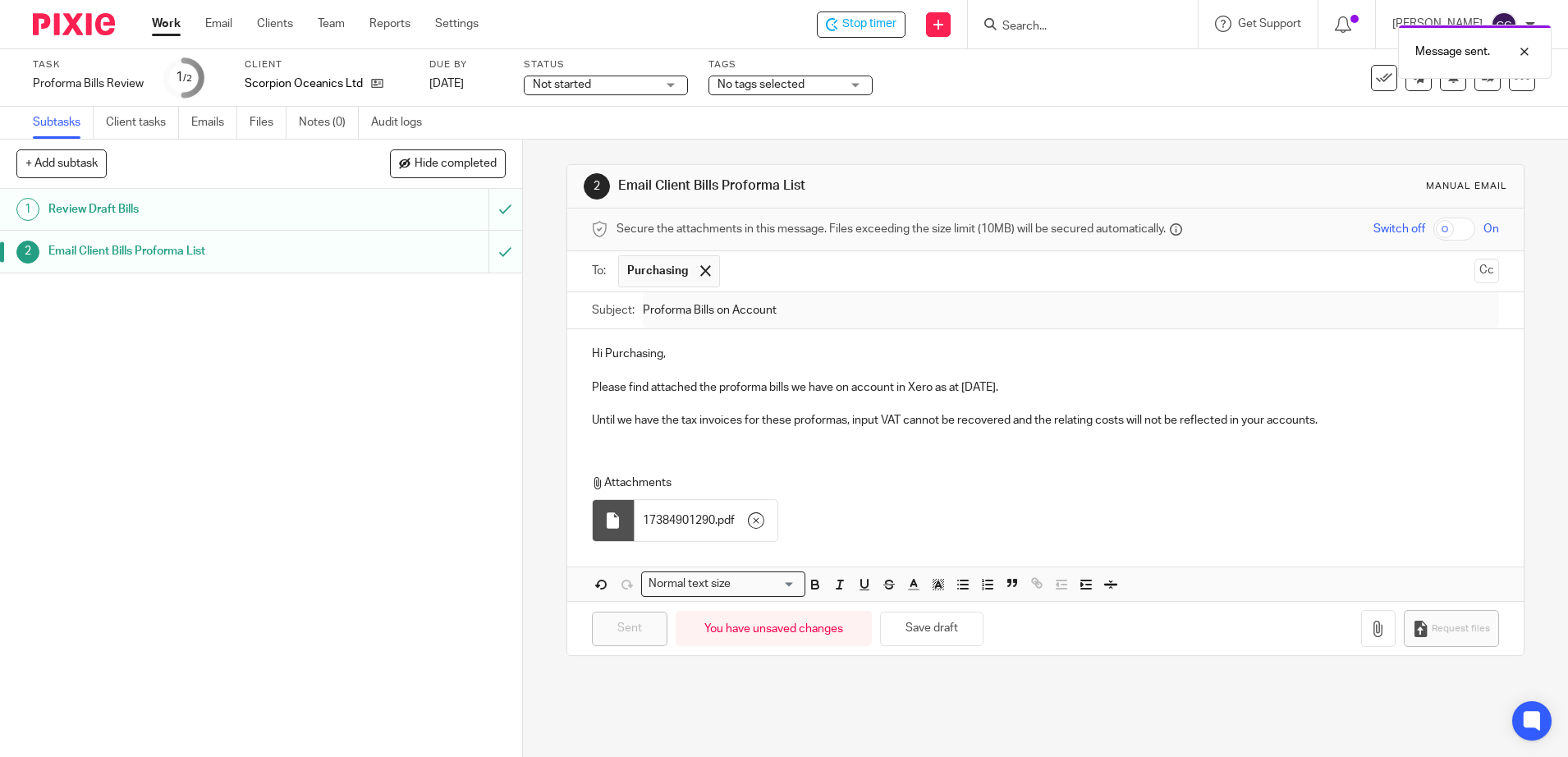
click at [168, 26] on link "Work" at bounding box center [166, 24] width 29 height 17
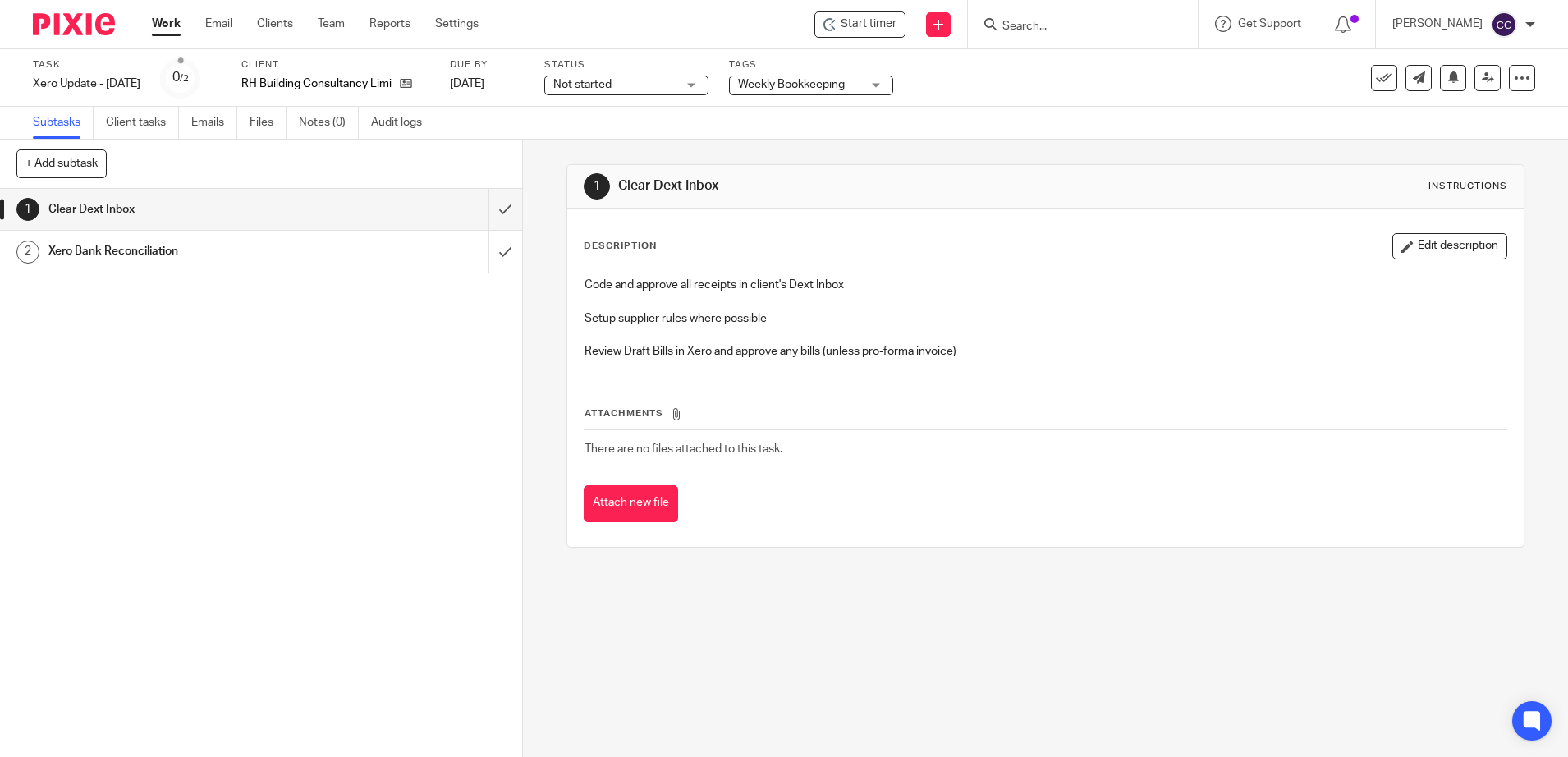
click at [893, 30] on span "Start timer" at bounding box center [868, 25] width 56 height 18
click at [885, 26] on span "Start timer" at bounding box center [868, 25] width 56 height 18
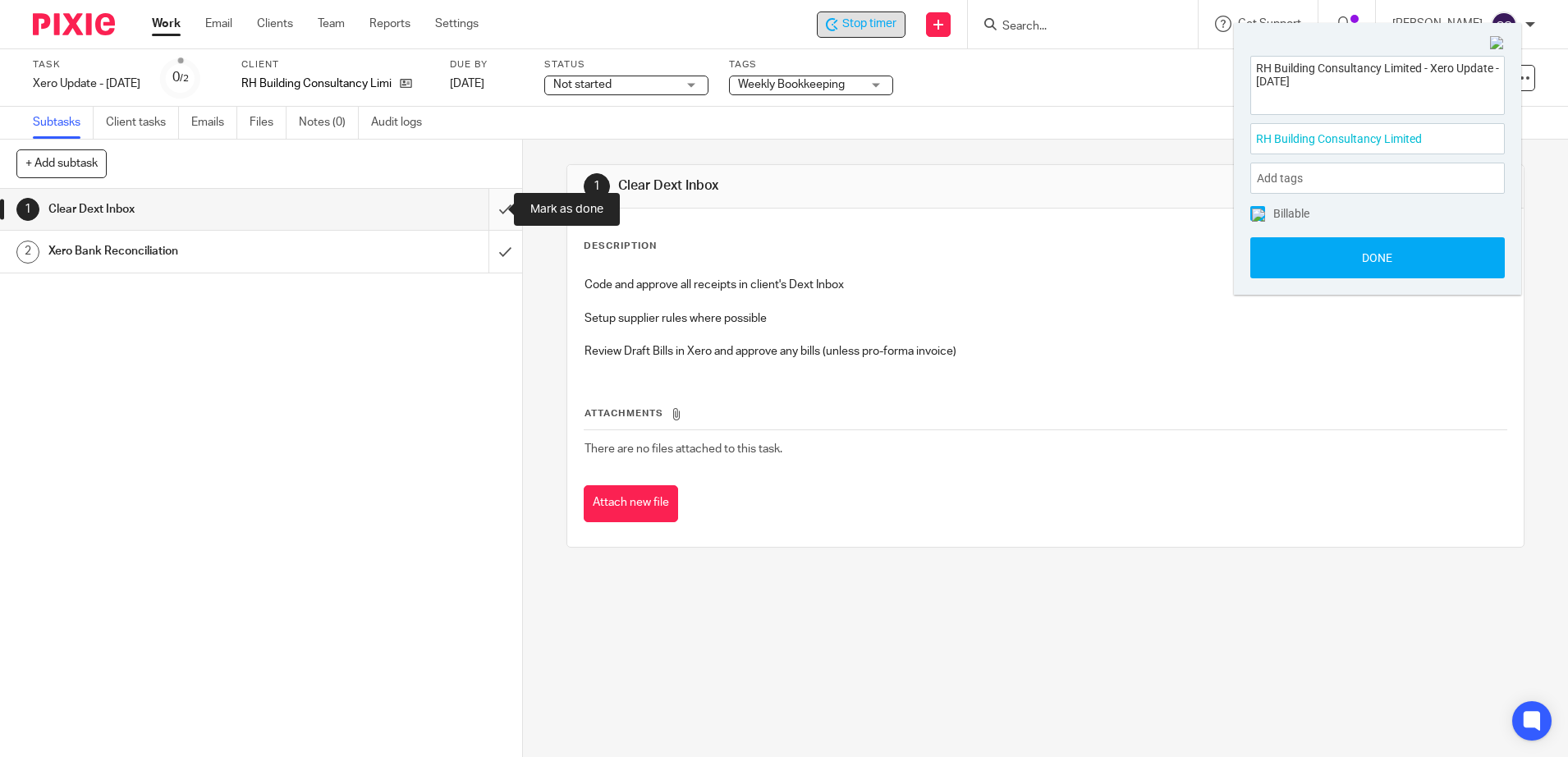
click at [487, 210] on input "submit" at bounding box center [261, 209] width 522 height 41
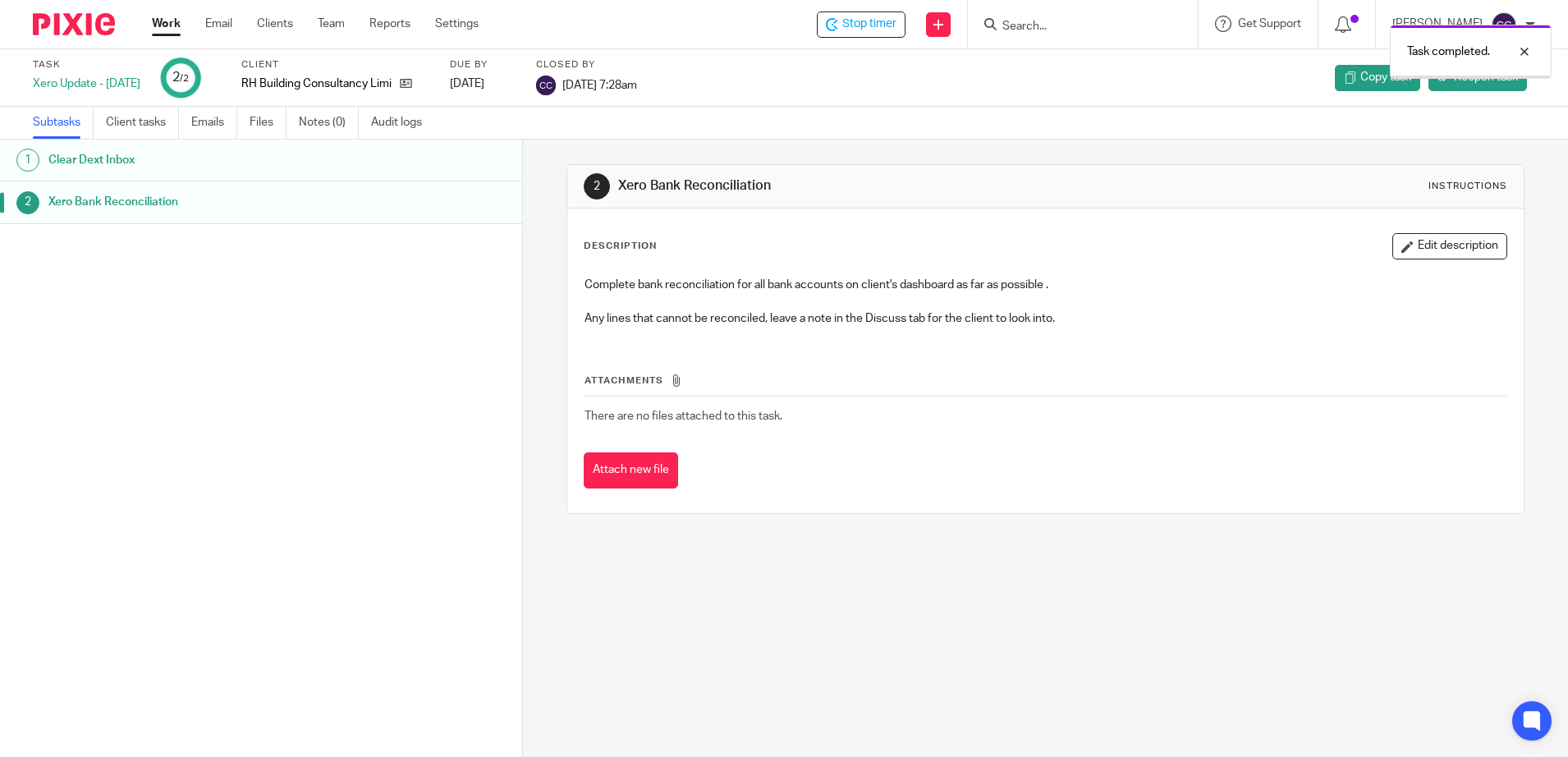
click at [177, 24] on link "Work" at bounding box center [166, 24] width 29 height 17
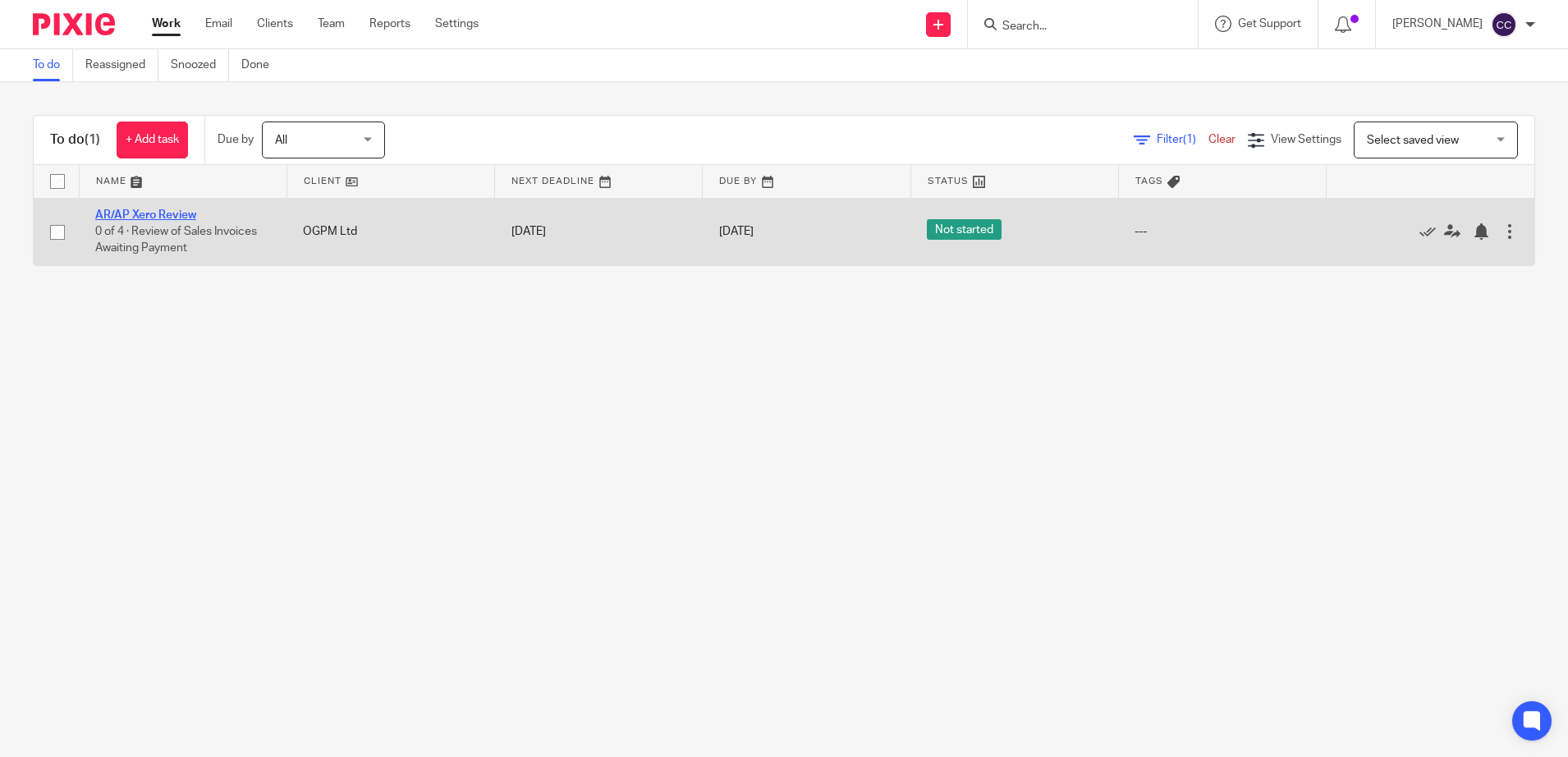
click at [161, 212] on link "AR/AP Xero Review" at bounding box center [145, 214] width 101 height 11
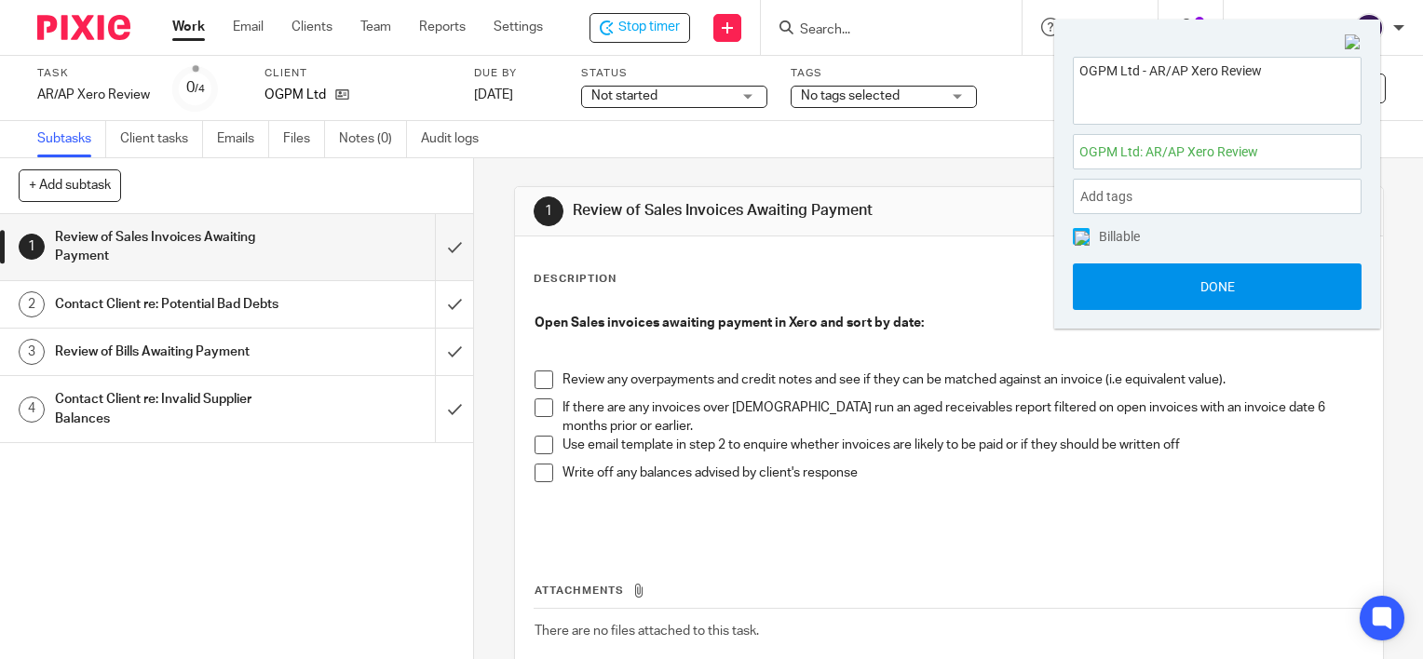
click at [1181, 297] on button "Done" at bounding box center [1217, 287] width 289 height 47
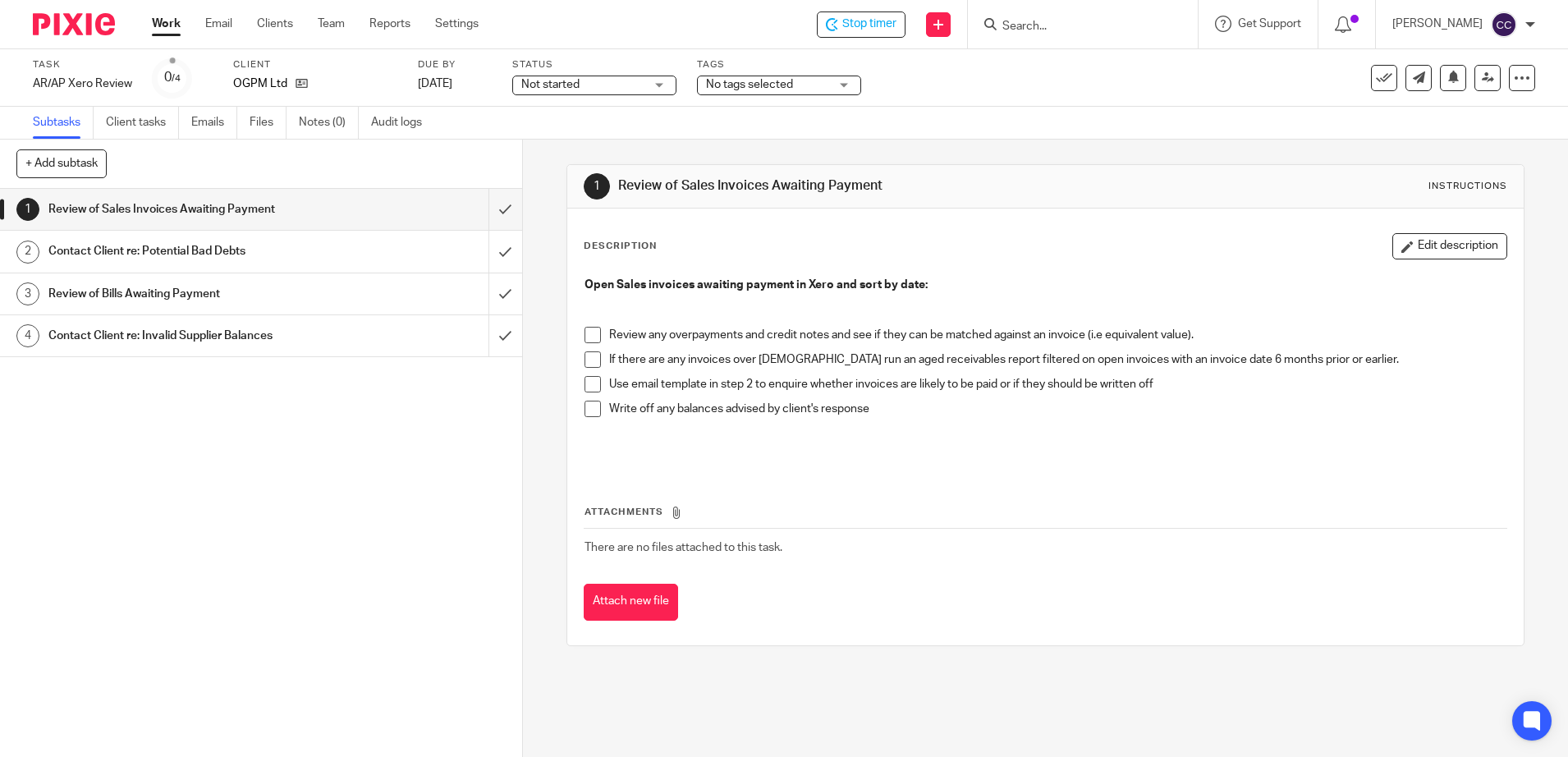
click at [174, 26] on link "Work" at bounding box center [166, 24] width 29 height 17
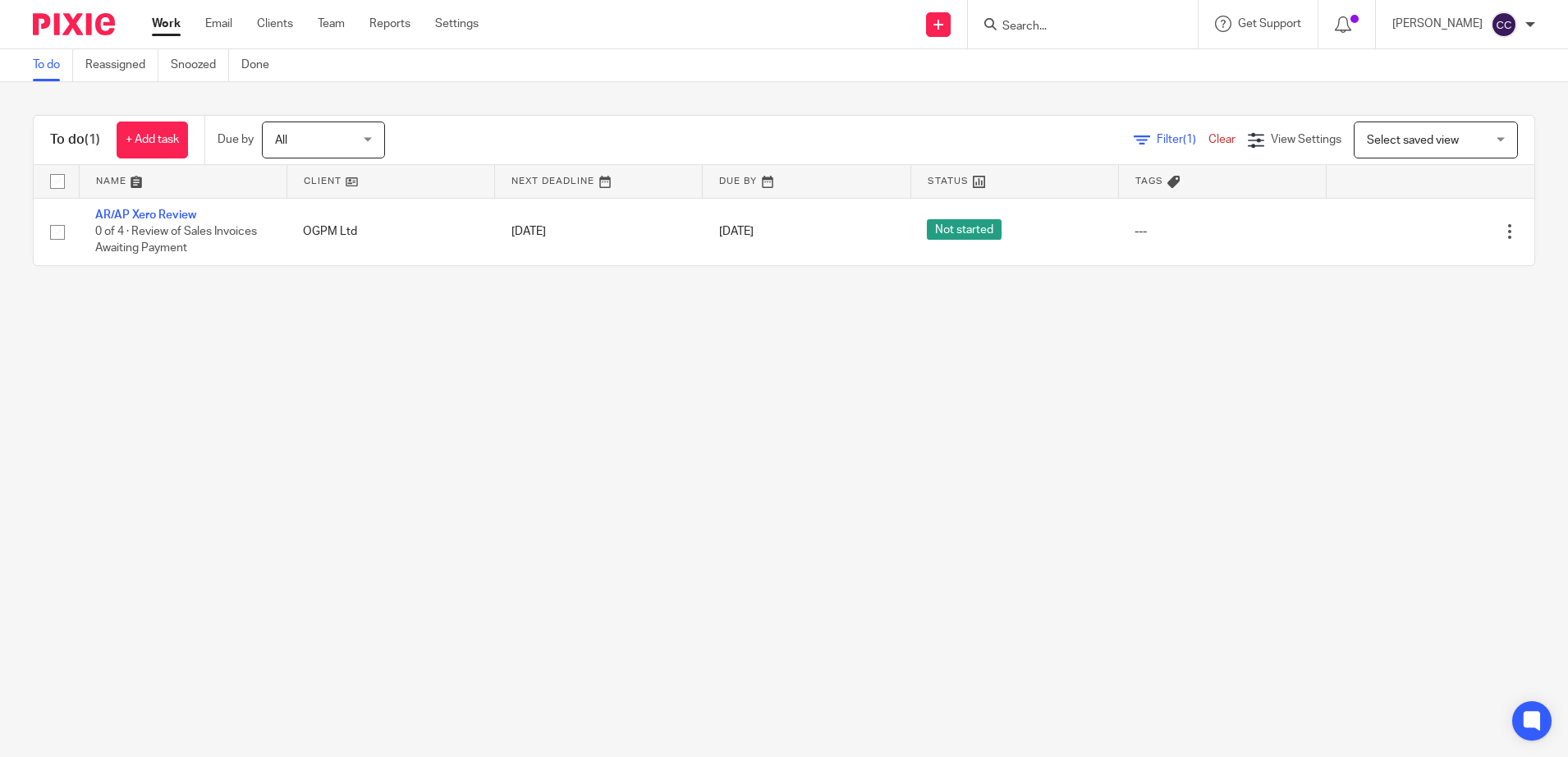
click at [338, 137] on span "All" at bounding box center [318, 139] width 87 height 34
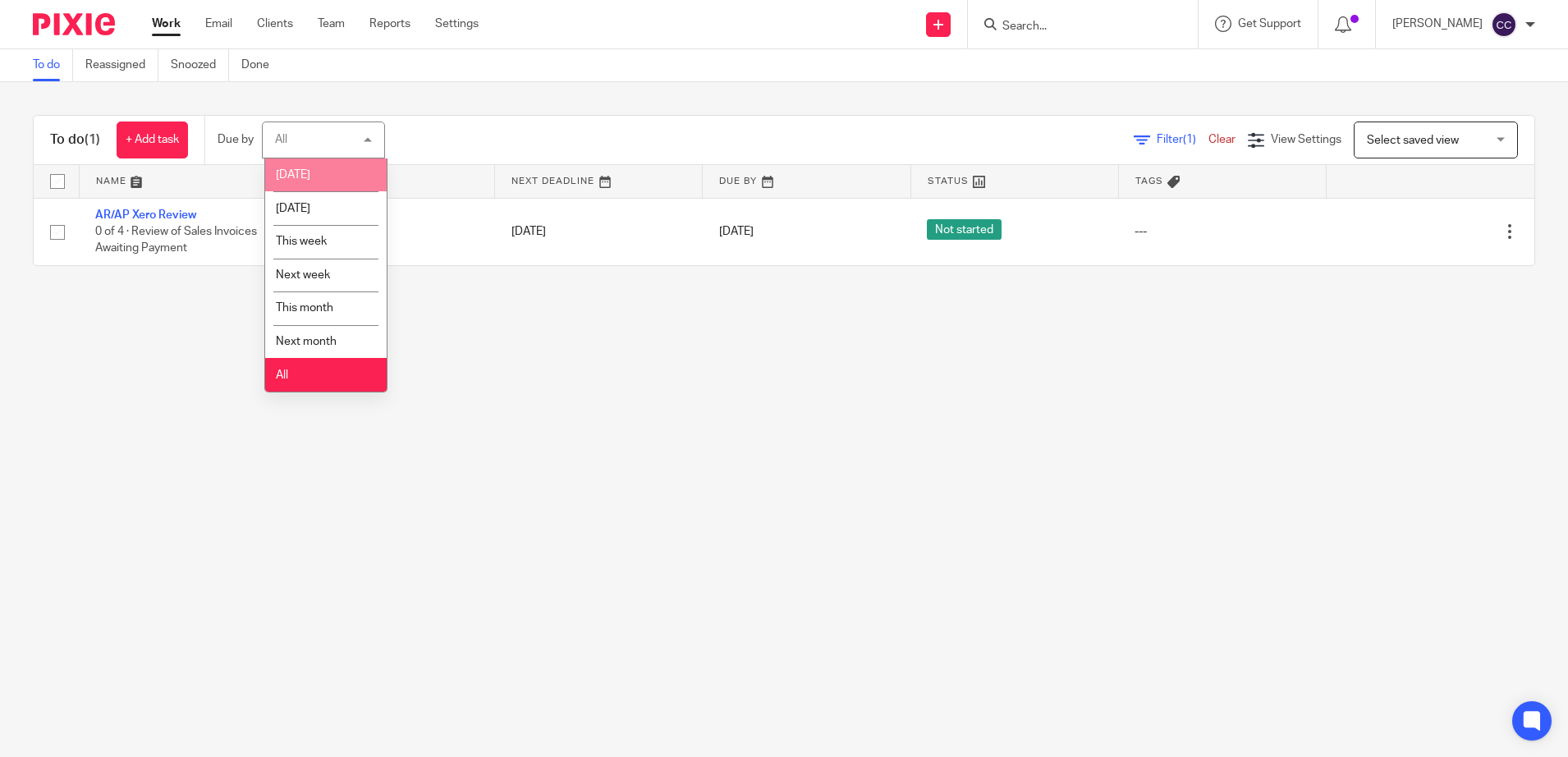
click at [332, 174] on li "[DATE]" at bounding box center [326, 175] width 122 height 33
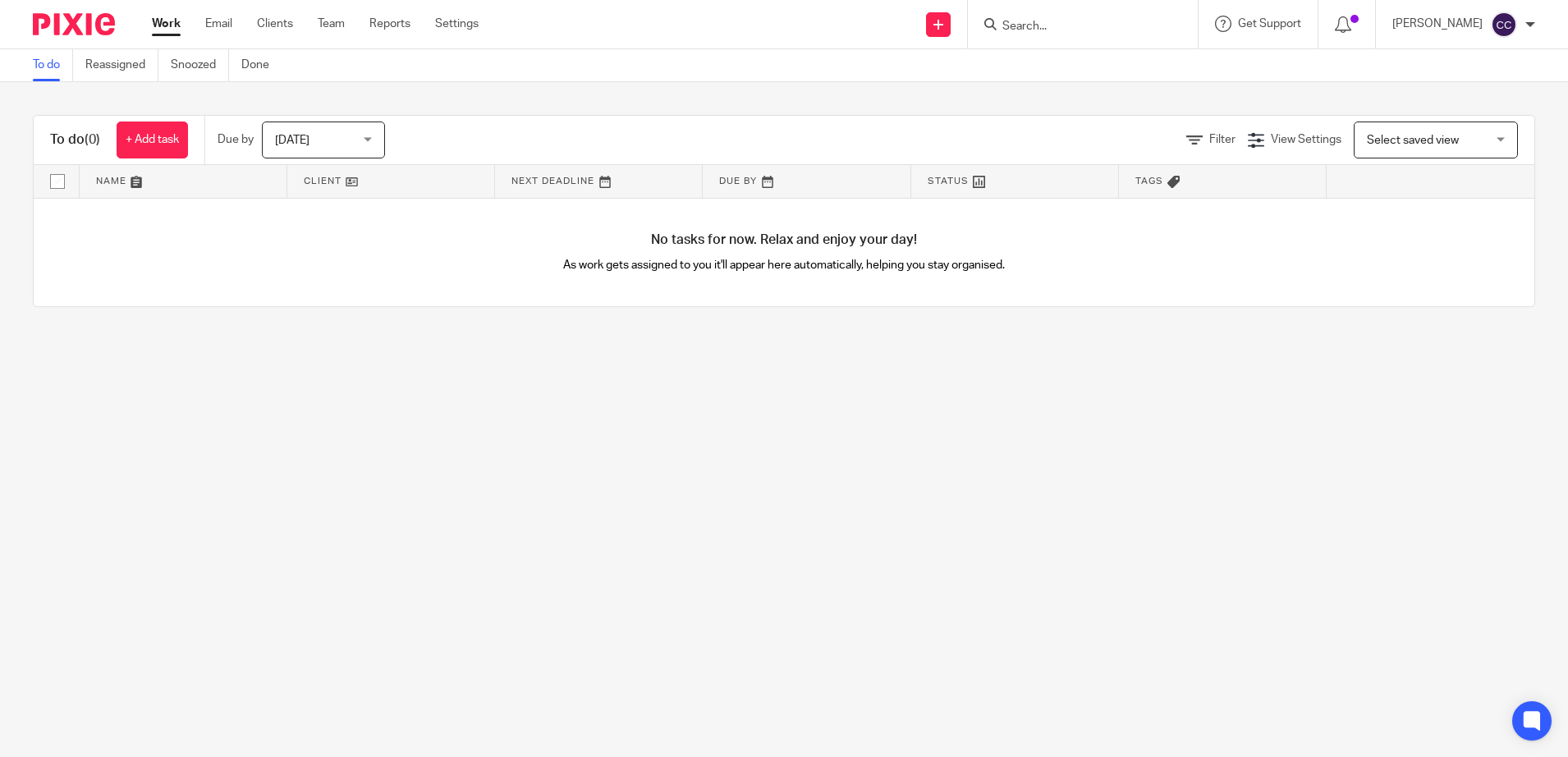
click at [332, 142] on span "[DATE]" at bounding box center [318, 139] width 87 height 34
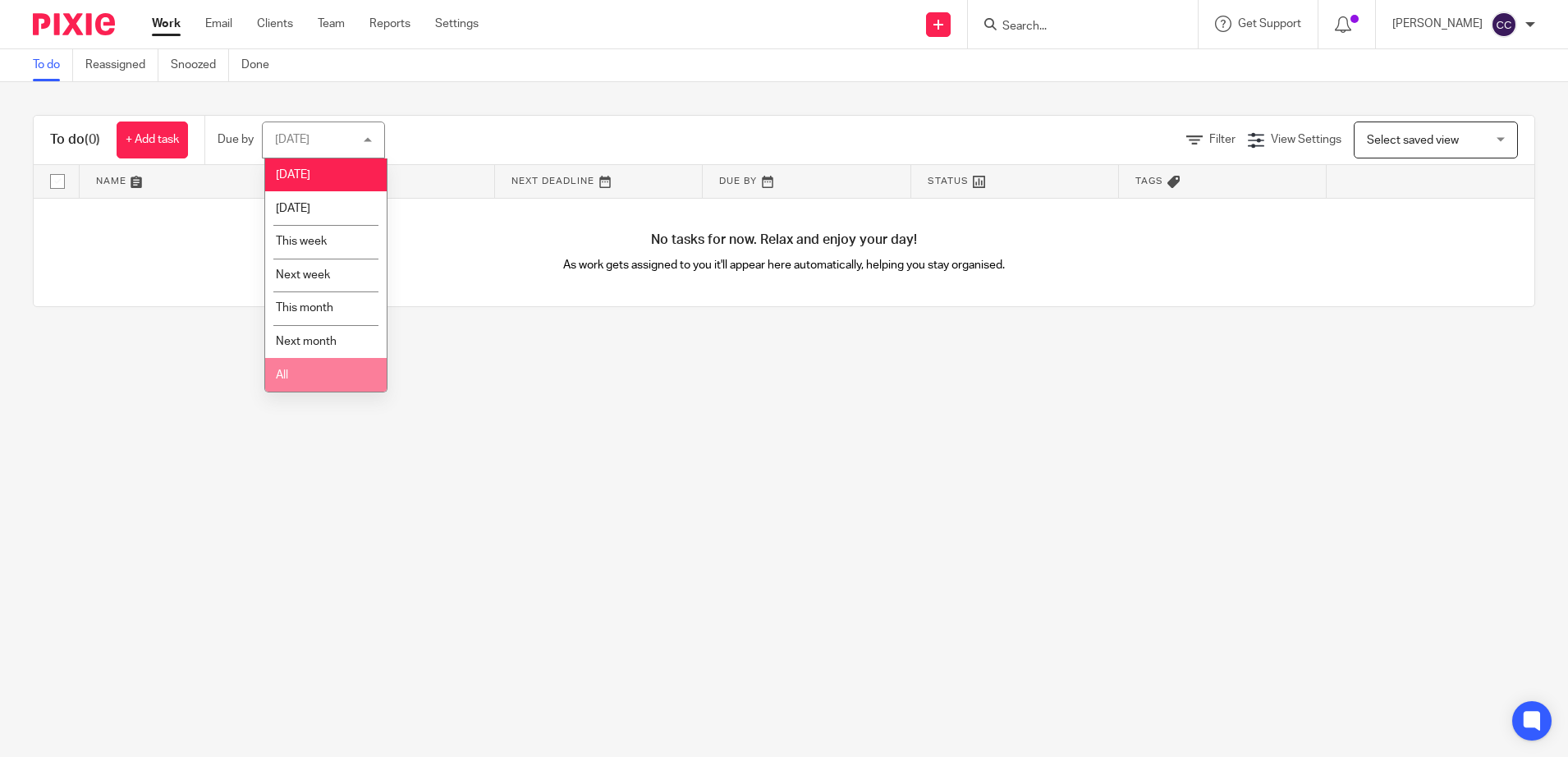
click at [299, 386] on li "All" at bounding box center [326, 375] width 122 height 33
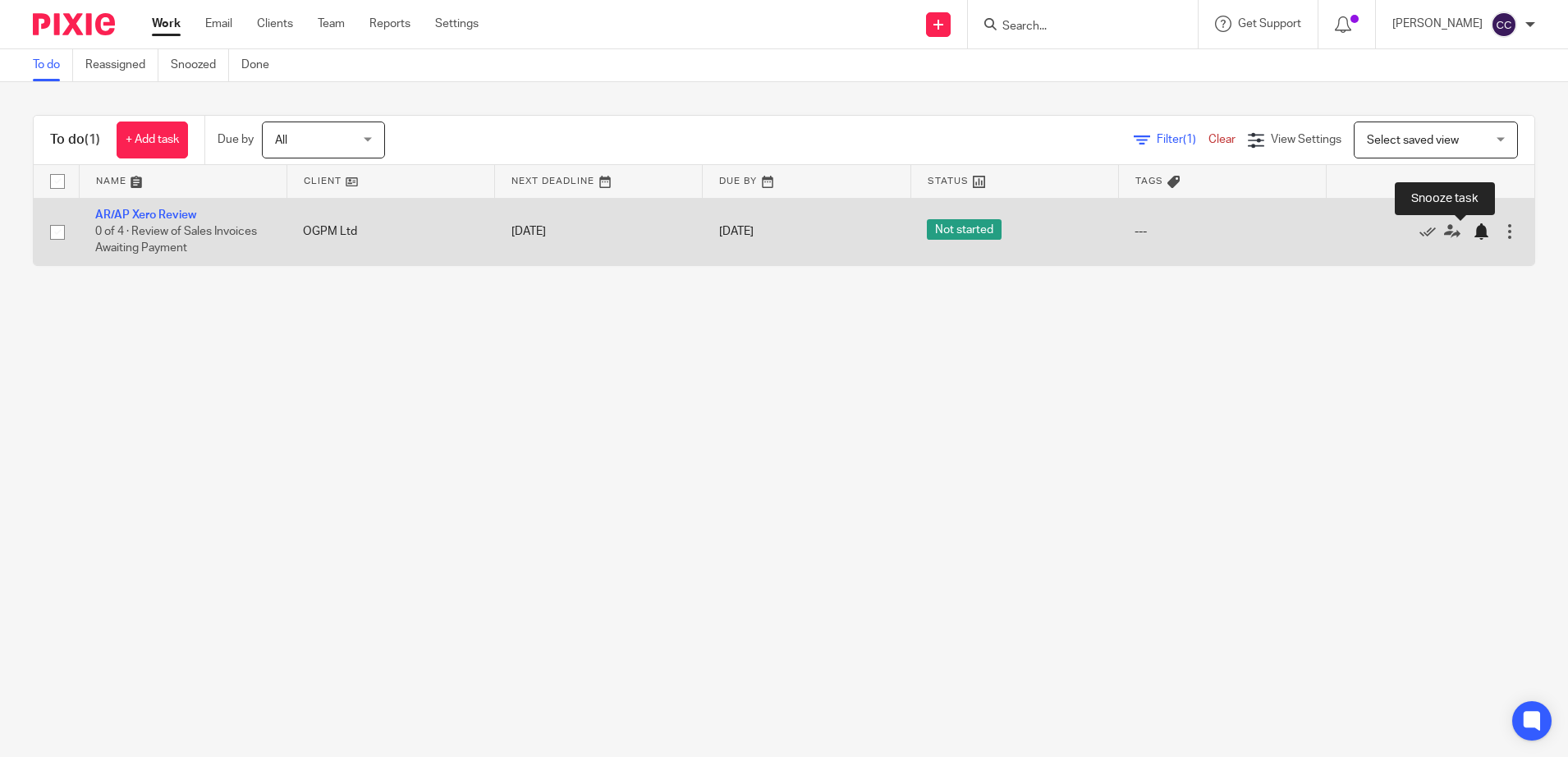
click at [1473, 233] on div at bounding box center [1481, 231] width 17 height 17
